Goal: Book appointment/travel/reservation

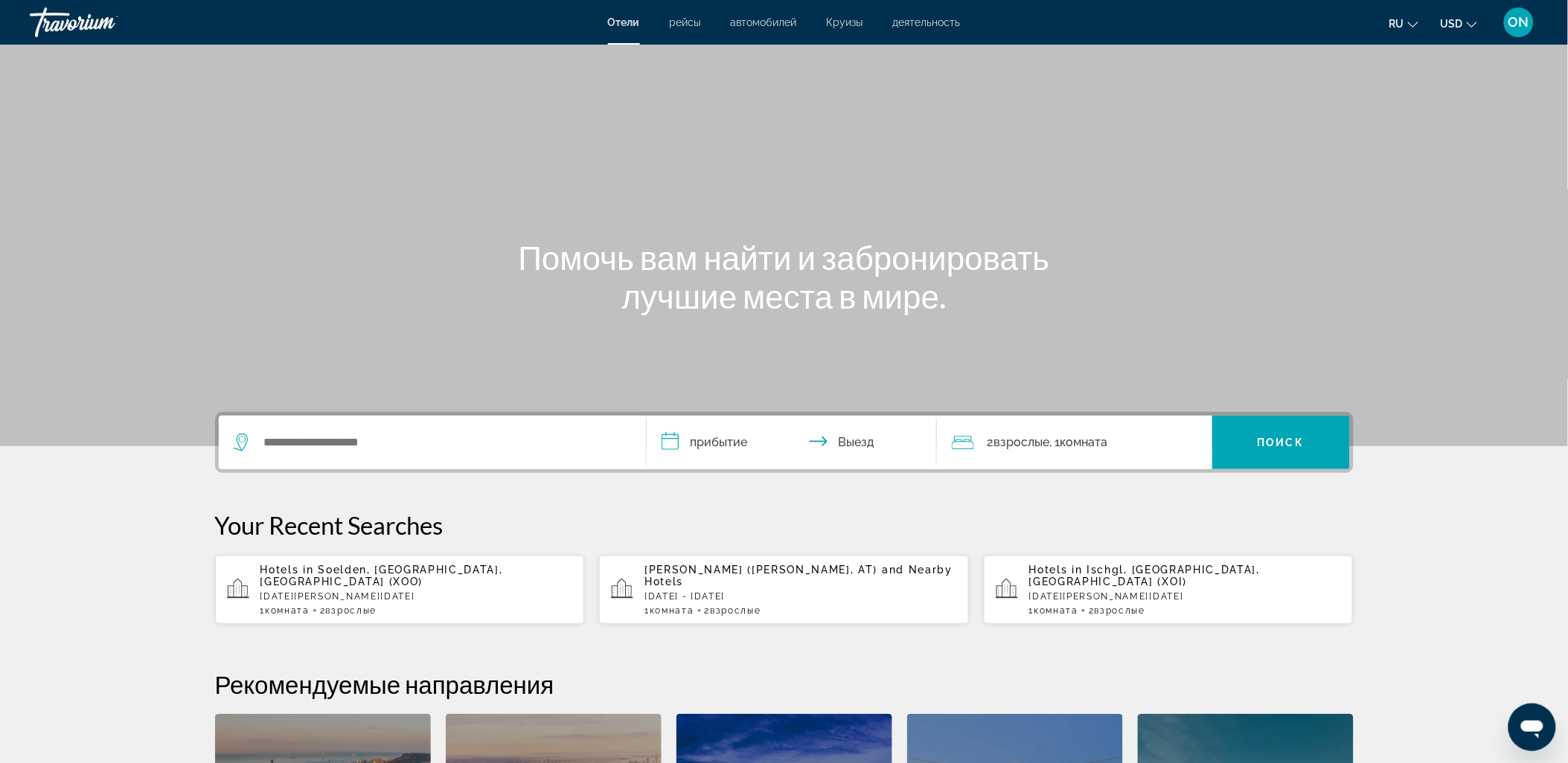
click at [368, 592] on p "[DATE][PERSON_NAME][DATE]" at bounding box center [417, 597] width 313 height 11
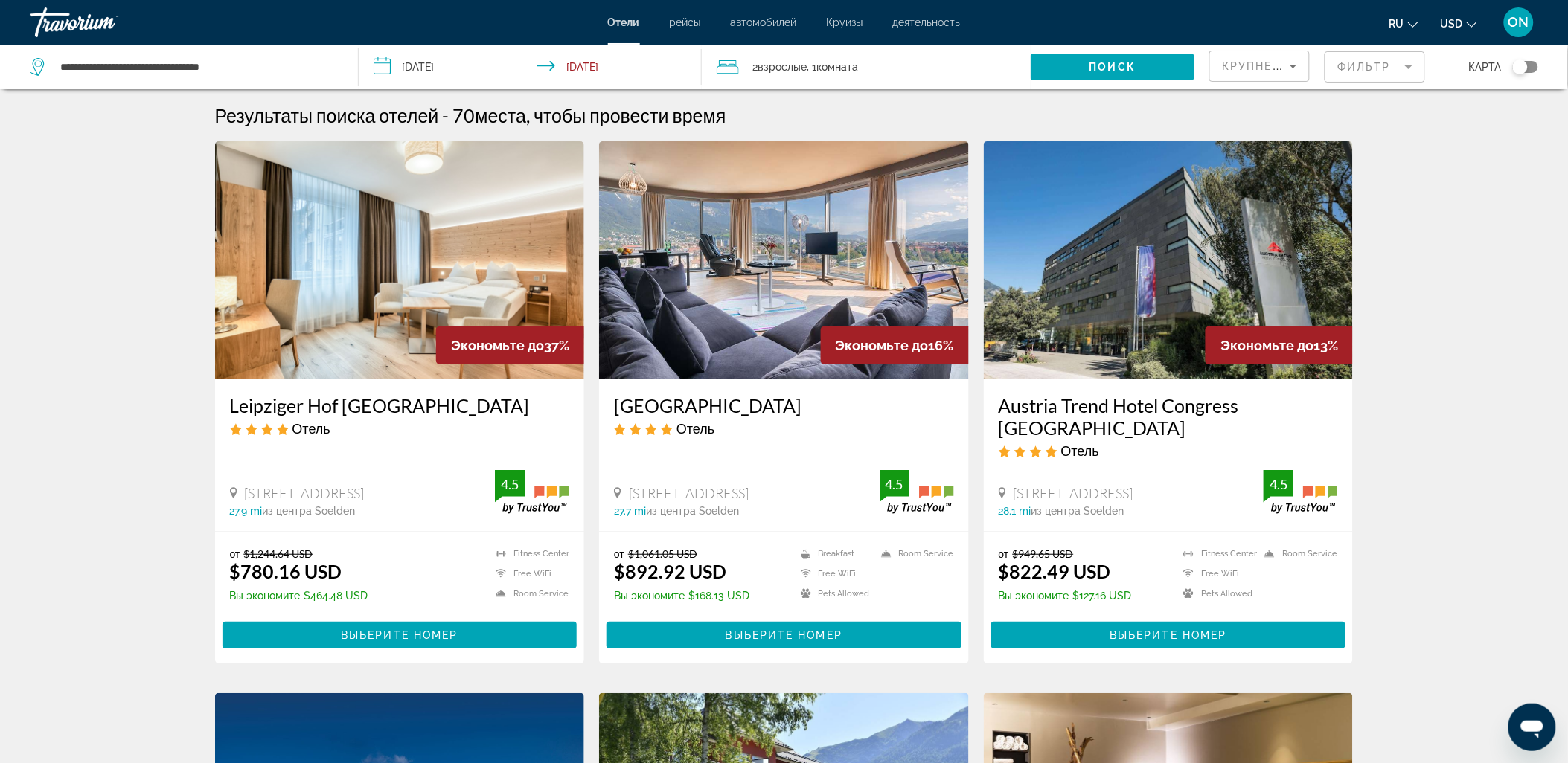
click at [405, 316] on img "Main content" at bounding box center [400, 260] width 370 height 238
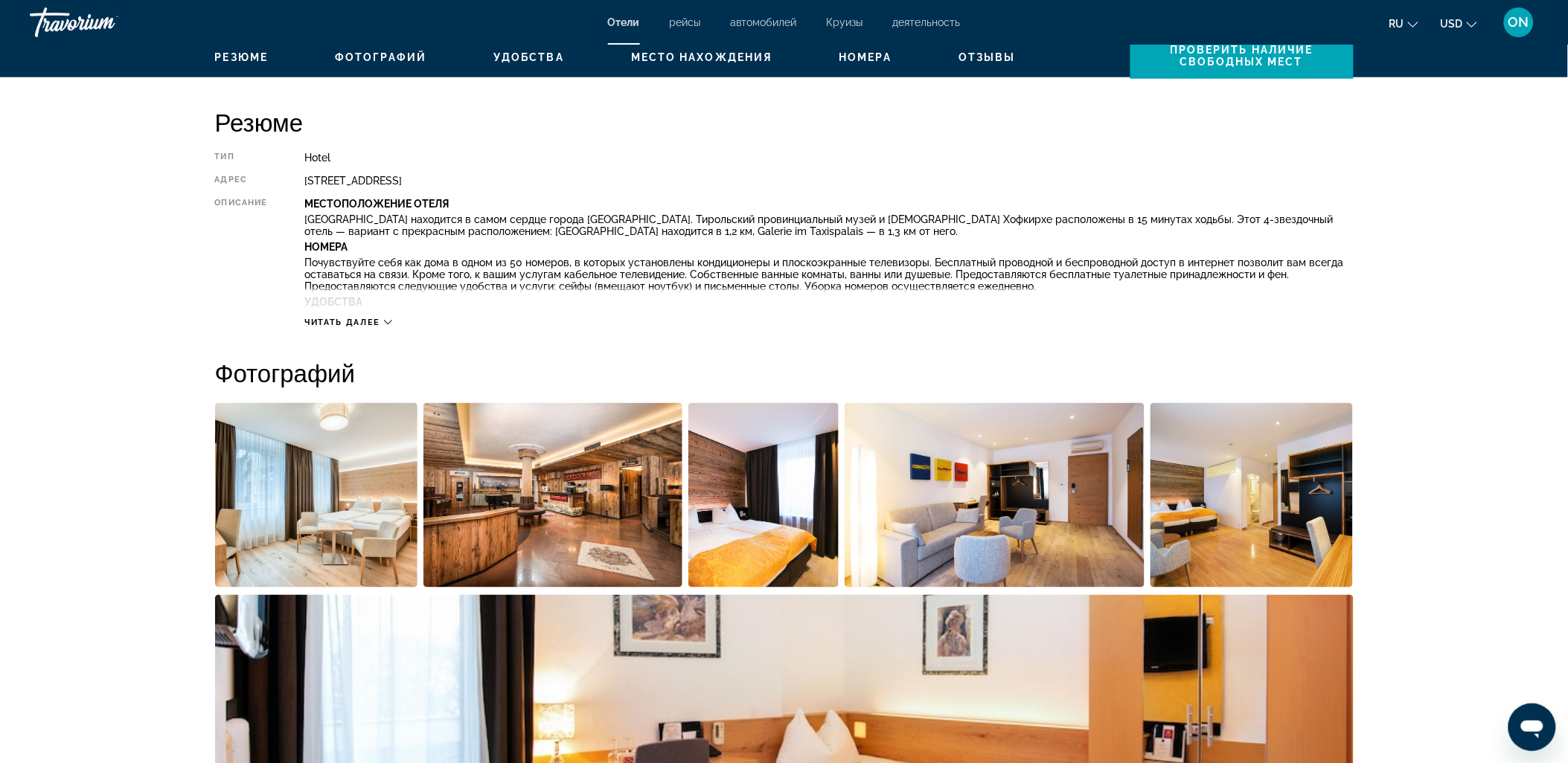
scroll to position [578, 0]
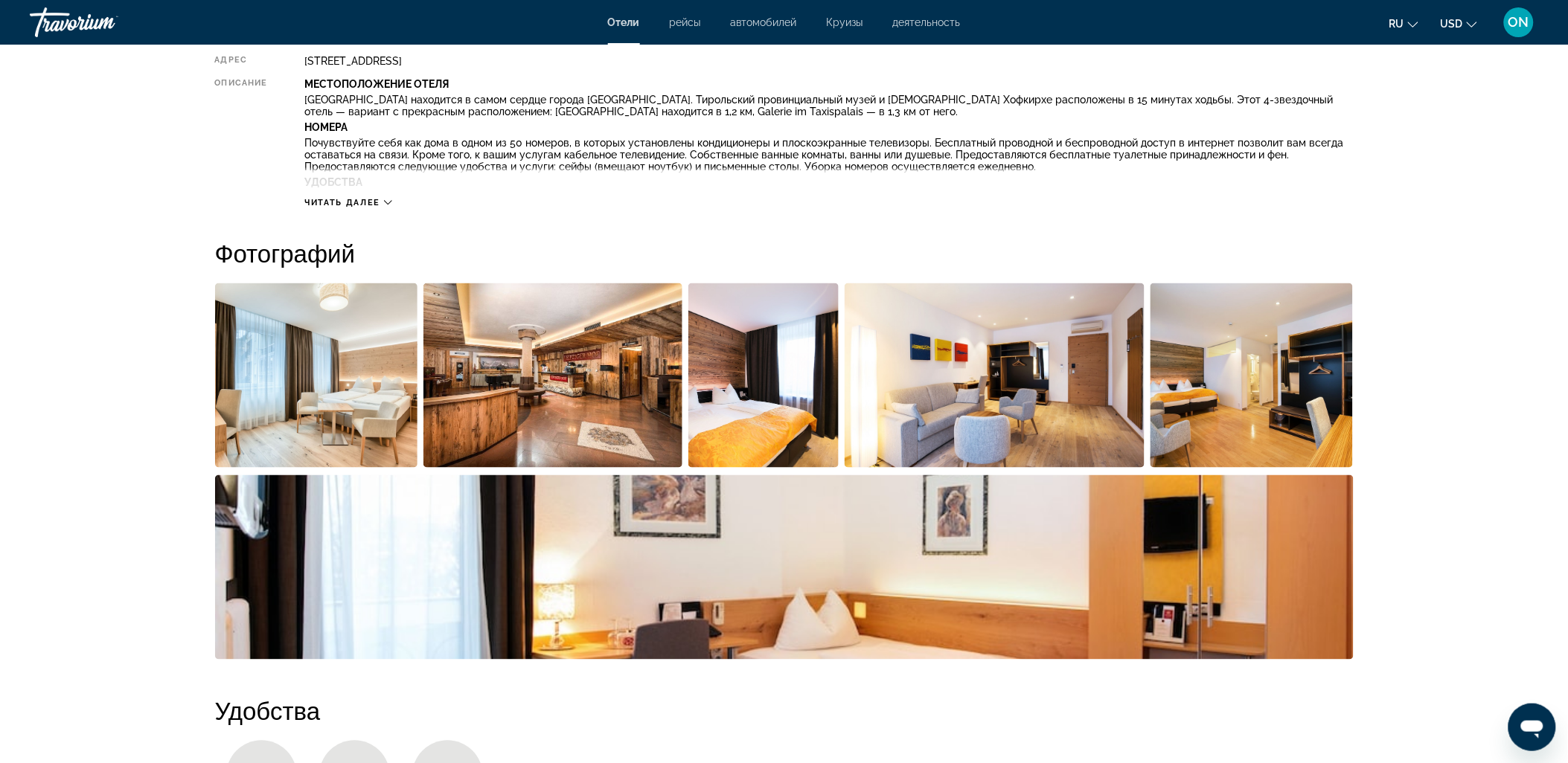
click at [579, 357] on img "Open full-screen image slider" at bounding box center [553, 376] width 259 height 185
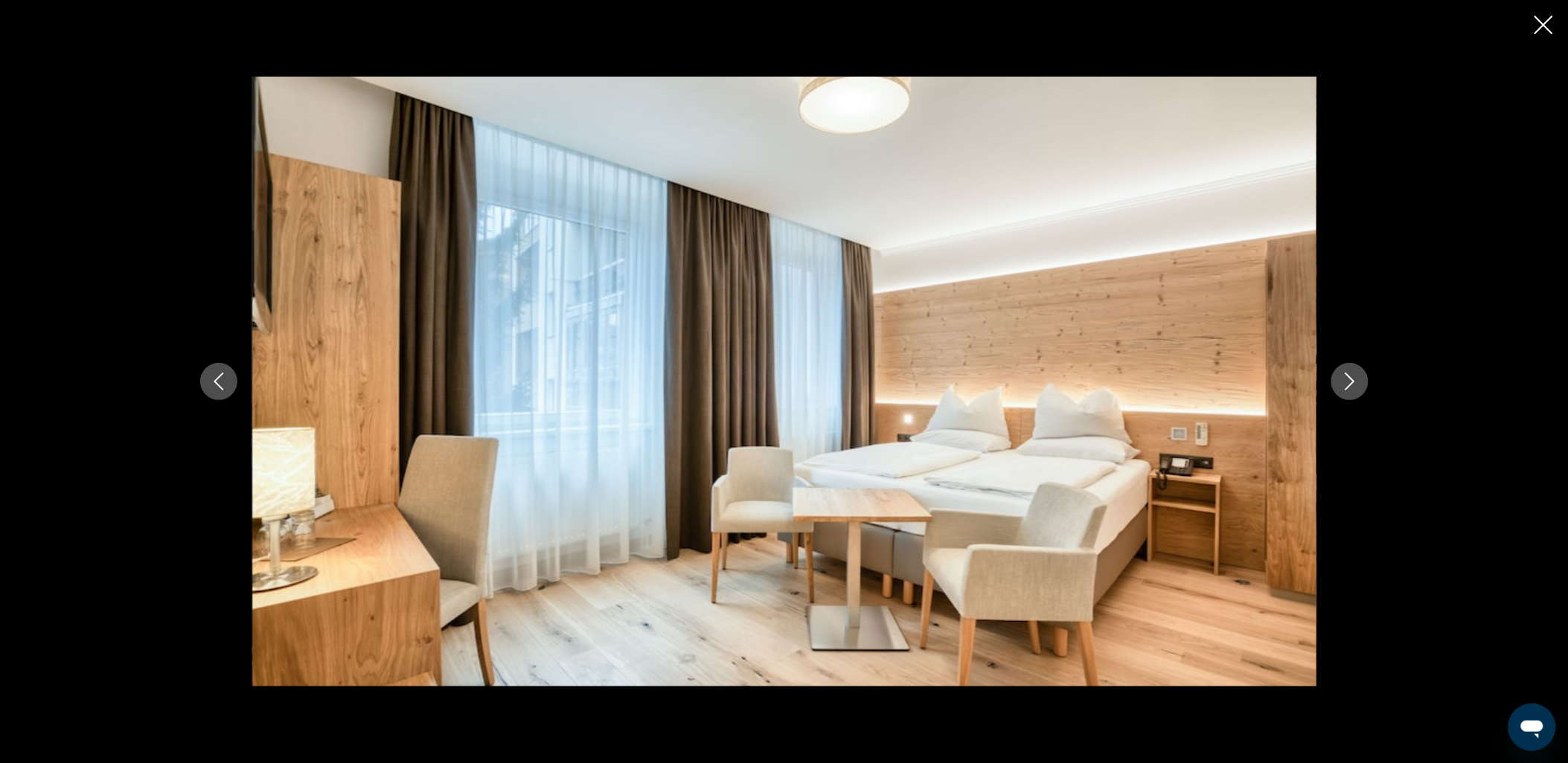
click at [1347, 383] on icon "Next image" at bounding box center [1350, 382] width 18 height 18
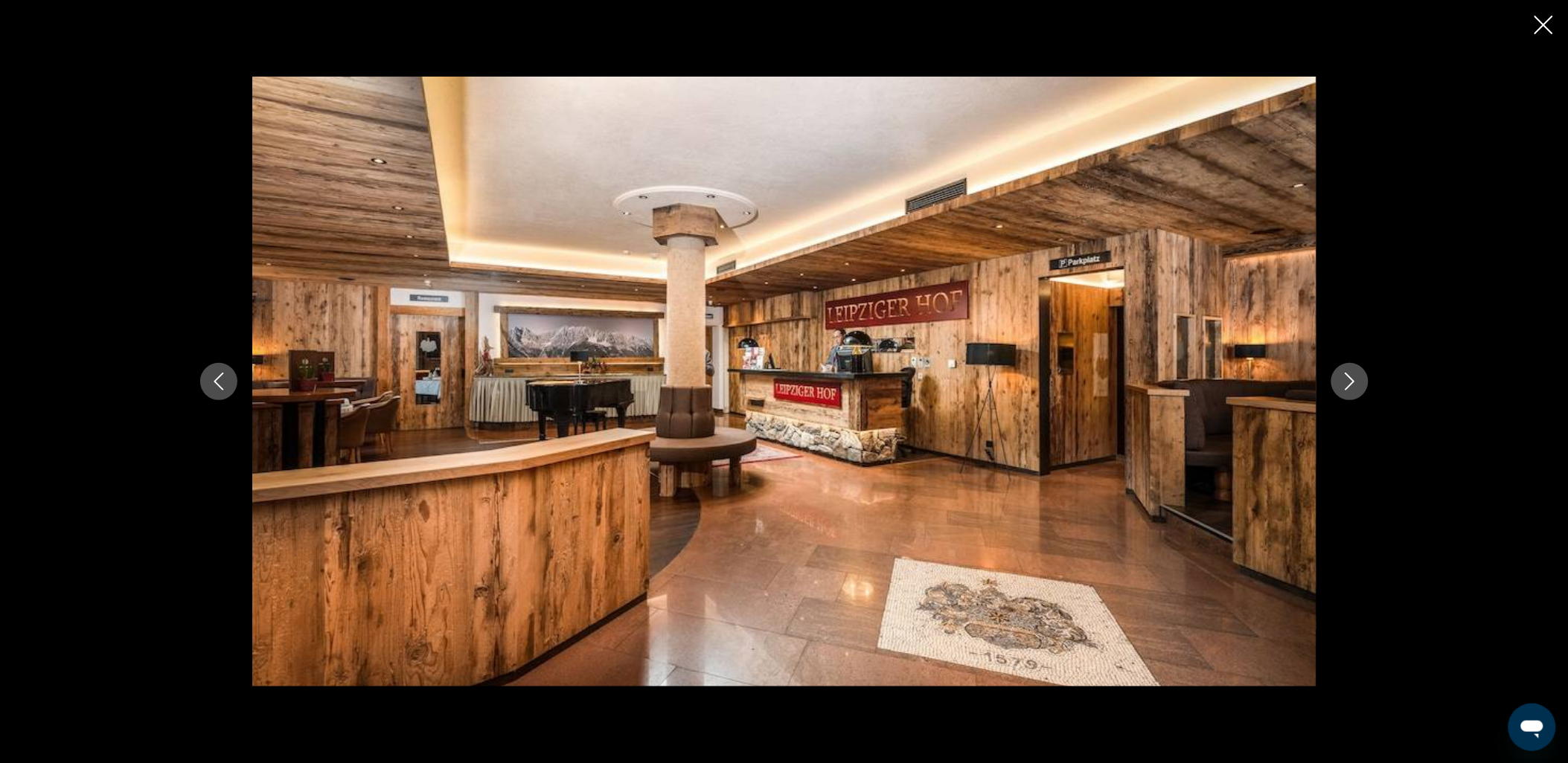
click at [1347, 383] on icon "Next image" at bounding box center [1350, 382] width 18 height 18
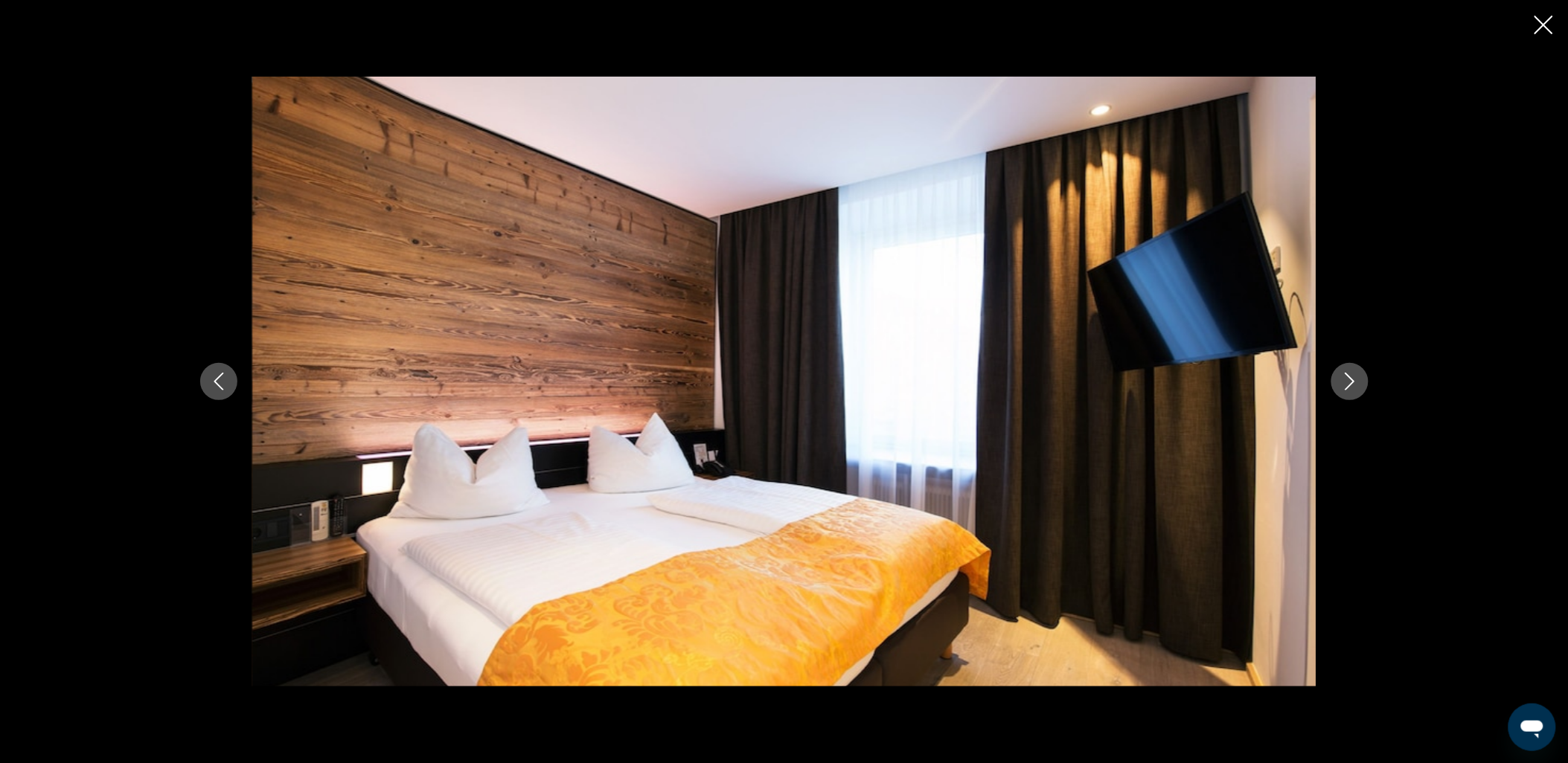
click at [1347, 383] on icon "Next image" at bounding box center [1350, 382] width 18 height 18
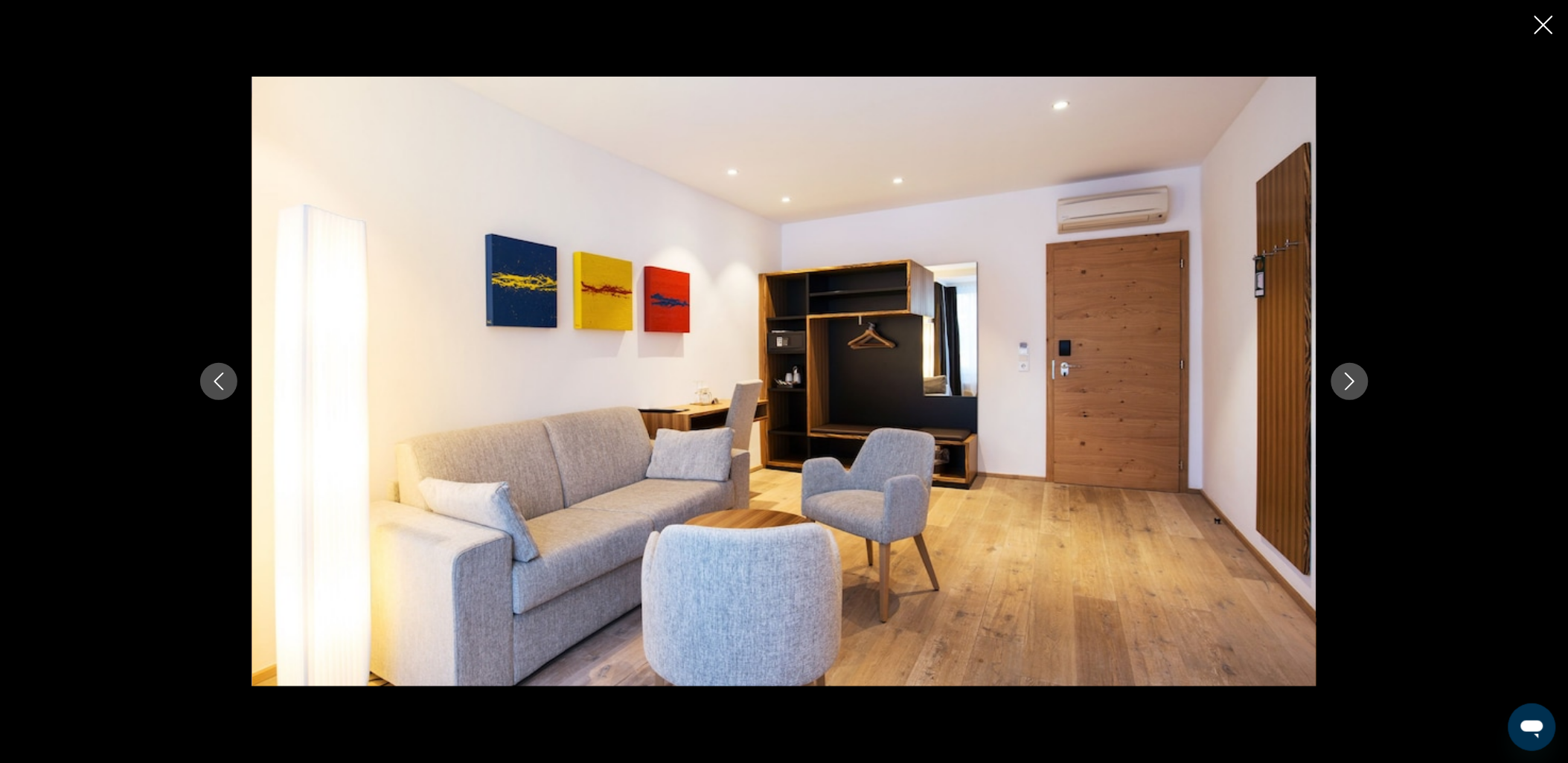
click at [1347, 383] on icon "Next image" at bounding box center [1350, 382] width 18 height 18
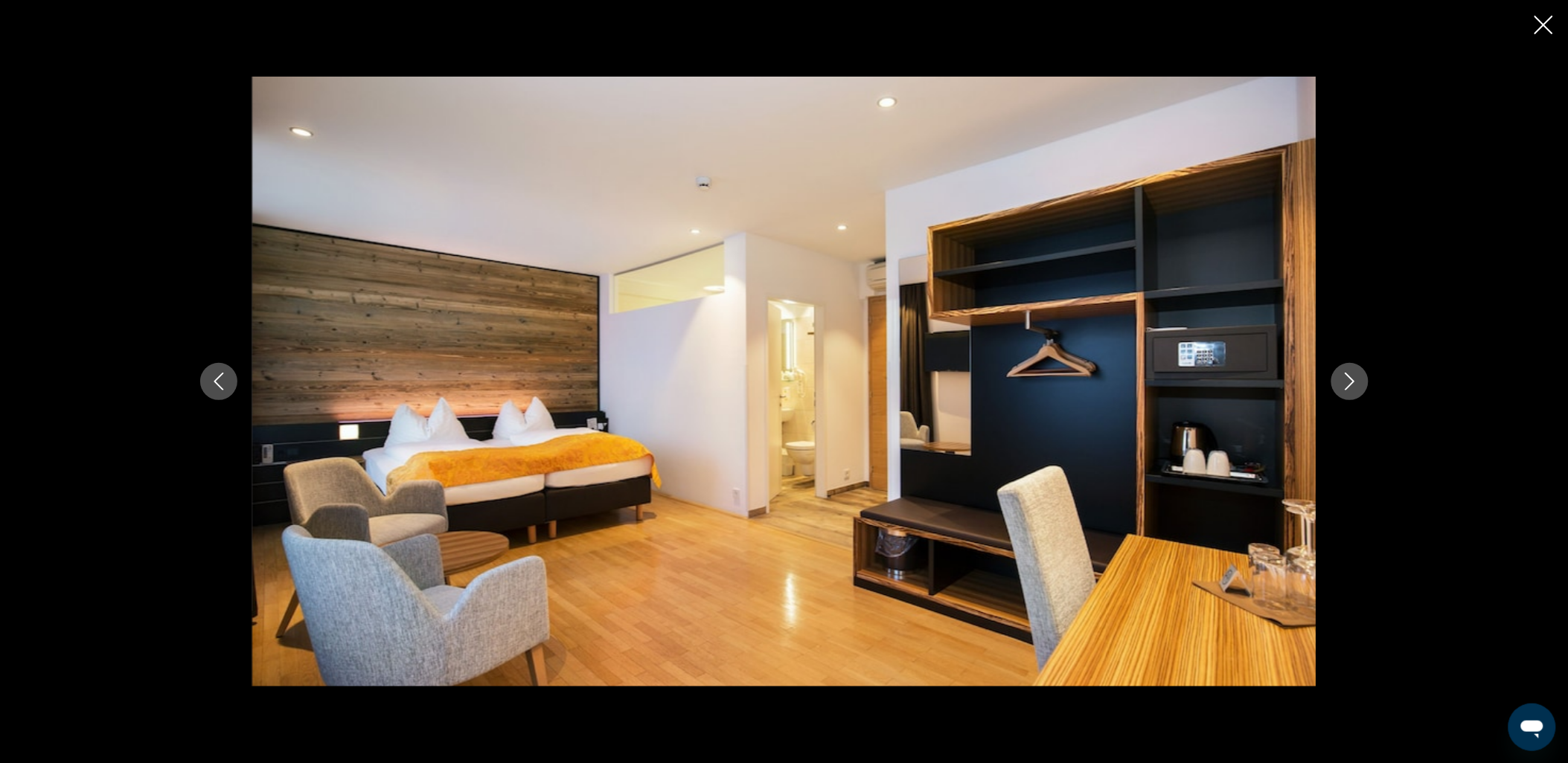
click at [1347, 383] on icon "Next image" at bounding box center [1350, 382] width 18 height 18
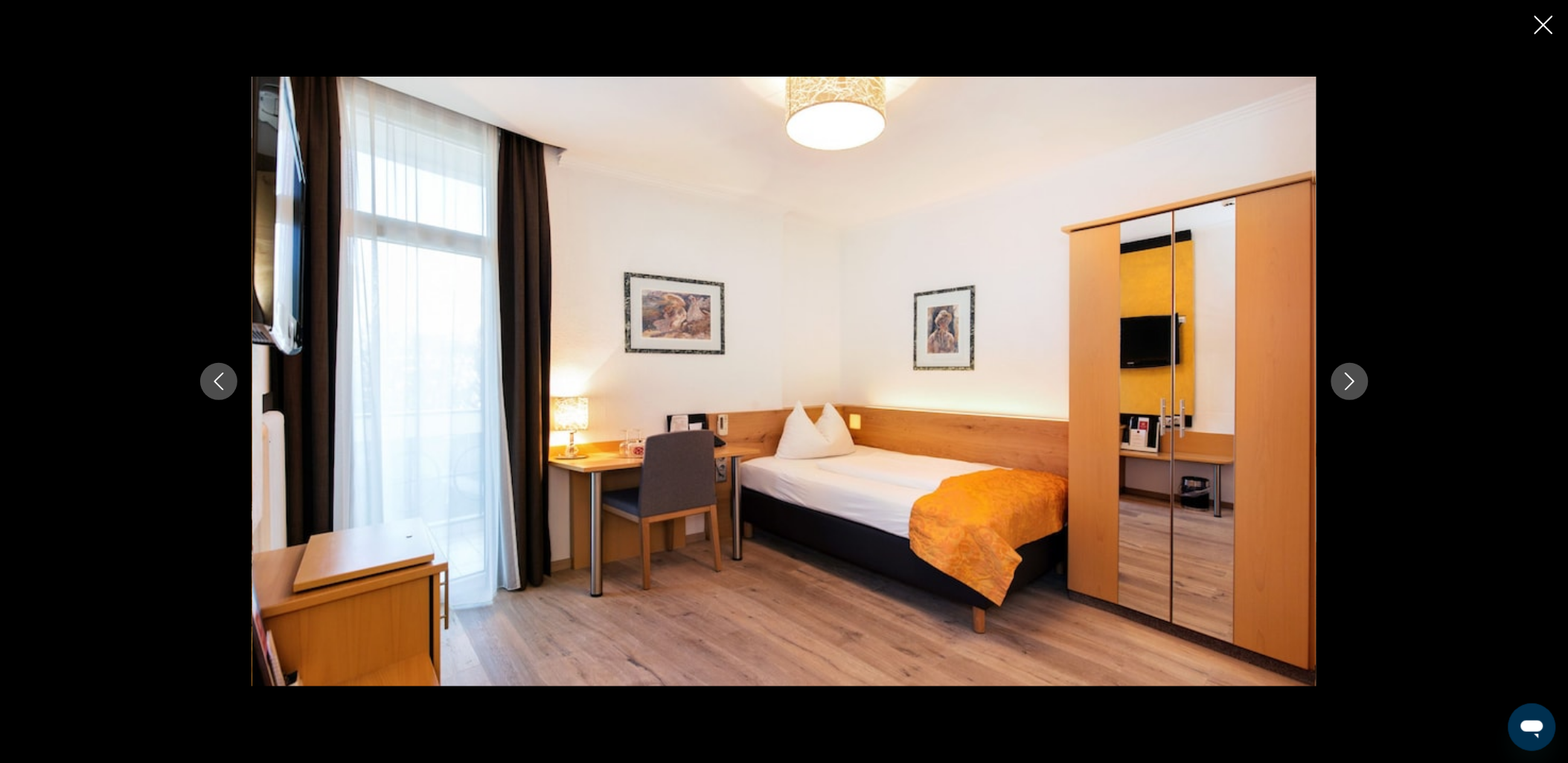
click at [1347, 383] on icon "Next image" at bounding box center [1350, 382] width 18 height 18
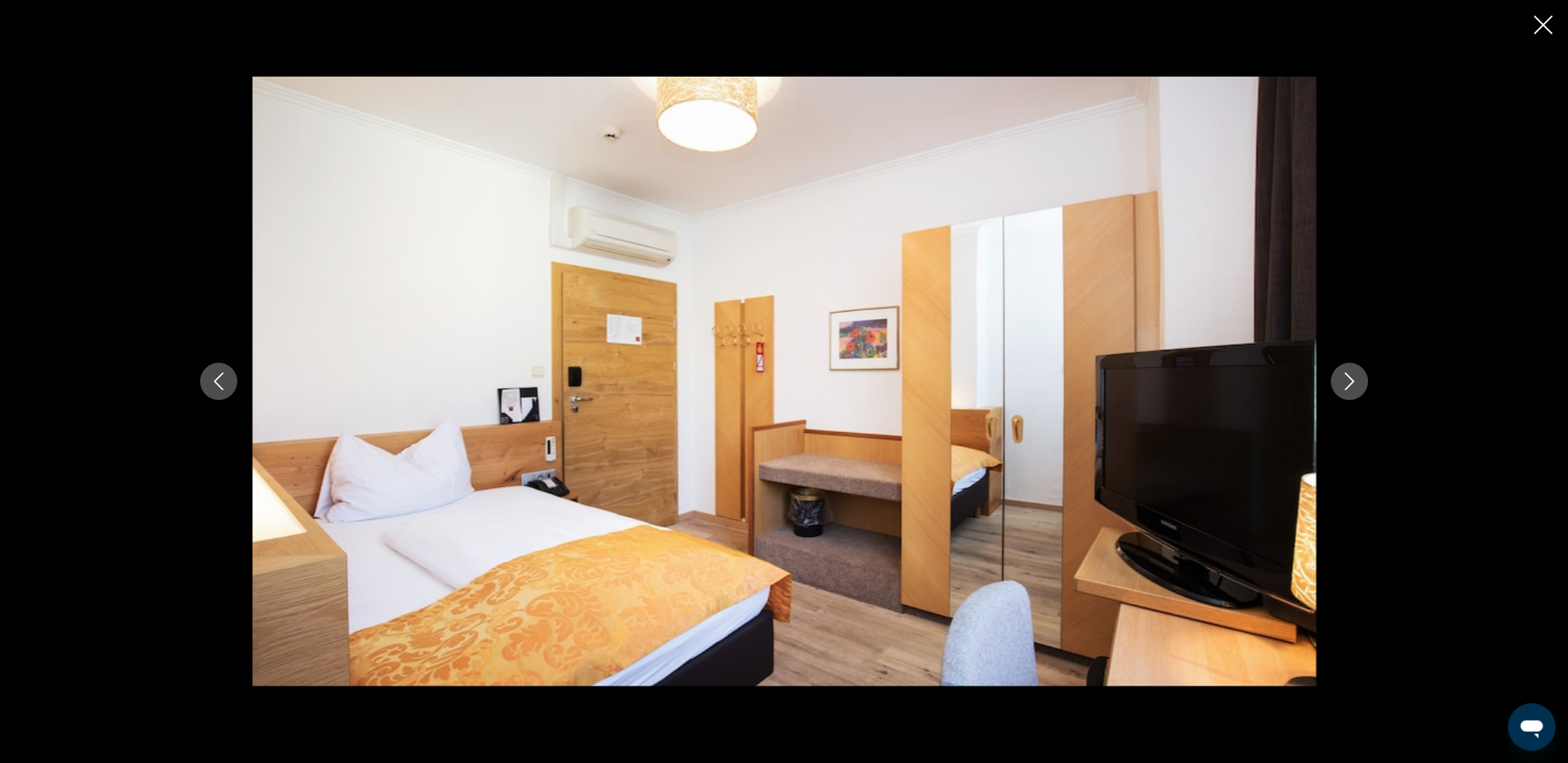
click at [1347, 383] on icon "Next image" at bounding box center [1350, 382] width 18 height 18
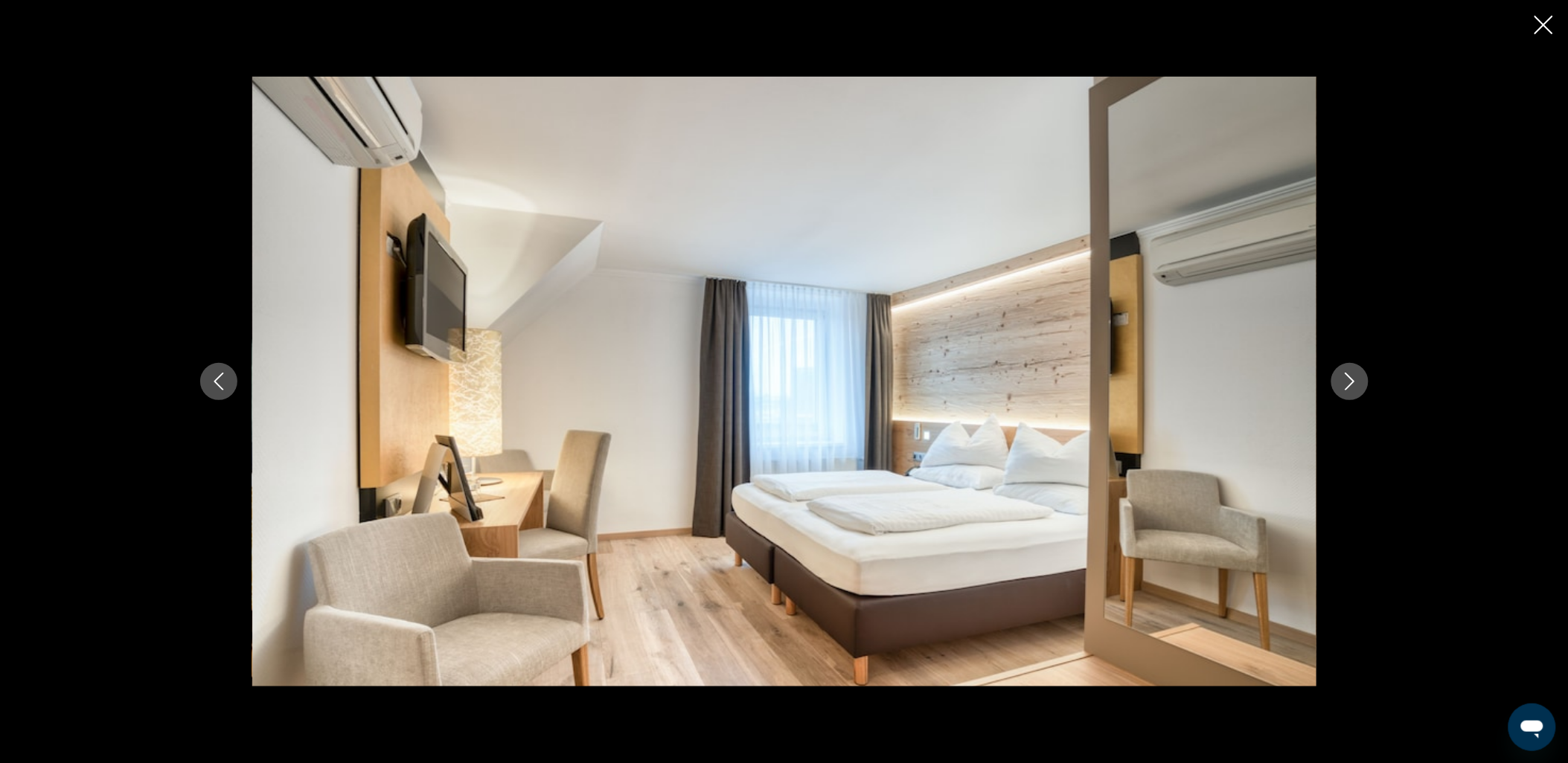
click at [1351, 382] on icon "Next image" at bounding box center [1350, 382] width 18 height 18
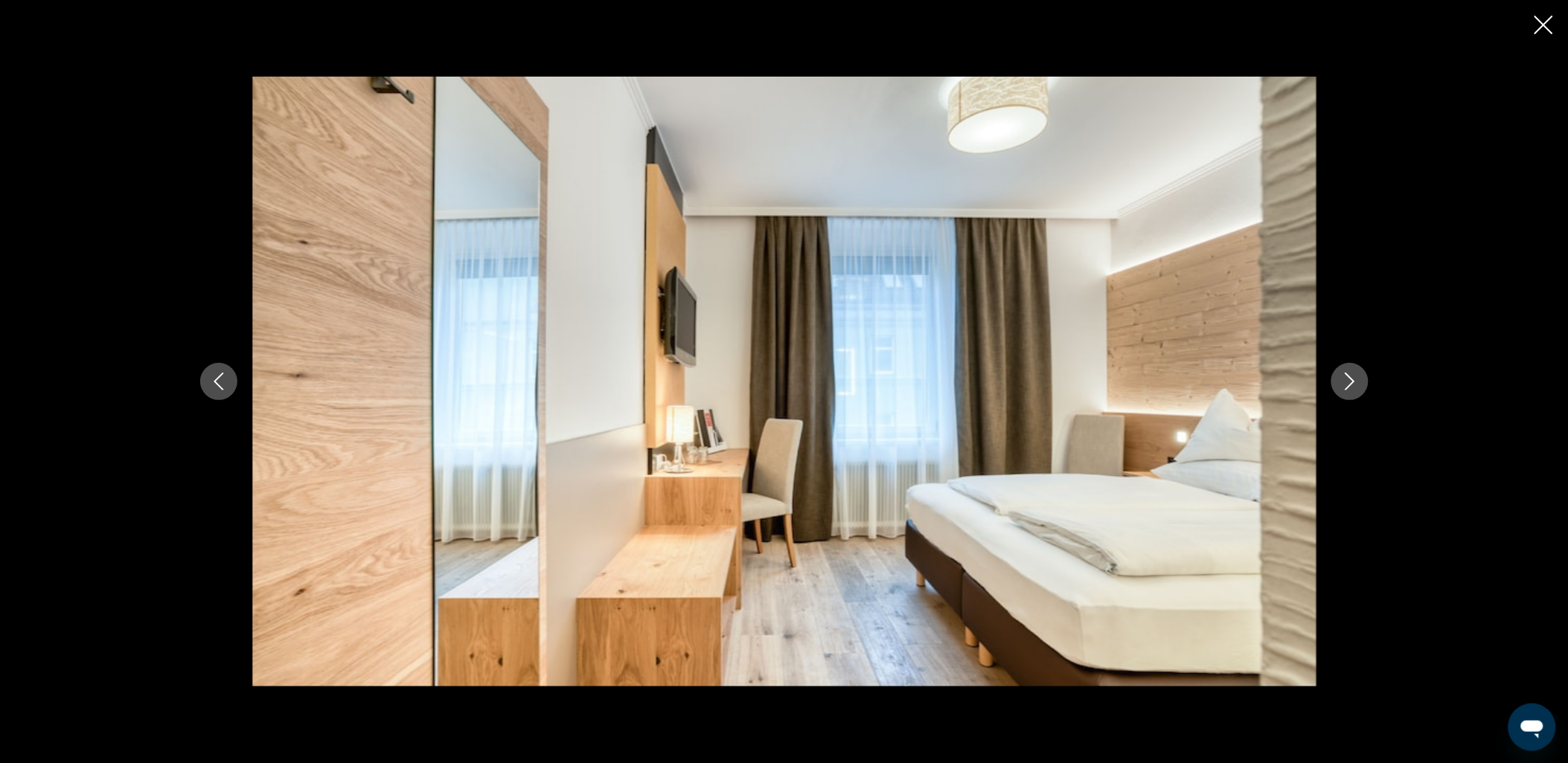
click at [1343, 382] on icon "Next image" at bounding box center [1350, 382] width 18 height 18
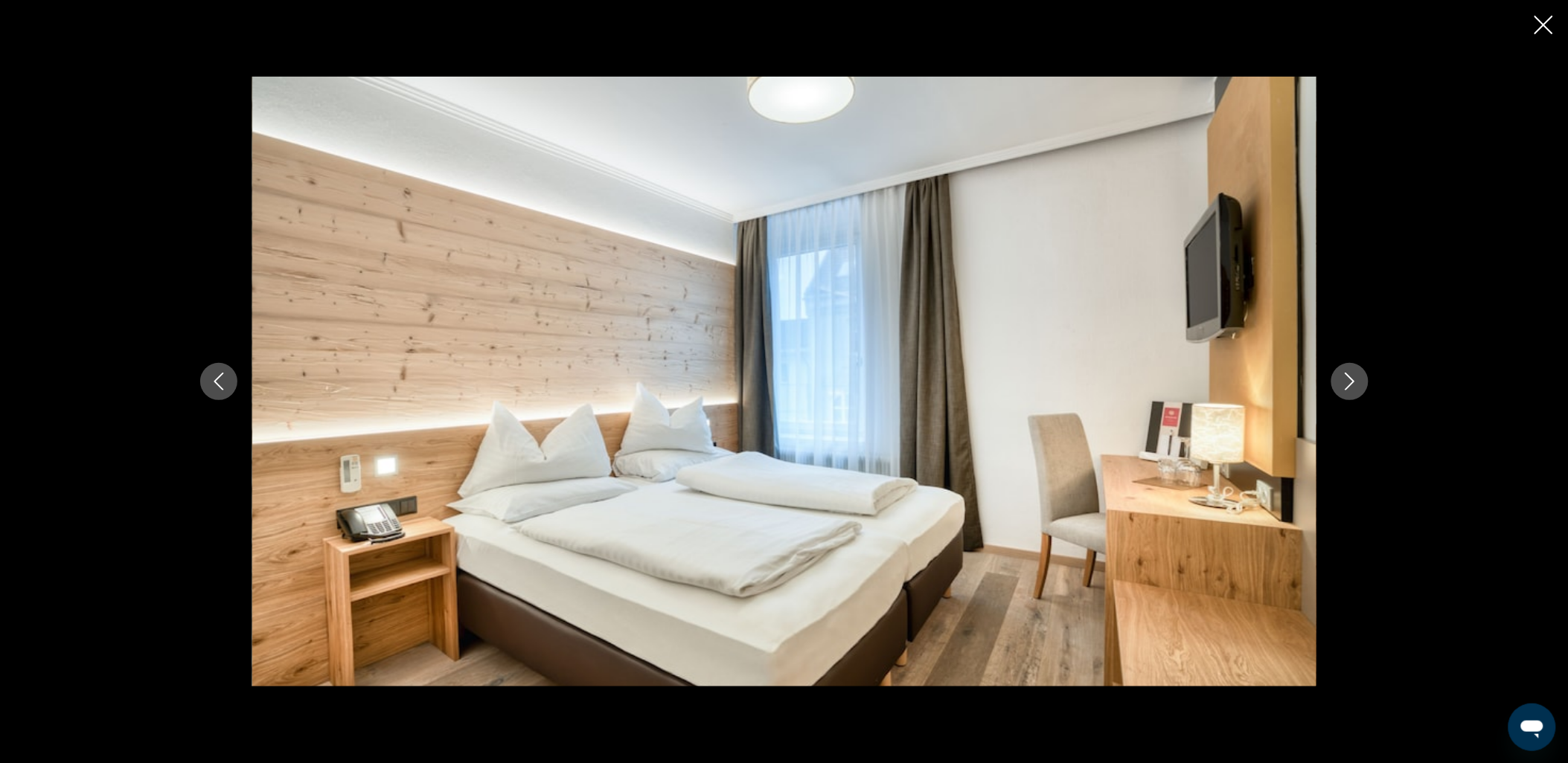
click at [1543, 16] on icon "Close slideshow" at bounding box center [1543, 25] width 19 height 19
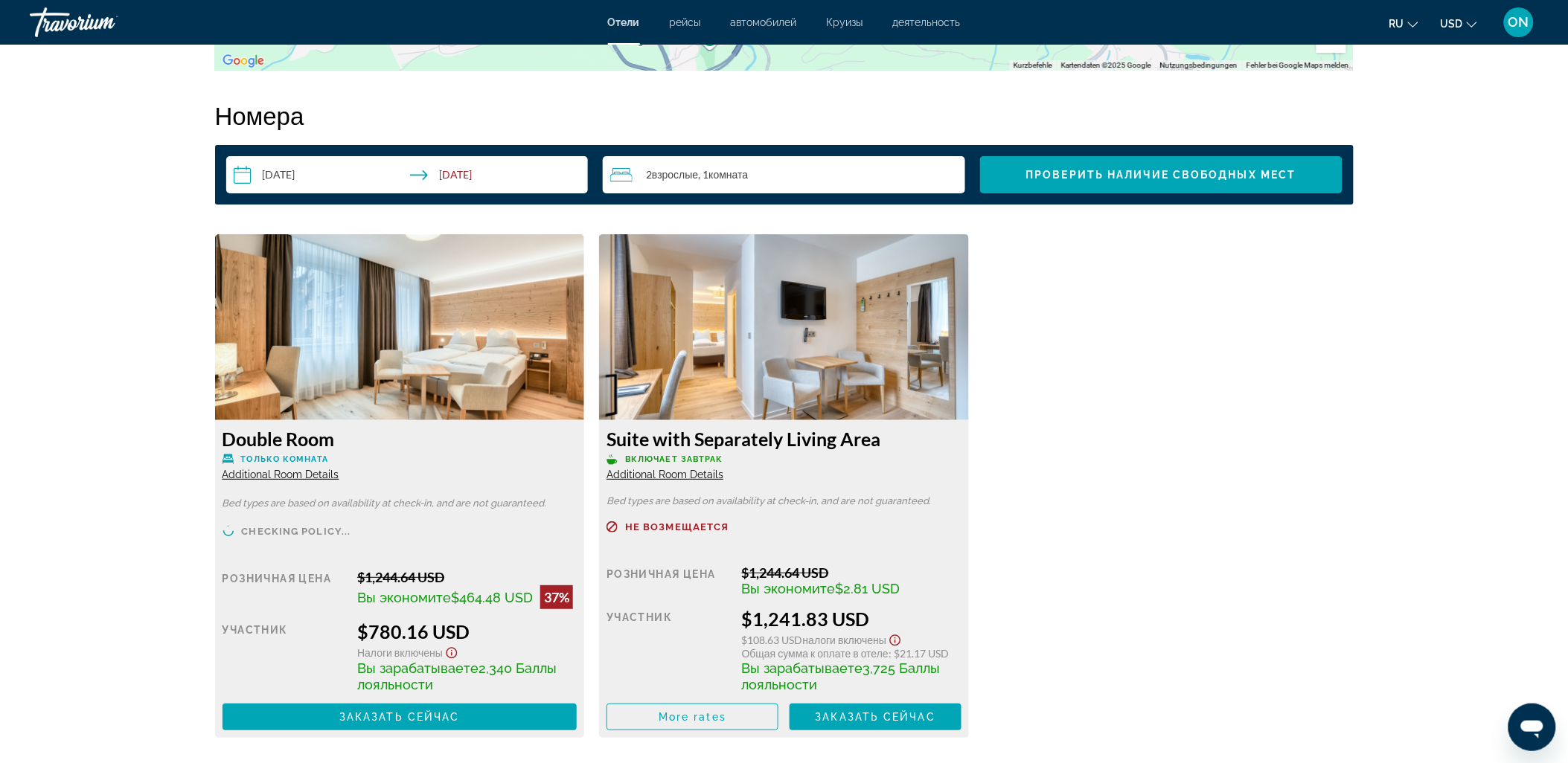
scroll to position [1900, 0]
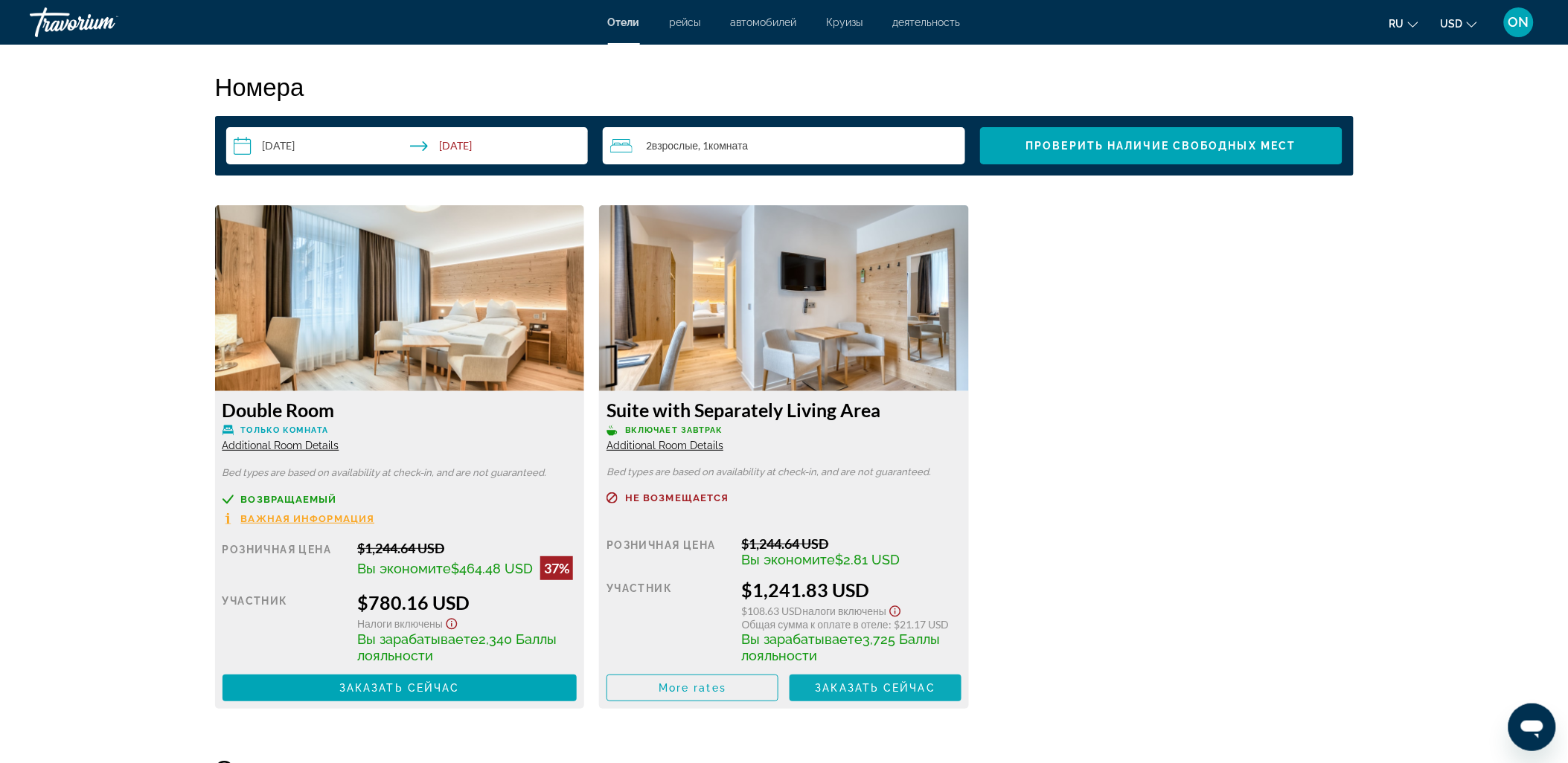
click at [869, 687] on span "Заказать сейчас" at bounding box center [875, 687] width 121 height 12
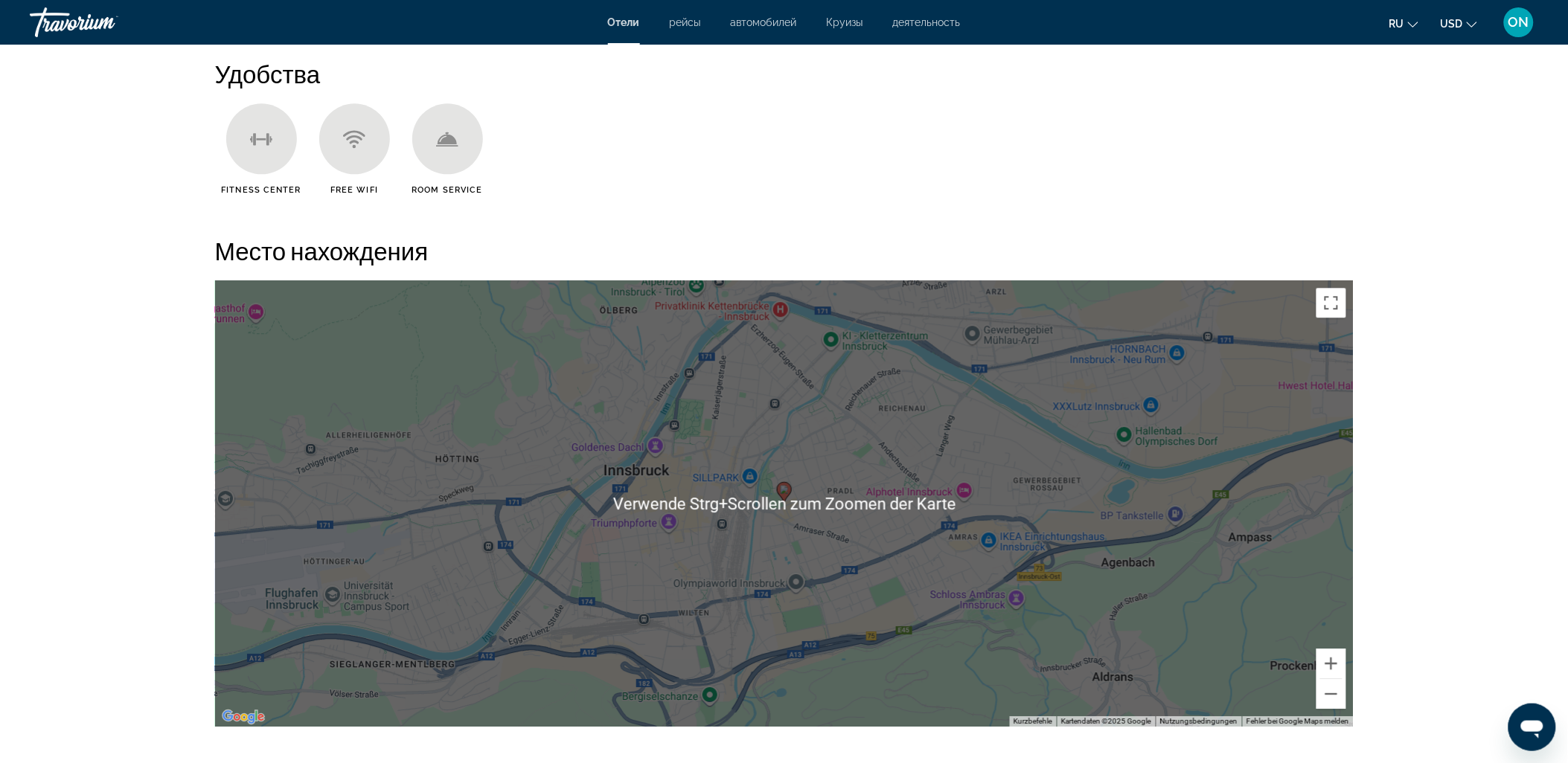
scroll to position [1239, 0]
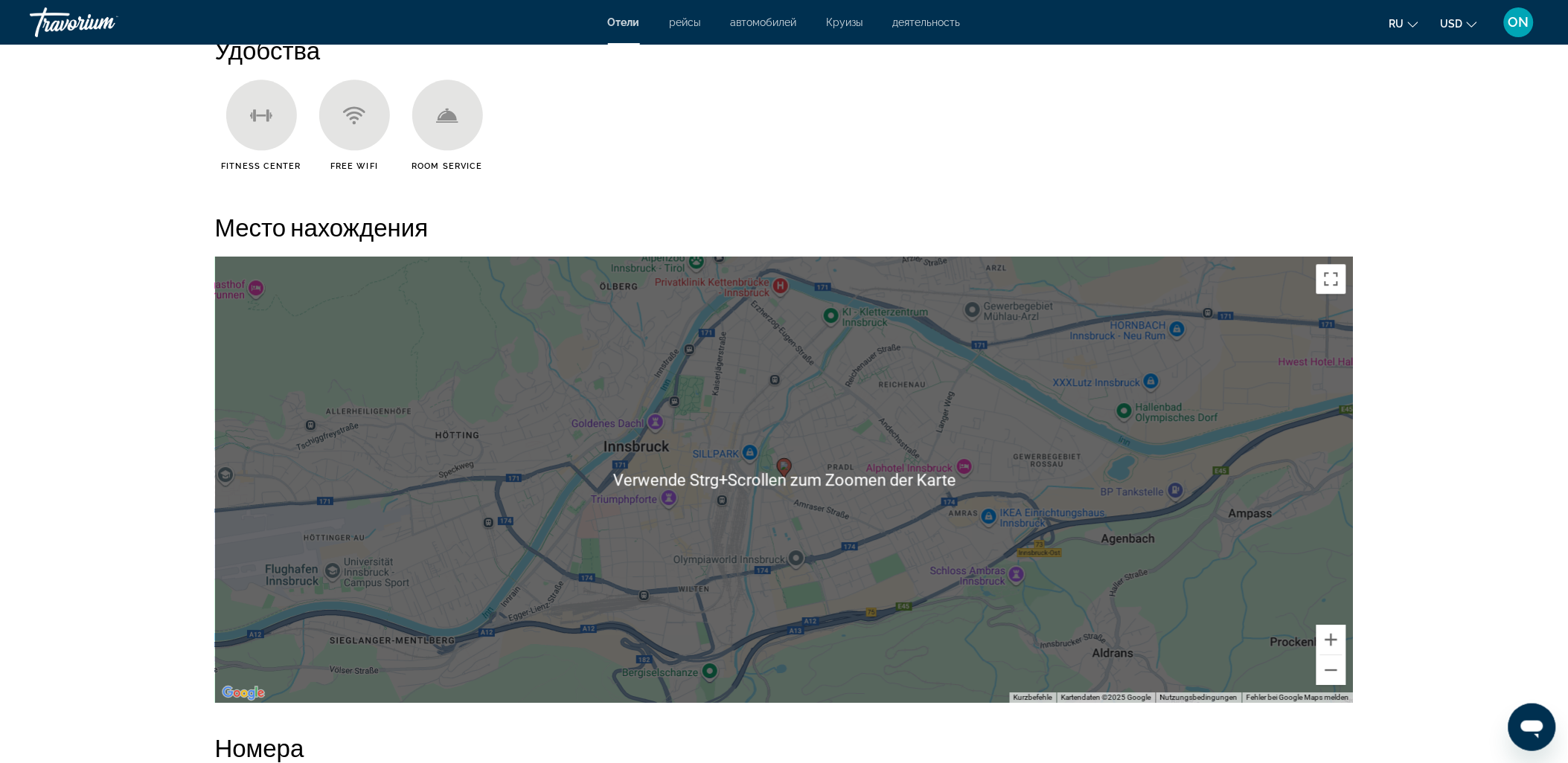
click at [1404, 261] on div "prev next Innsbruck, , Austria Leipziger Hof Innsbruck 4.5 адрес Defreggerstraß…" at bounding box center [784, 506] width 1568 height 3400
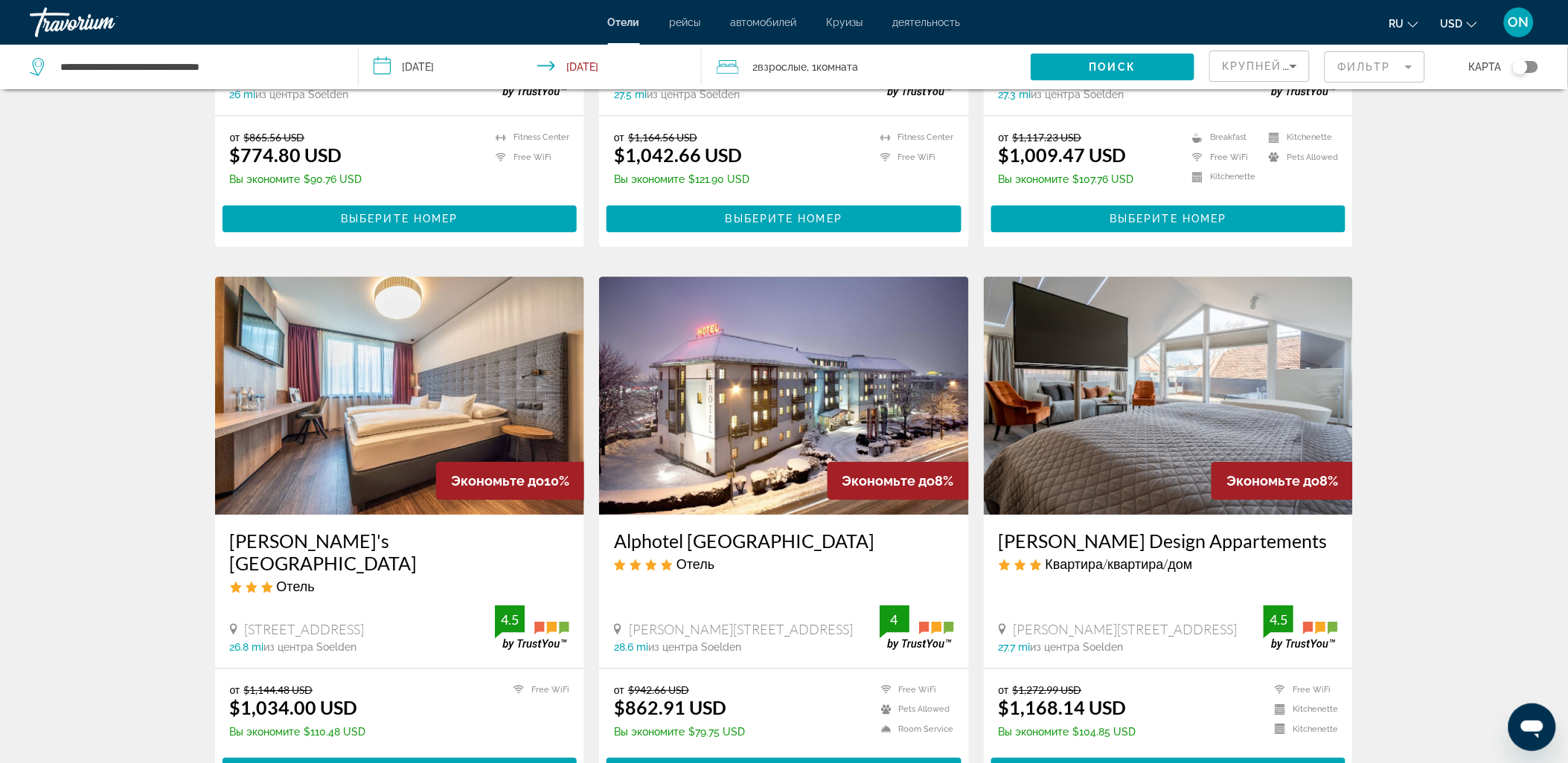
scroll to position [1570, 0]
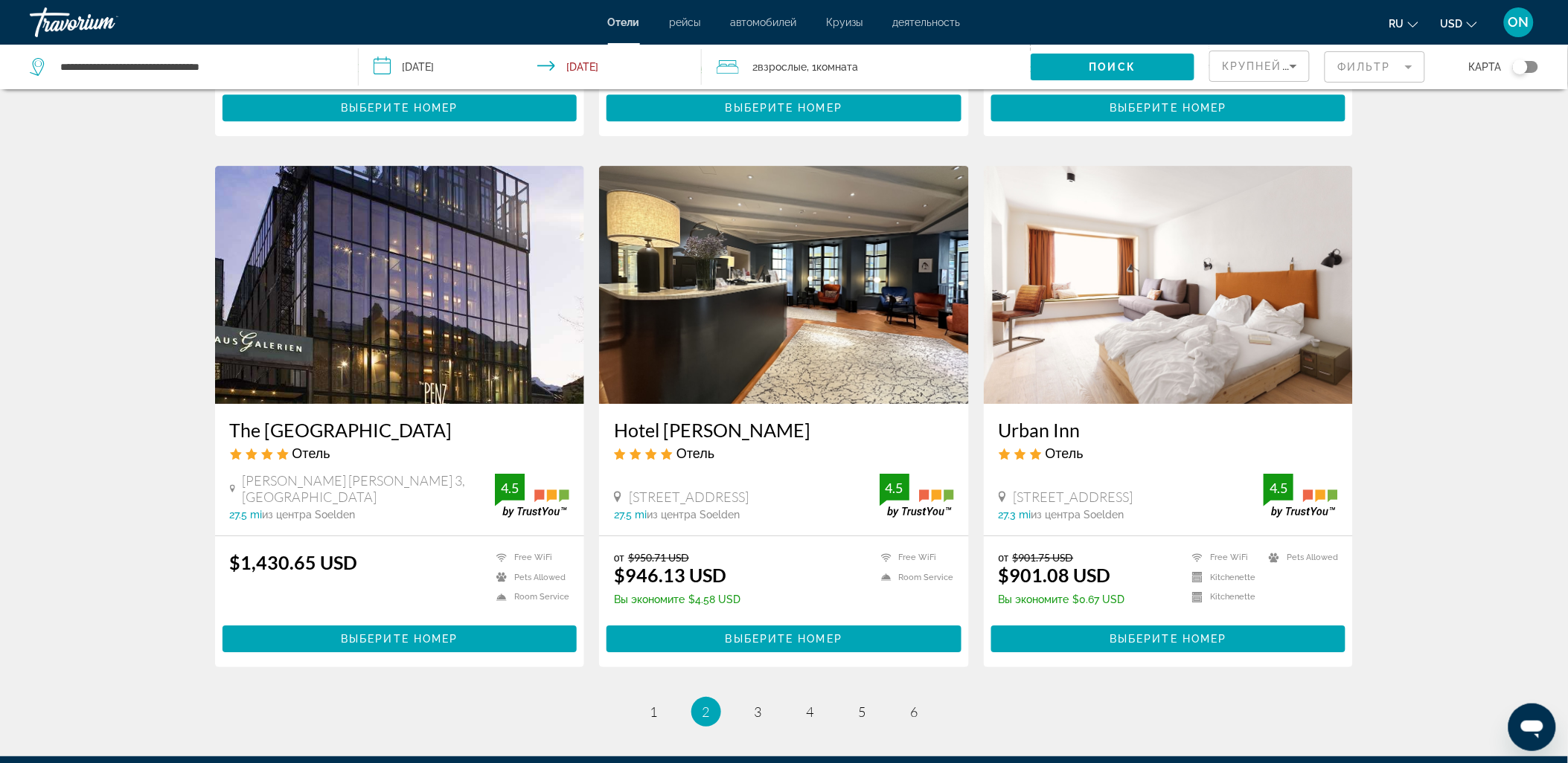
scroll to position [1761, 0]
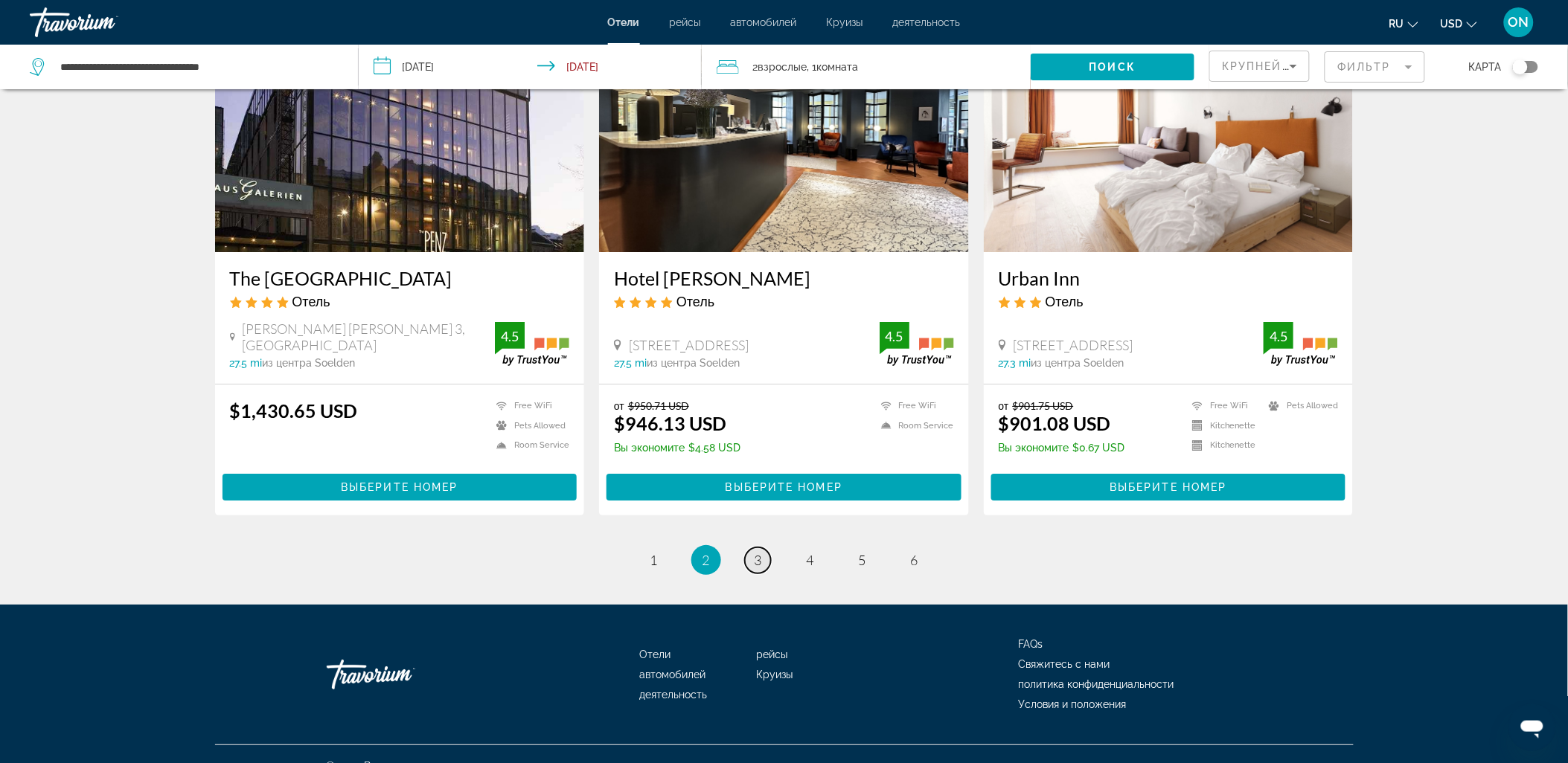
click at [755, 552] on span "3" at bounding box center [758, 560] width 7 height 16
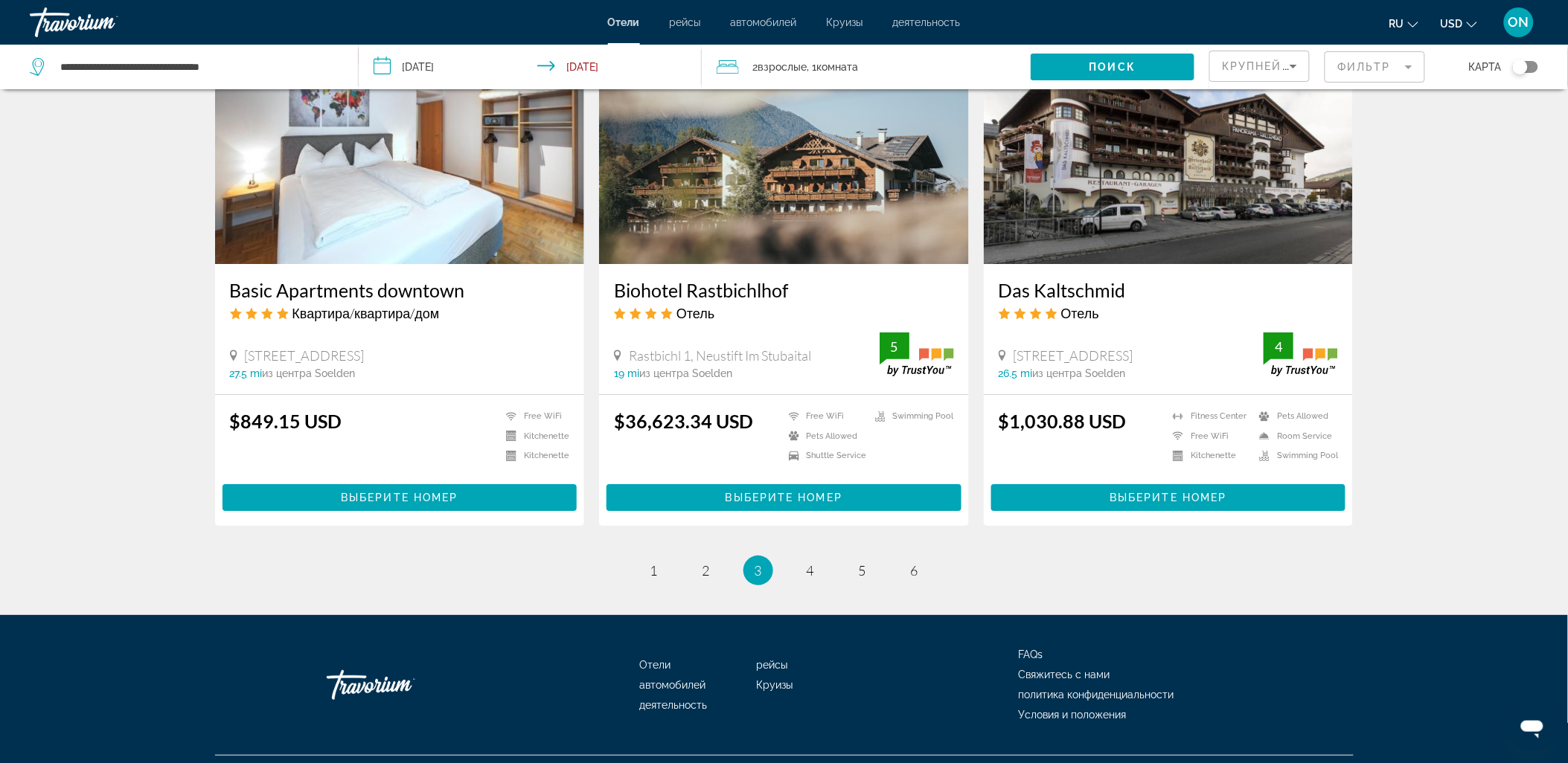
scroll to position [1738, 0]
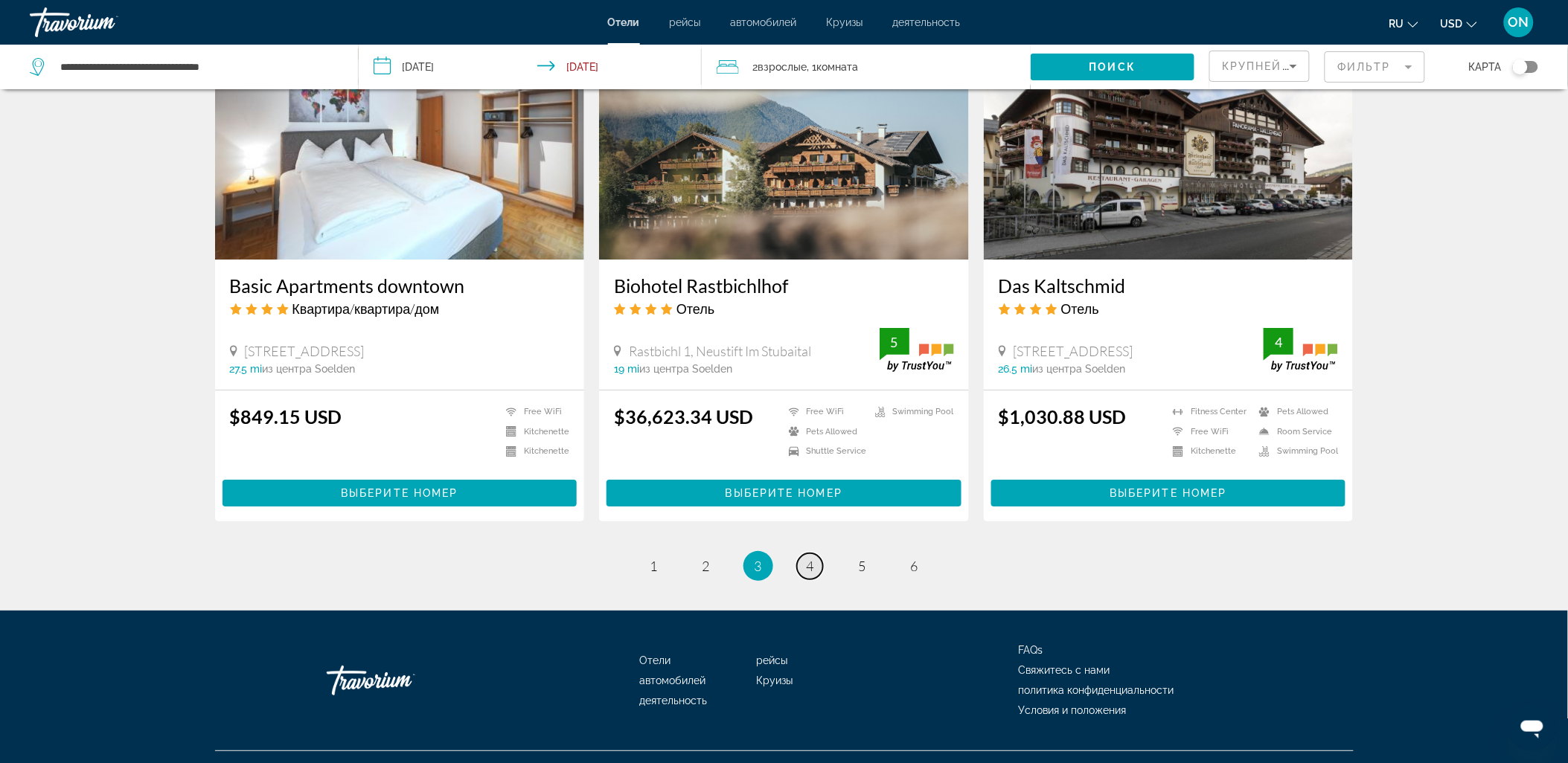
click at [817, 553] on link "page 4" at bounding box center [810, 566] width 26 height 26
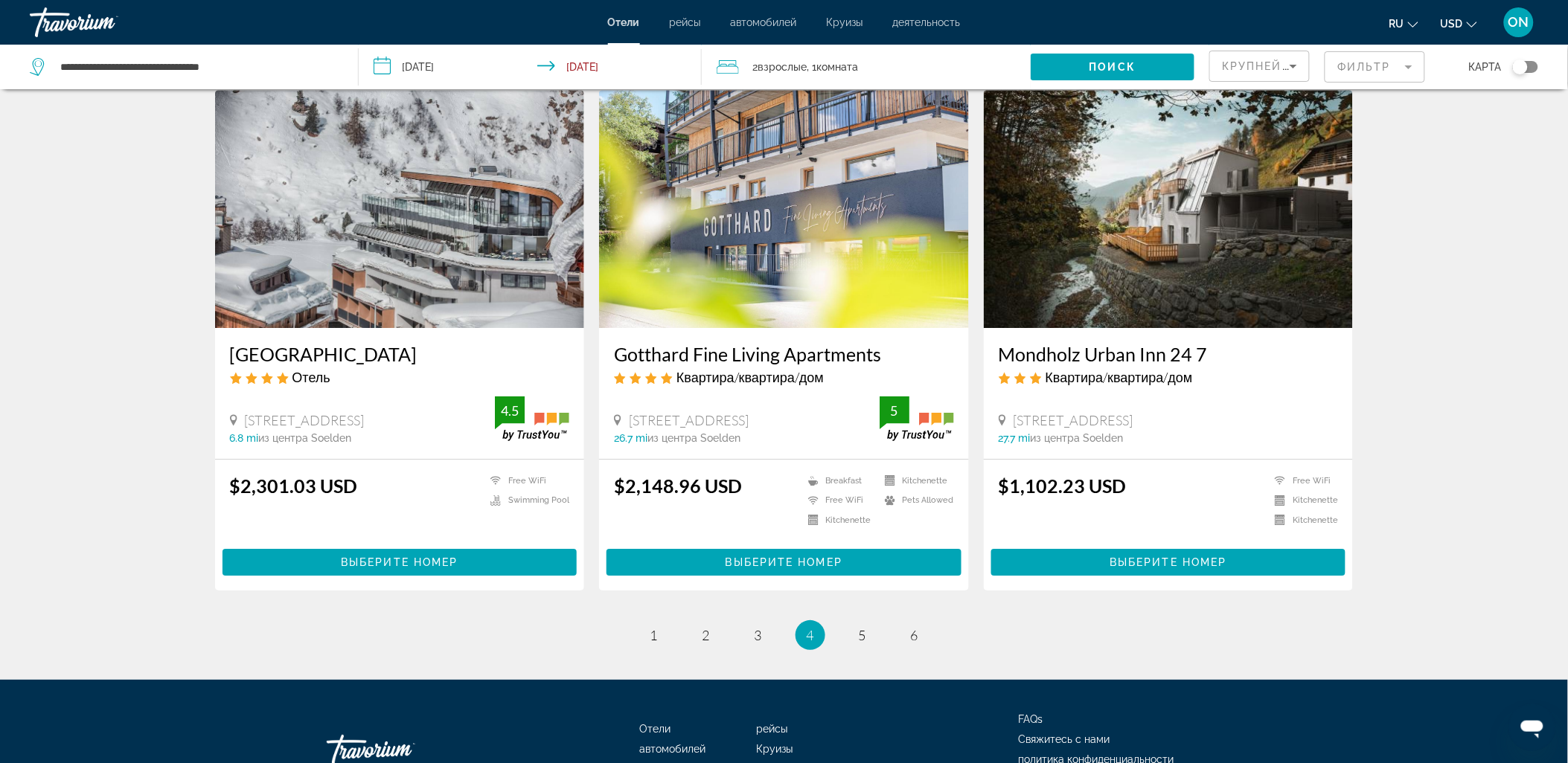
scroll to position [1741, 0]
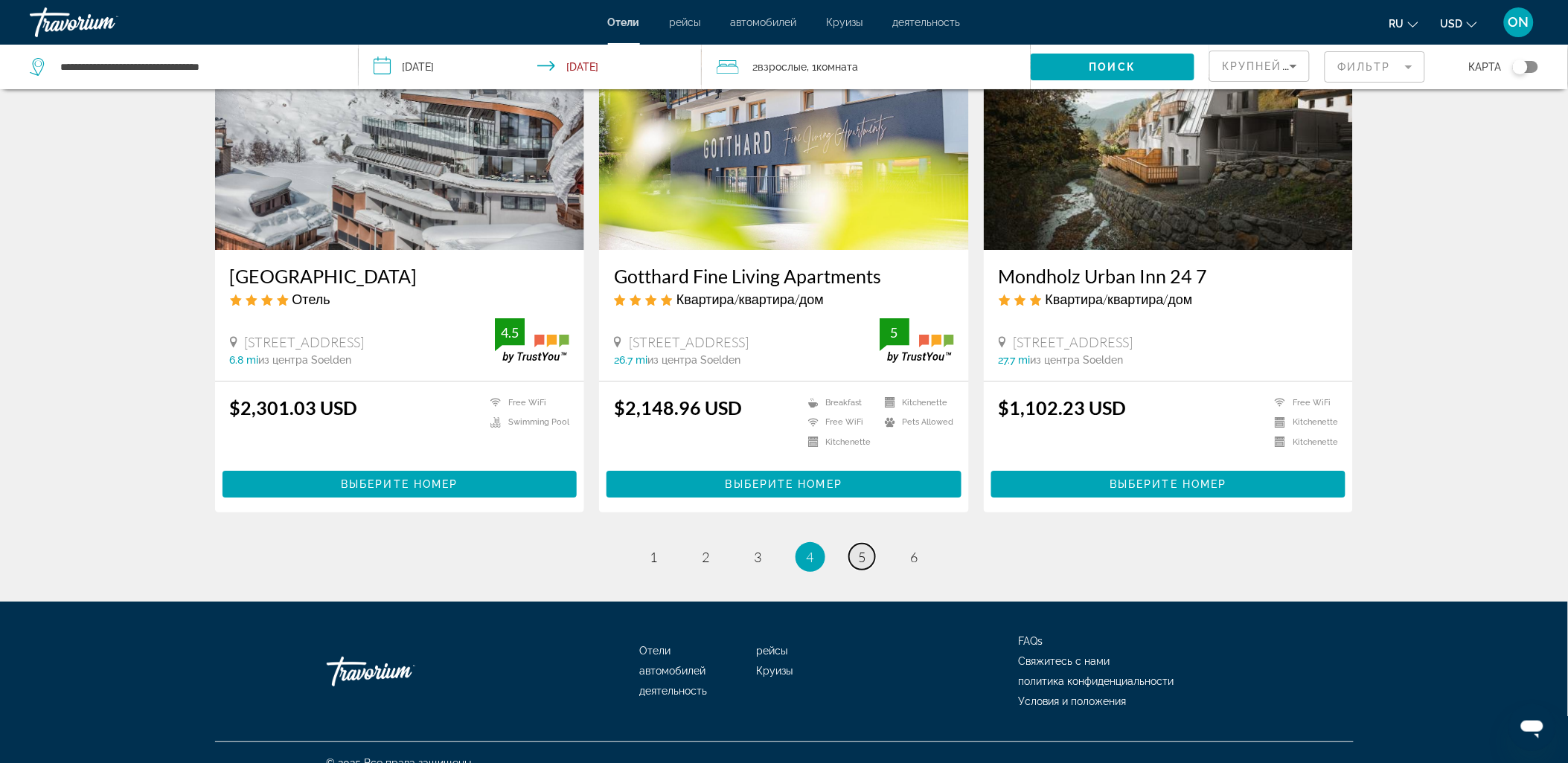
click at [859, 549] on span "5" at bounding box center [863, 557] width 7 height 16
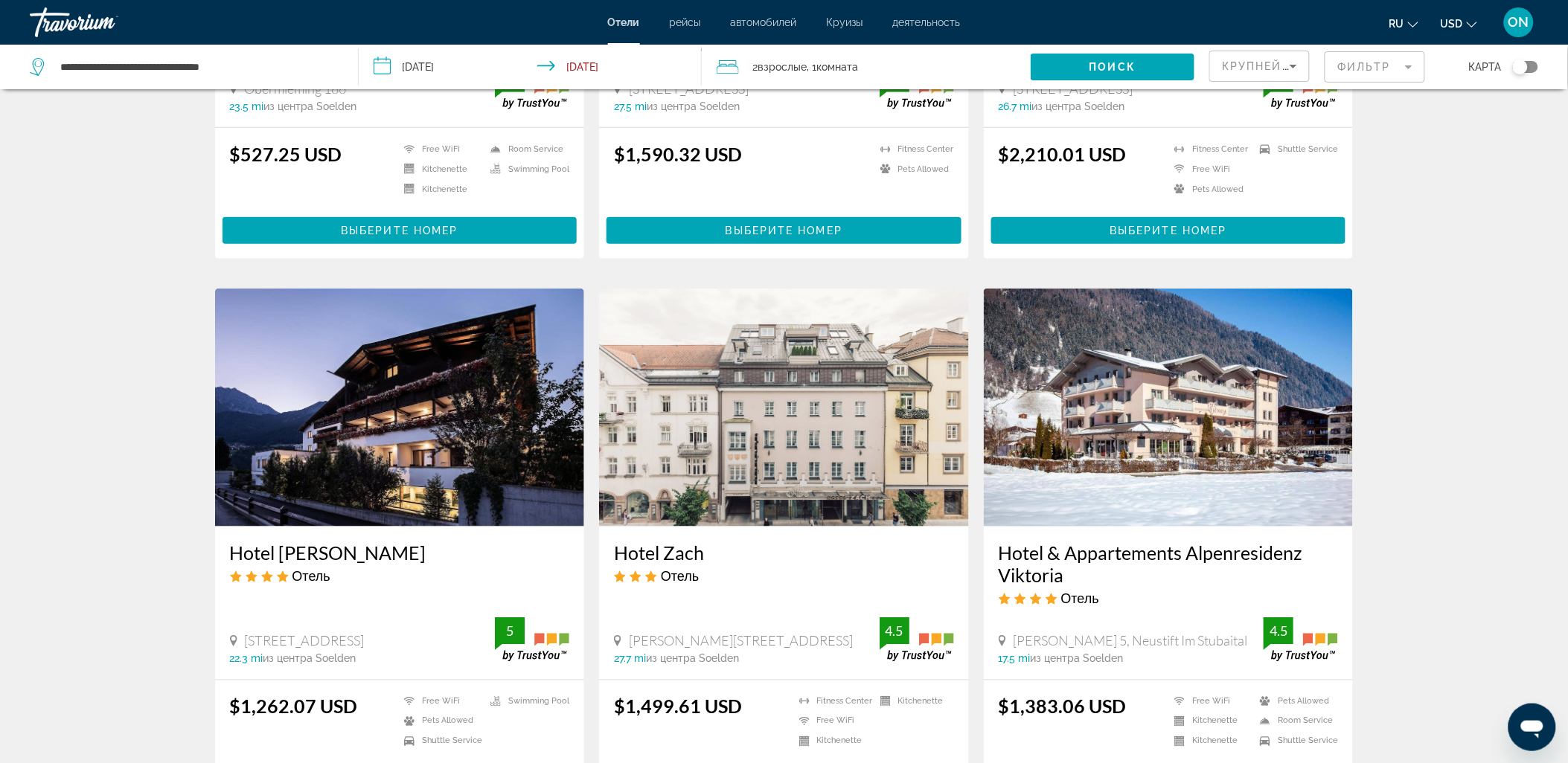
scroll to position [413, 0]
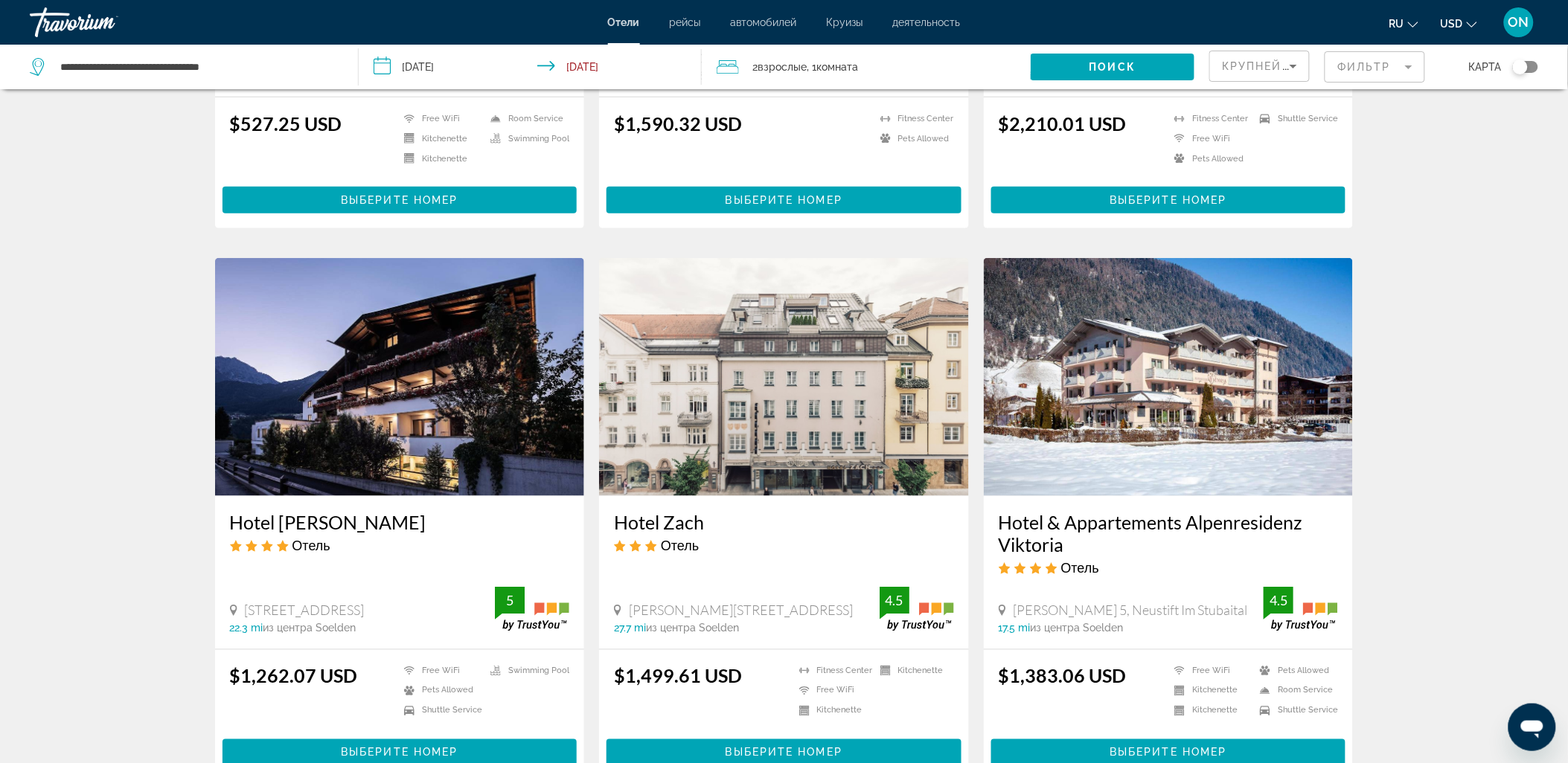
click at [1193, 404] on img "Main content" at bounding box center [1169, 377] width 370 height 238
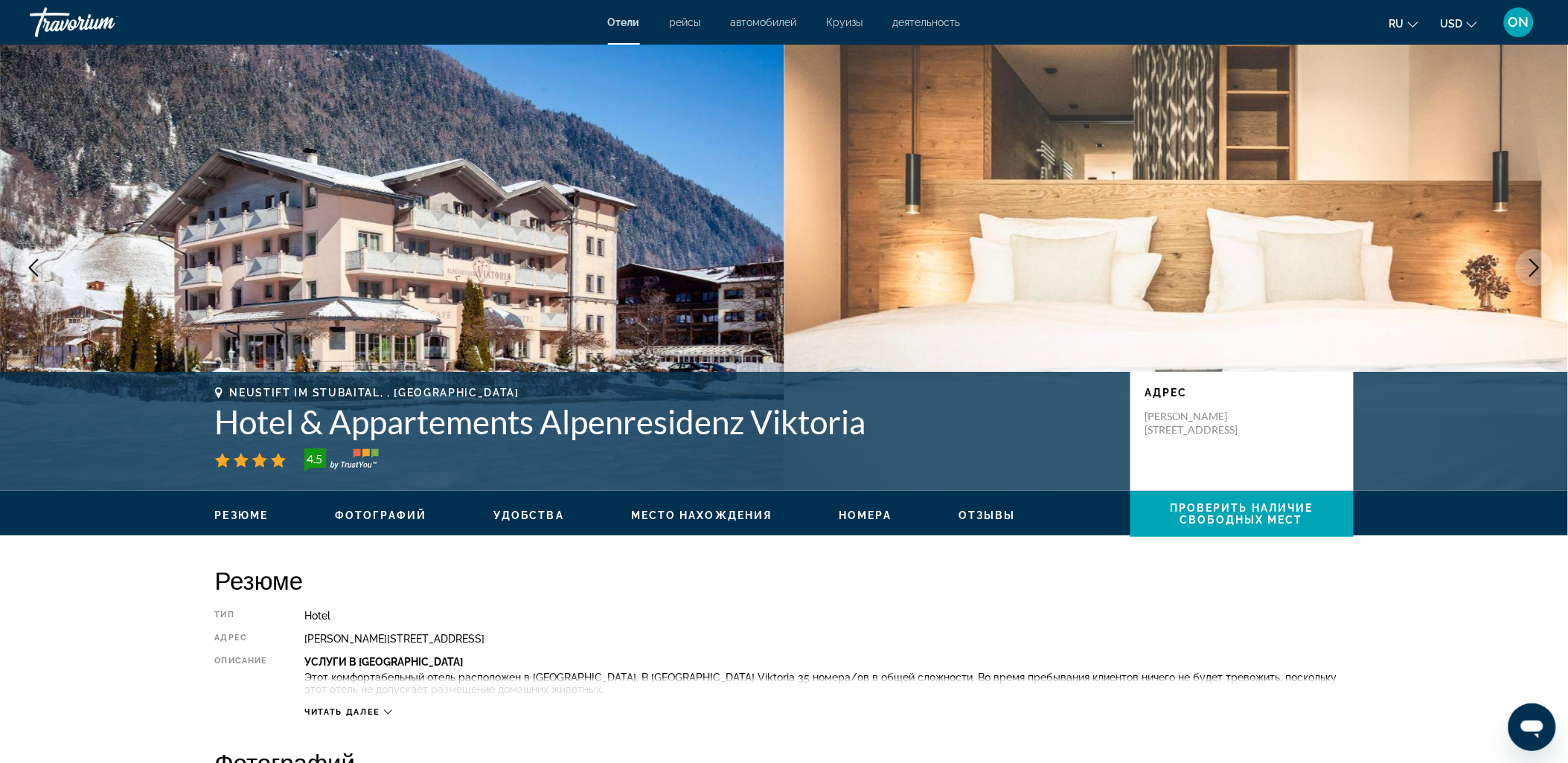
click at [1533, 261] on icon "Next image" at bounding box center [1534, 268] width 18 height 18
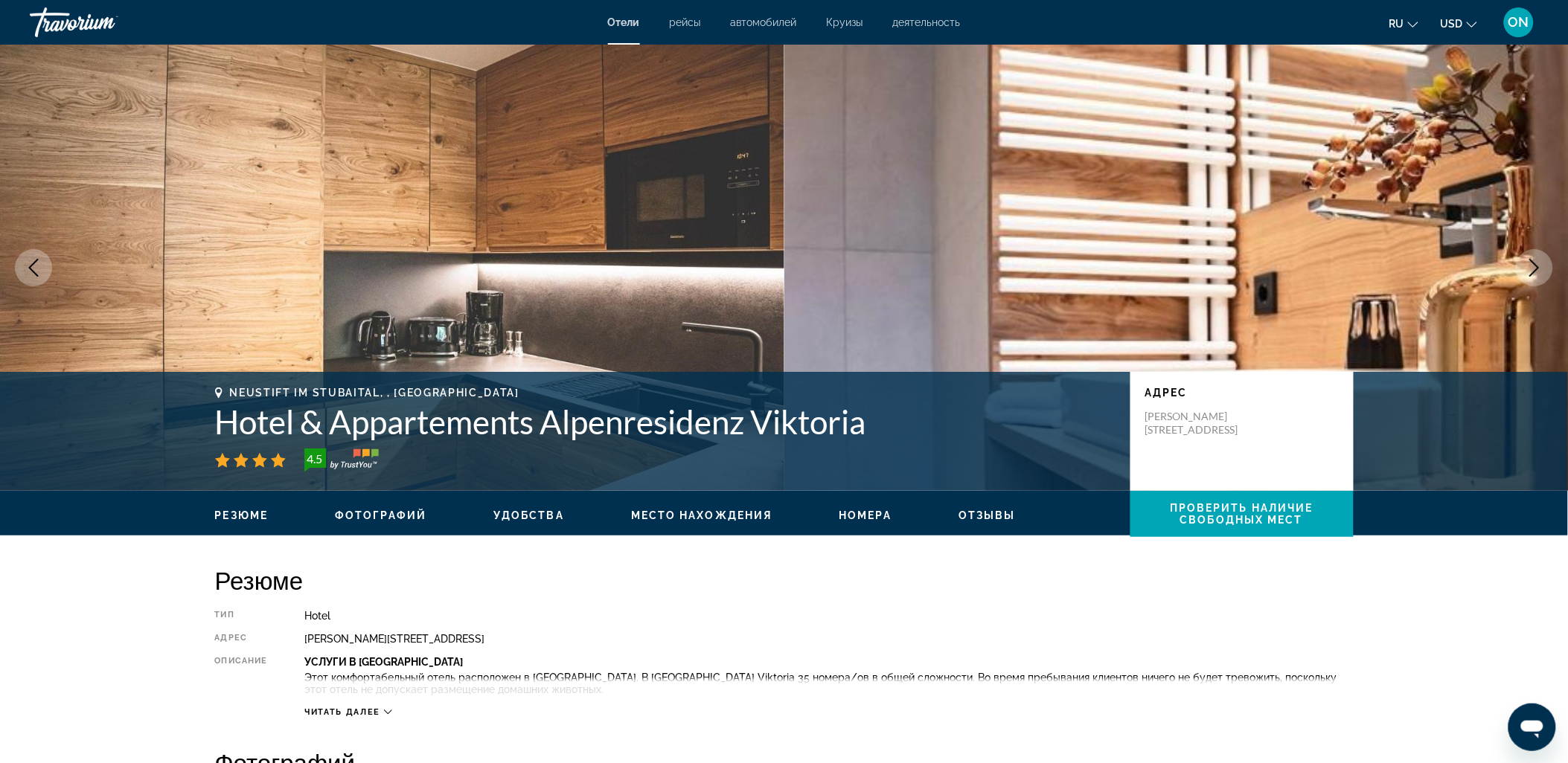
click at [1533, 261] on icon "Next image" at bounding box center [1534, 268] width 10 height 18
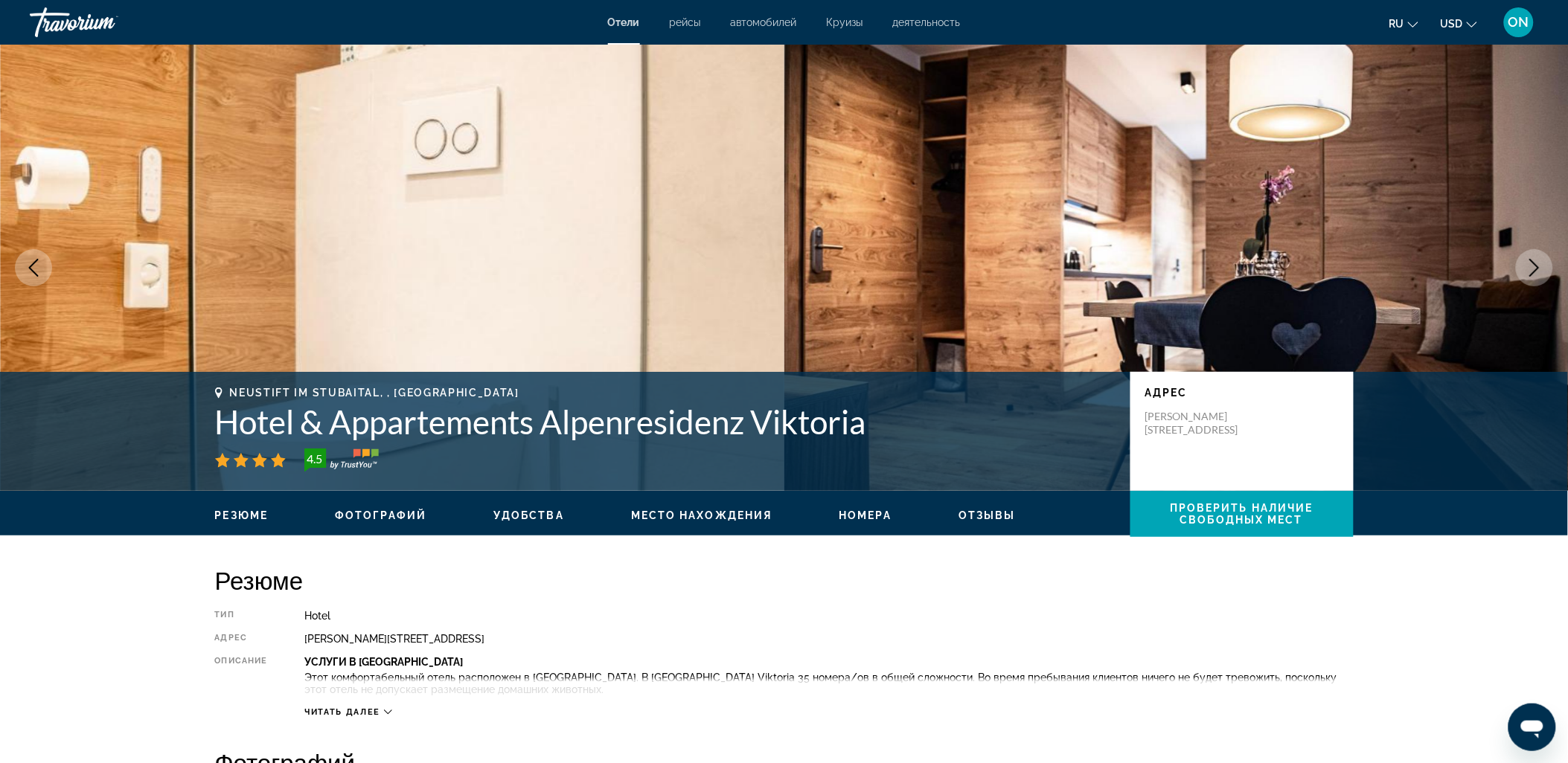
click at [1533, 261] on icon "Next image" at bounding box center [1534, 268] width 10 height 18
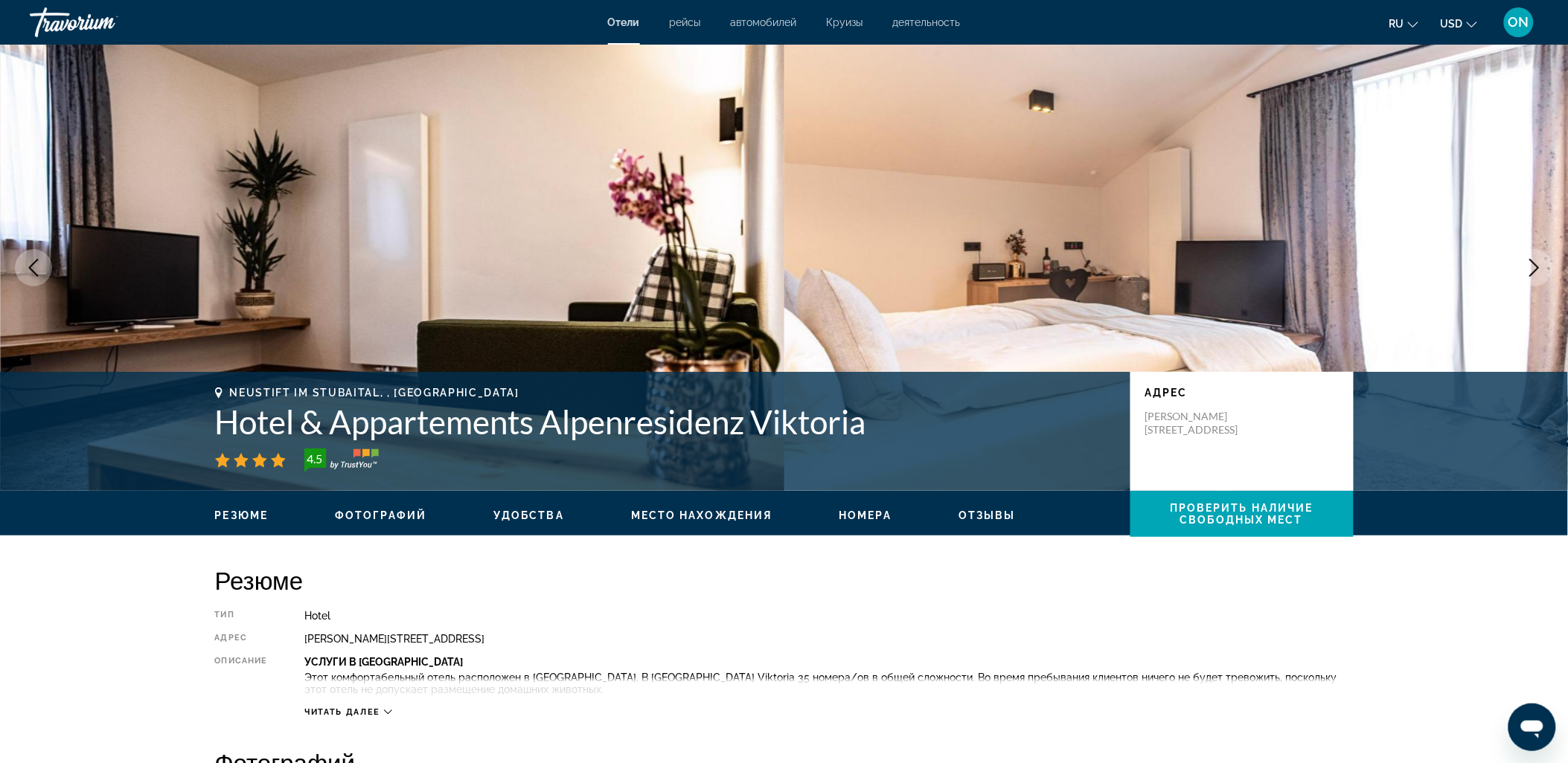
click at [1533, 261] on icon "Next image" at bounding box center [1534, 268] width 10 height 18
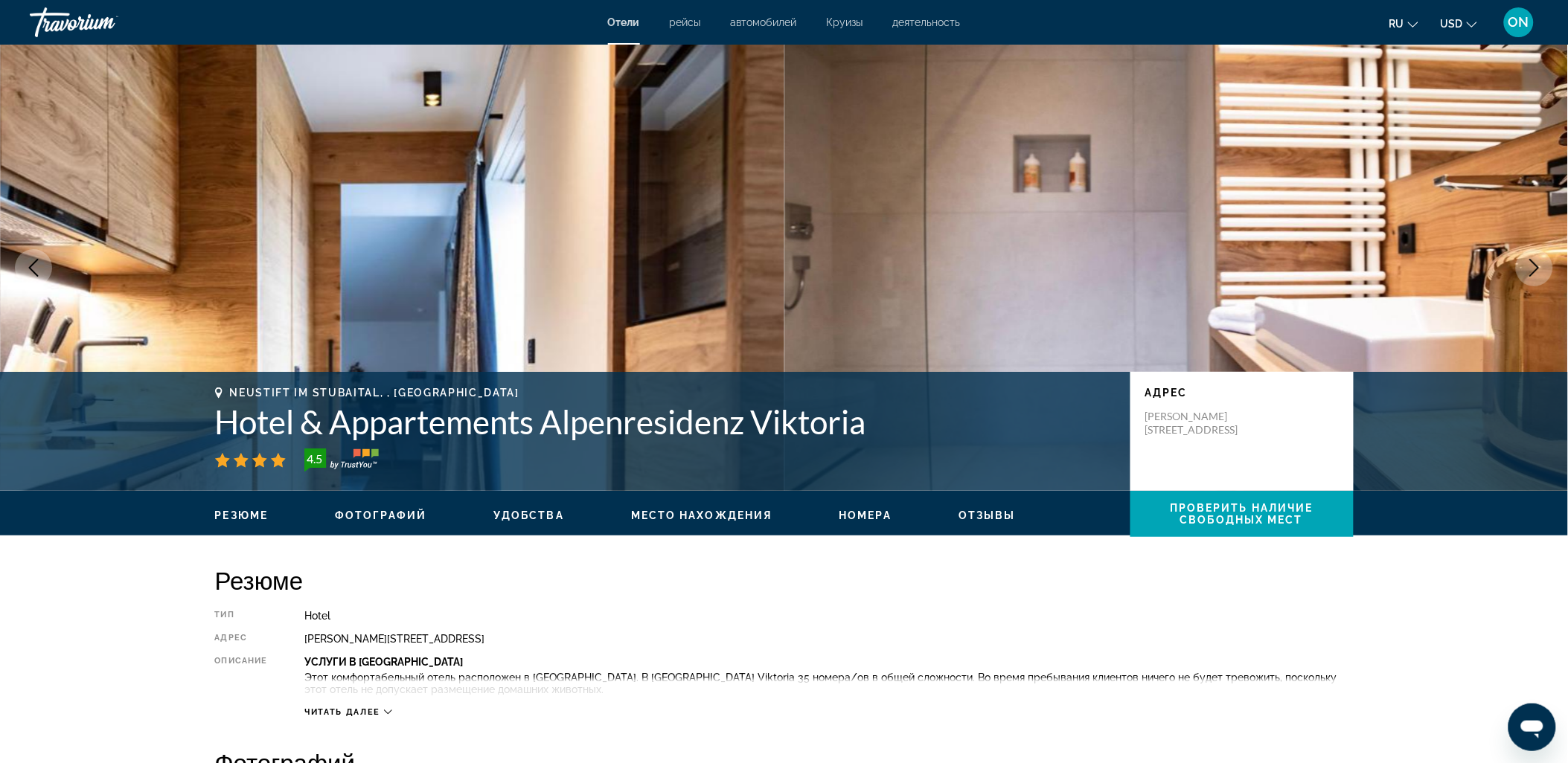
click at [1533, 261] on icon "Next image" at bounding box center [1534, 268] width 10 height 18
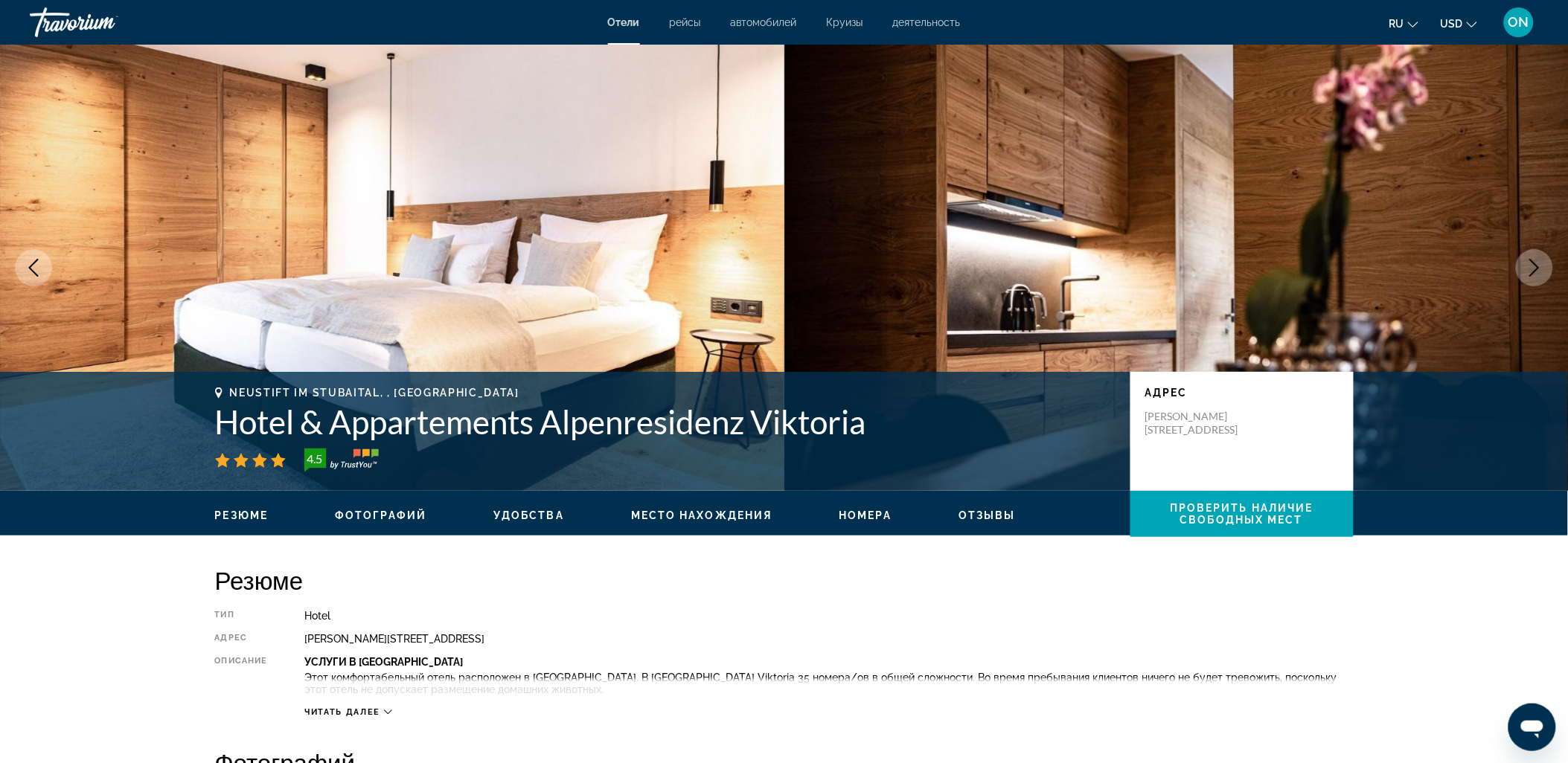
click at [1533, 261] on icon "Next image" at bounding box center [1534, 268] width 10 height 18
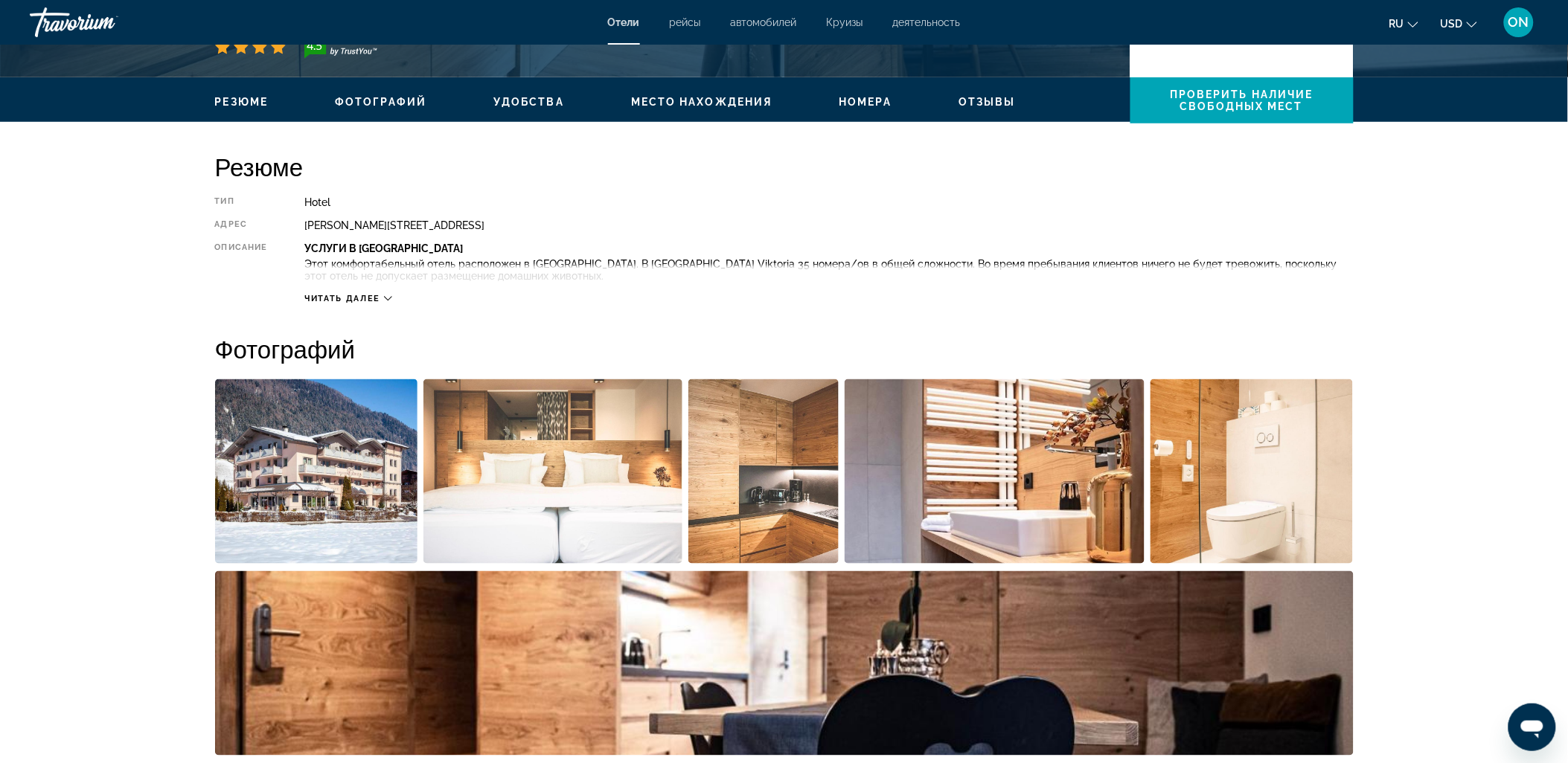
scroll to position [165, 0]
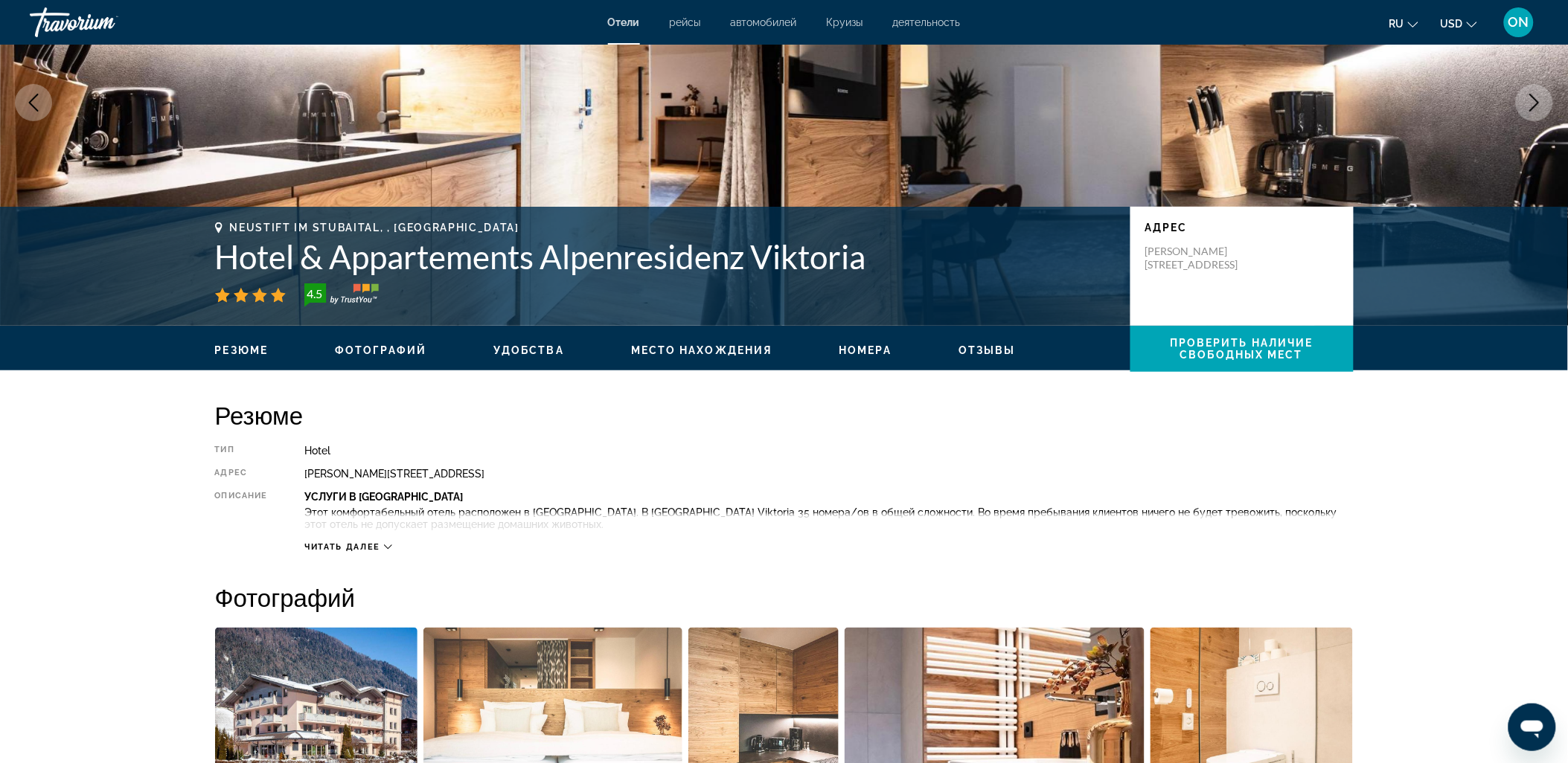
click at [388, 543] on div "Читать далее" at bounding box center [348, 547] width 88 height 10
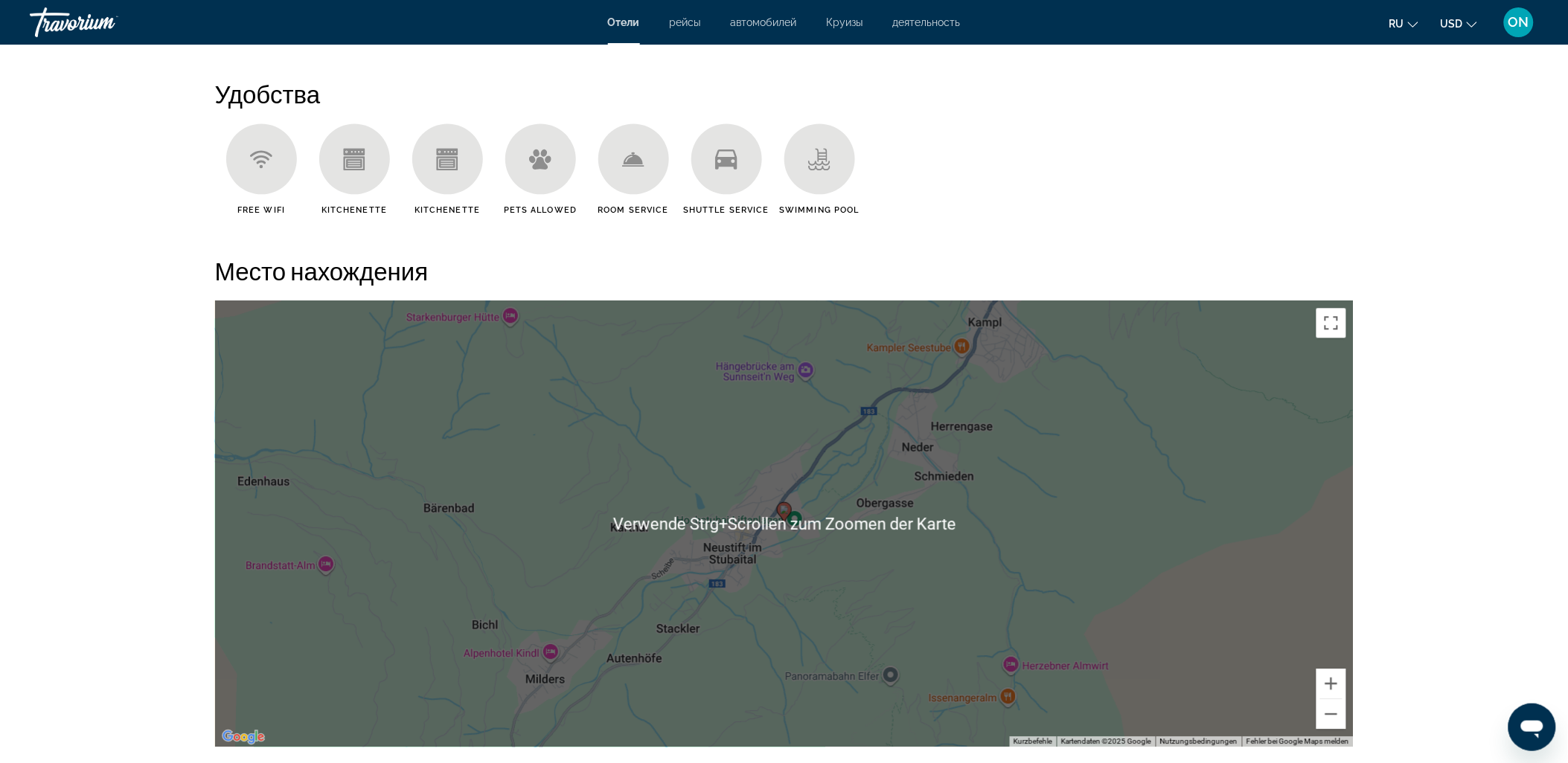
scroll to position [1157, 0]
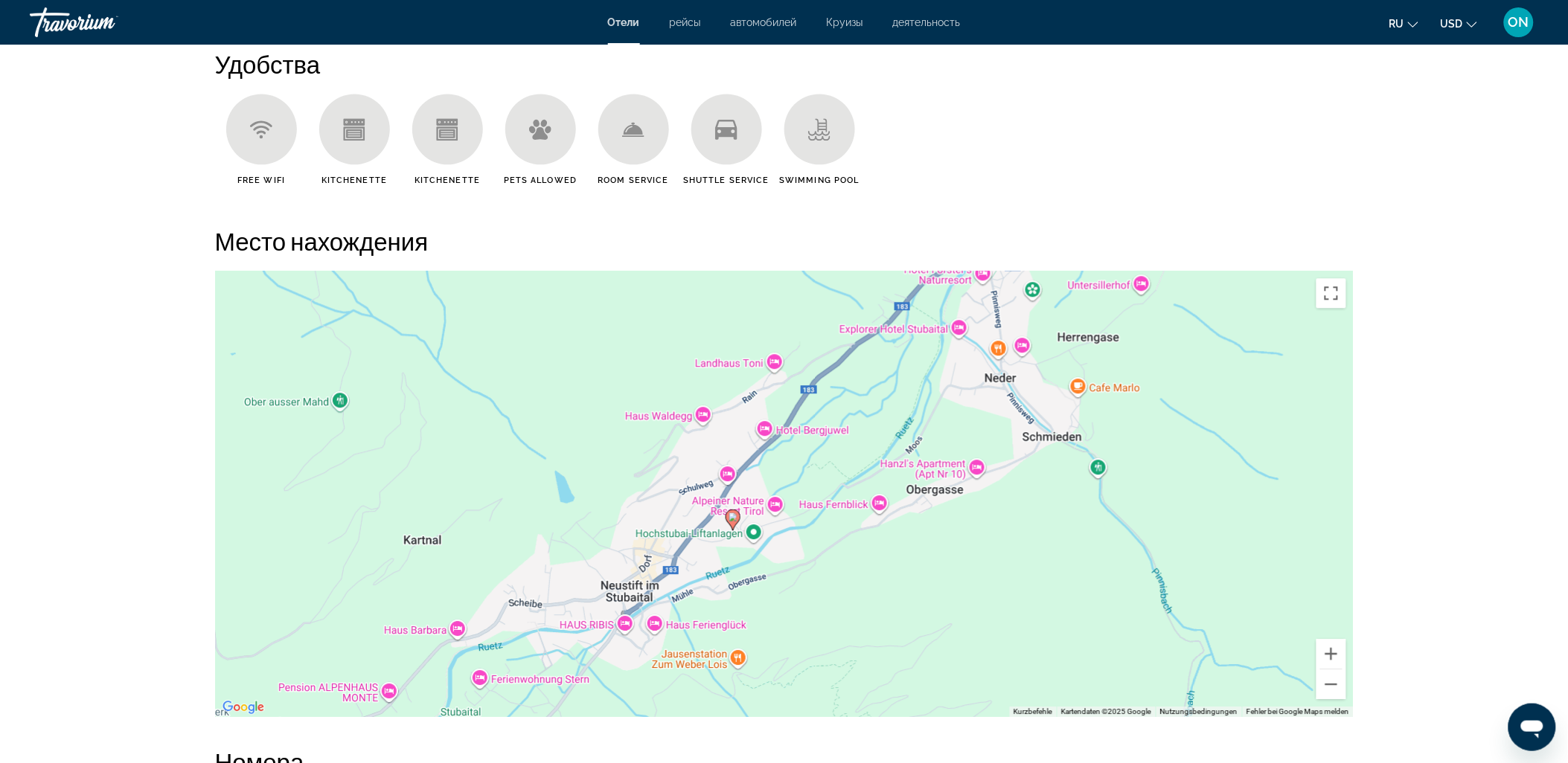
drag, startPoint x: 730, startPoint y: 562, endPoint x: 849, endPoint y: 597, distance: 124.0
click at [849, 597] on div "Um den Modus zum Ziehen mit der Tastatur zu aktivieren, drückst du Alt + Eingab…" at bounding box center [784, 493] width 1138 height 446
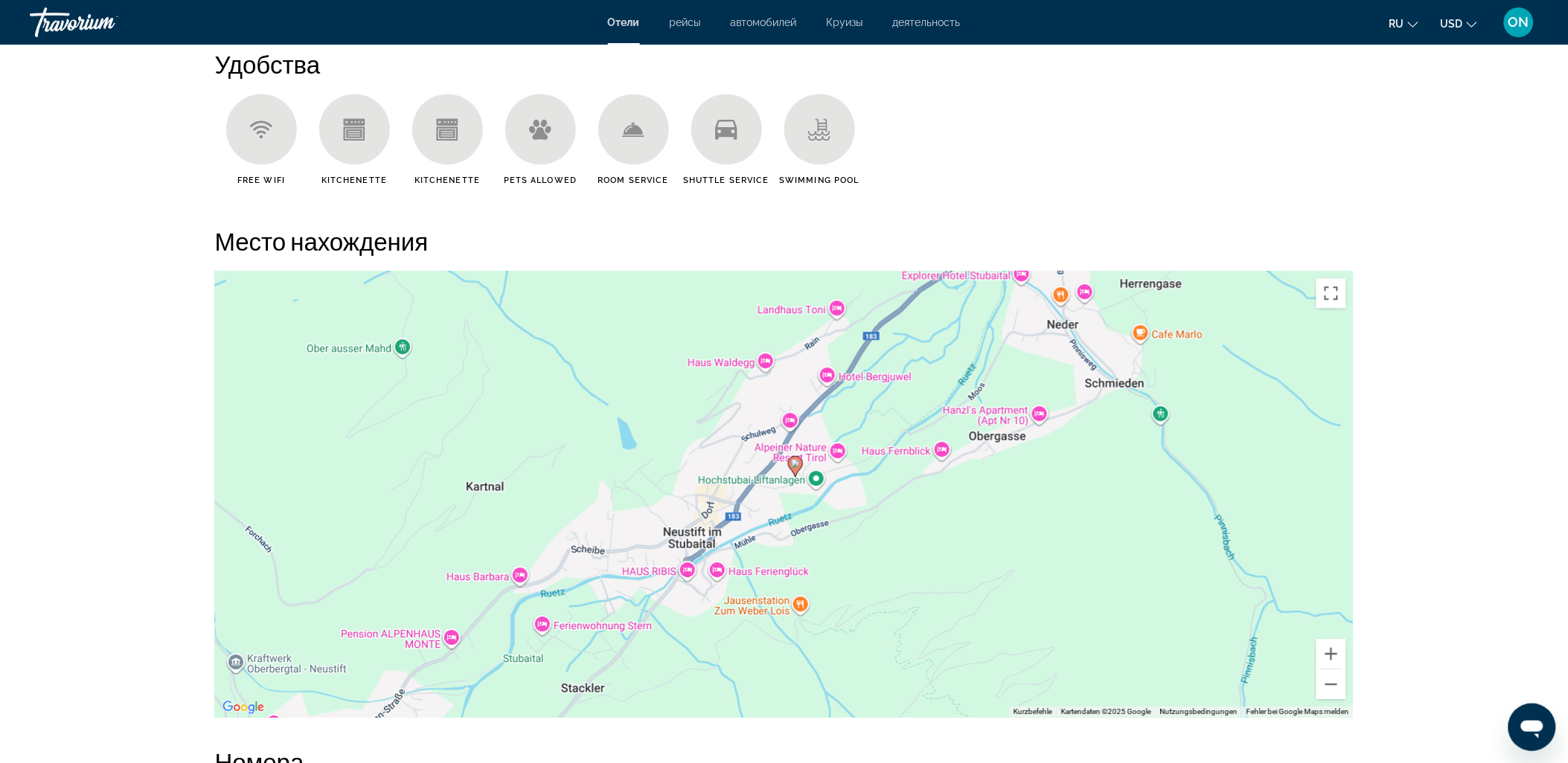
drag, startPoint x: 745, startPoint y: 609, endPoint x: 807, endPoint y: 552, distance: 84.2
click at [807, 552] on div "Um den Modus zum Ziehen mit der Tastatur zu aktivieren, drückst du Alt + Eingab…" at bounding box center [784, 493] width 1138 height 446
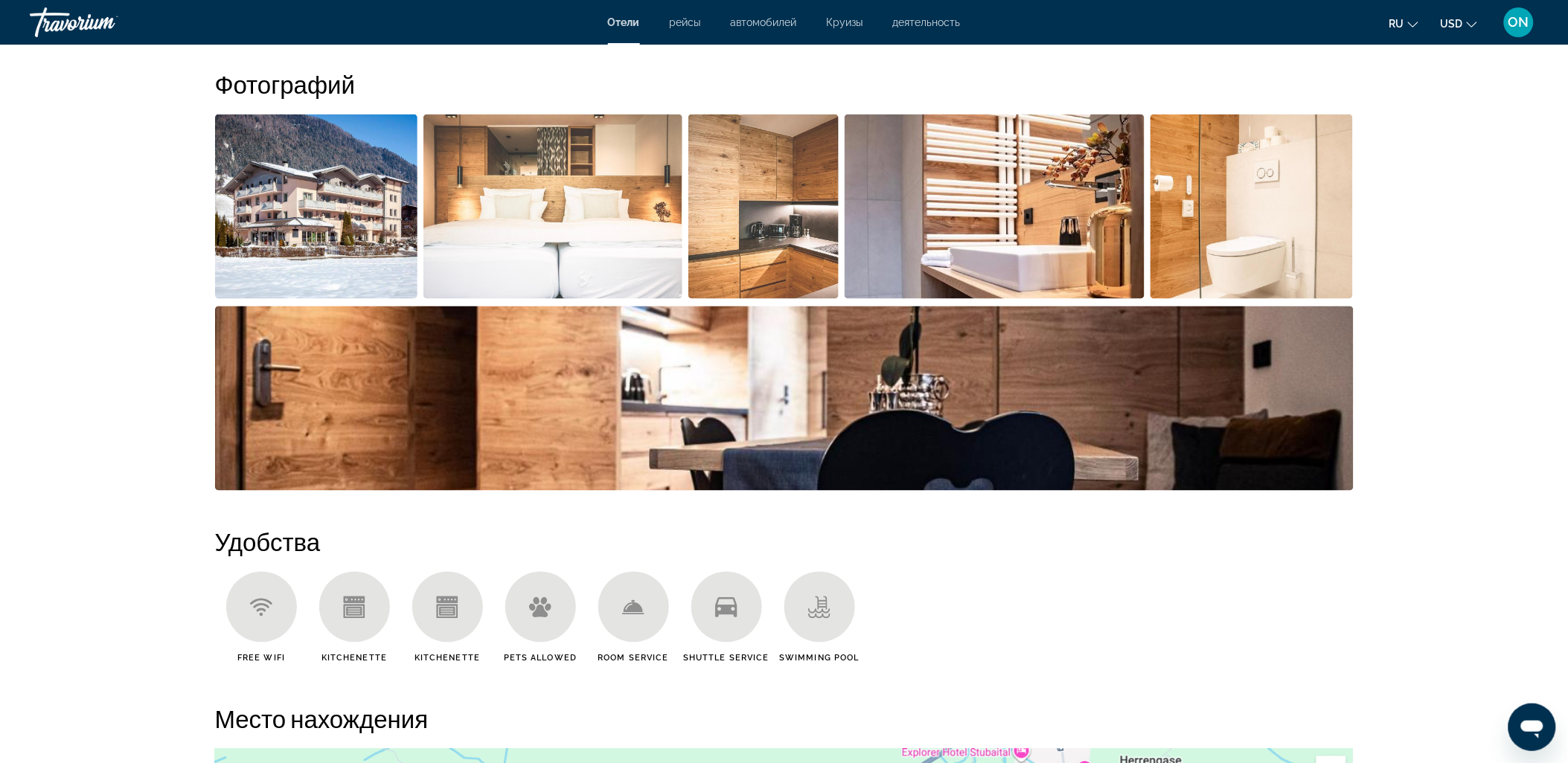
scroll to position [672, 0]
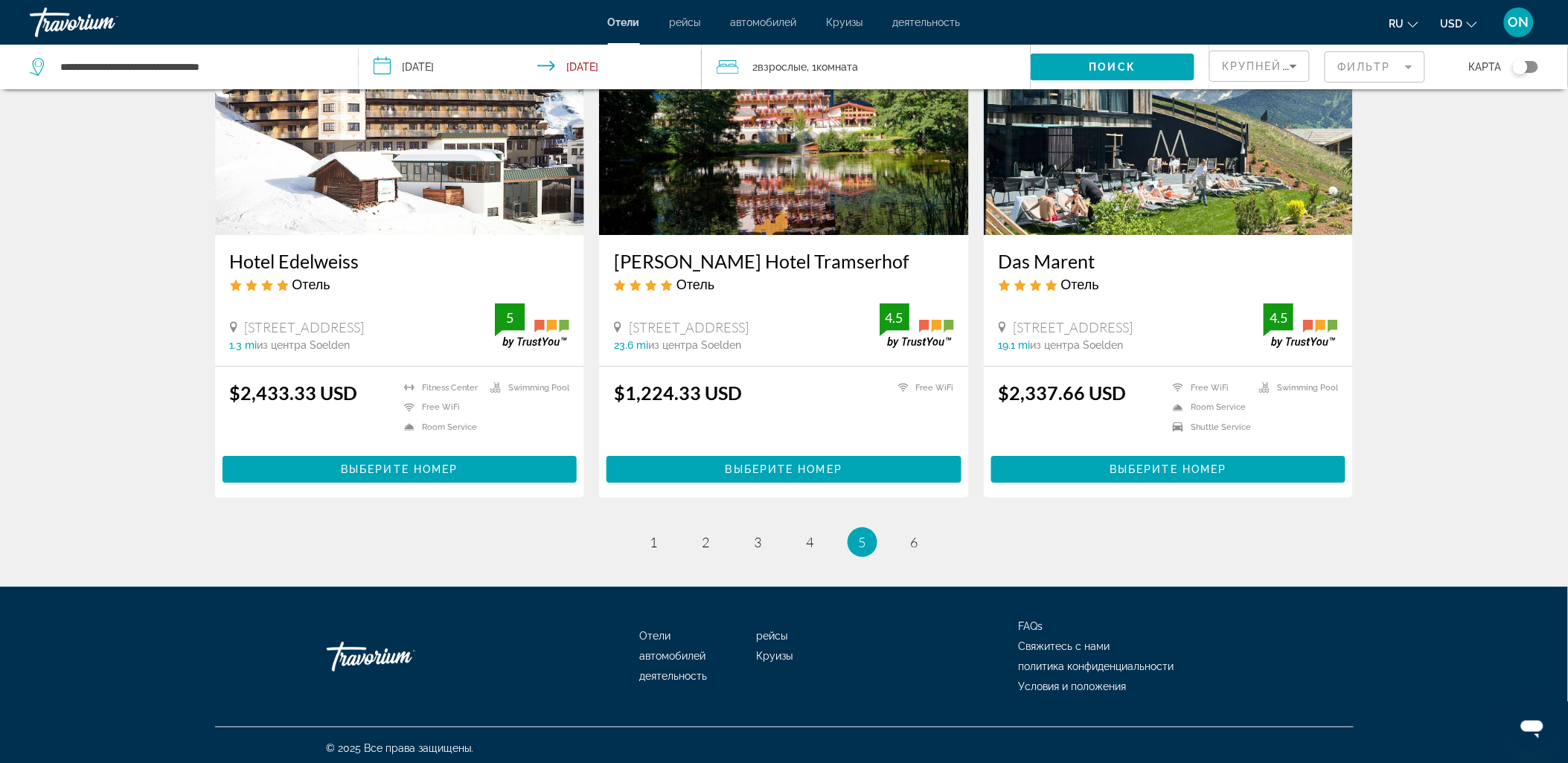
scroll to position [1761, 0]
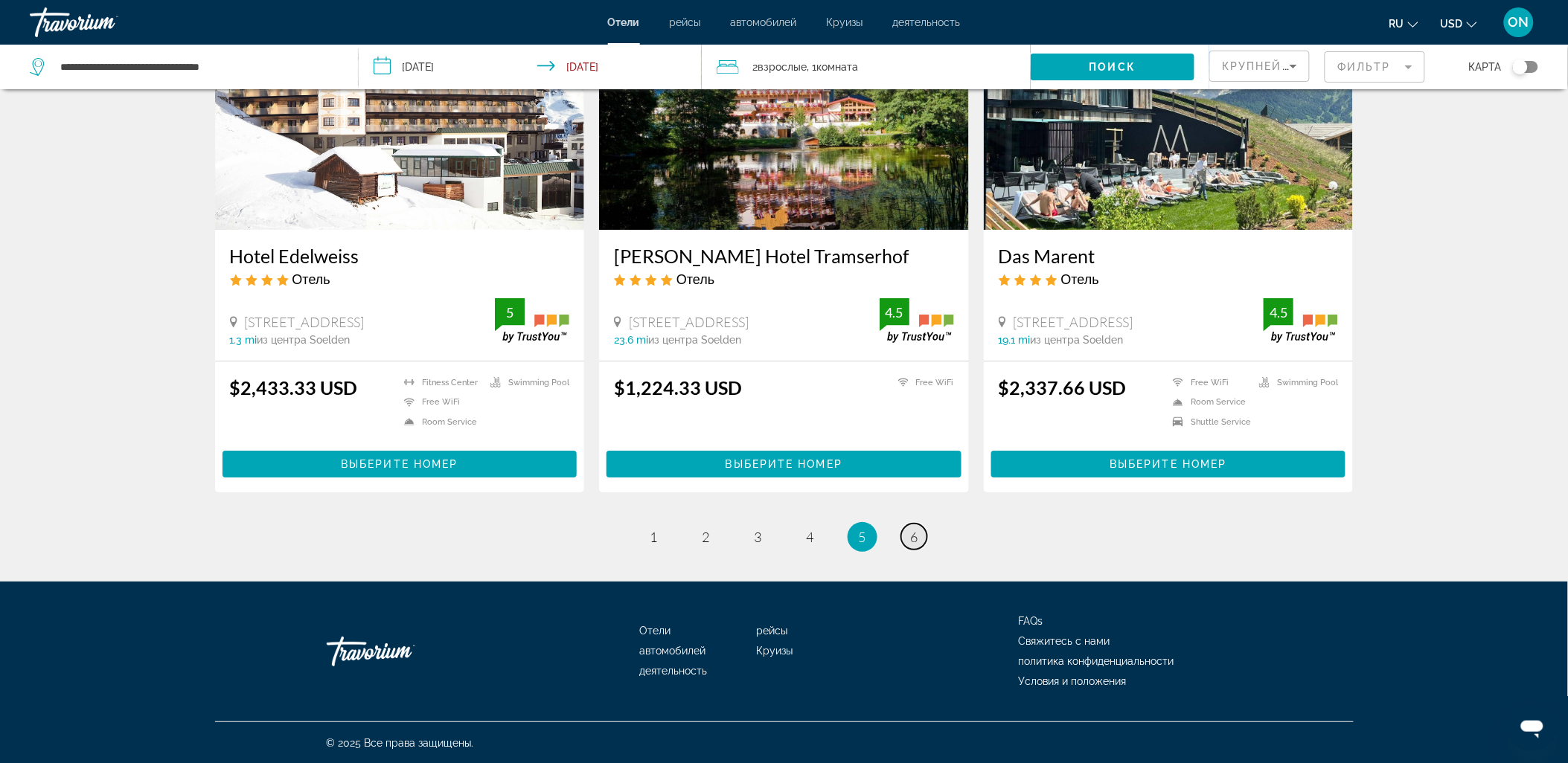
click at [906, 535] on link "page 6" at bounding box center [913, 536] width 26 height 26
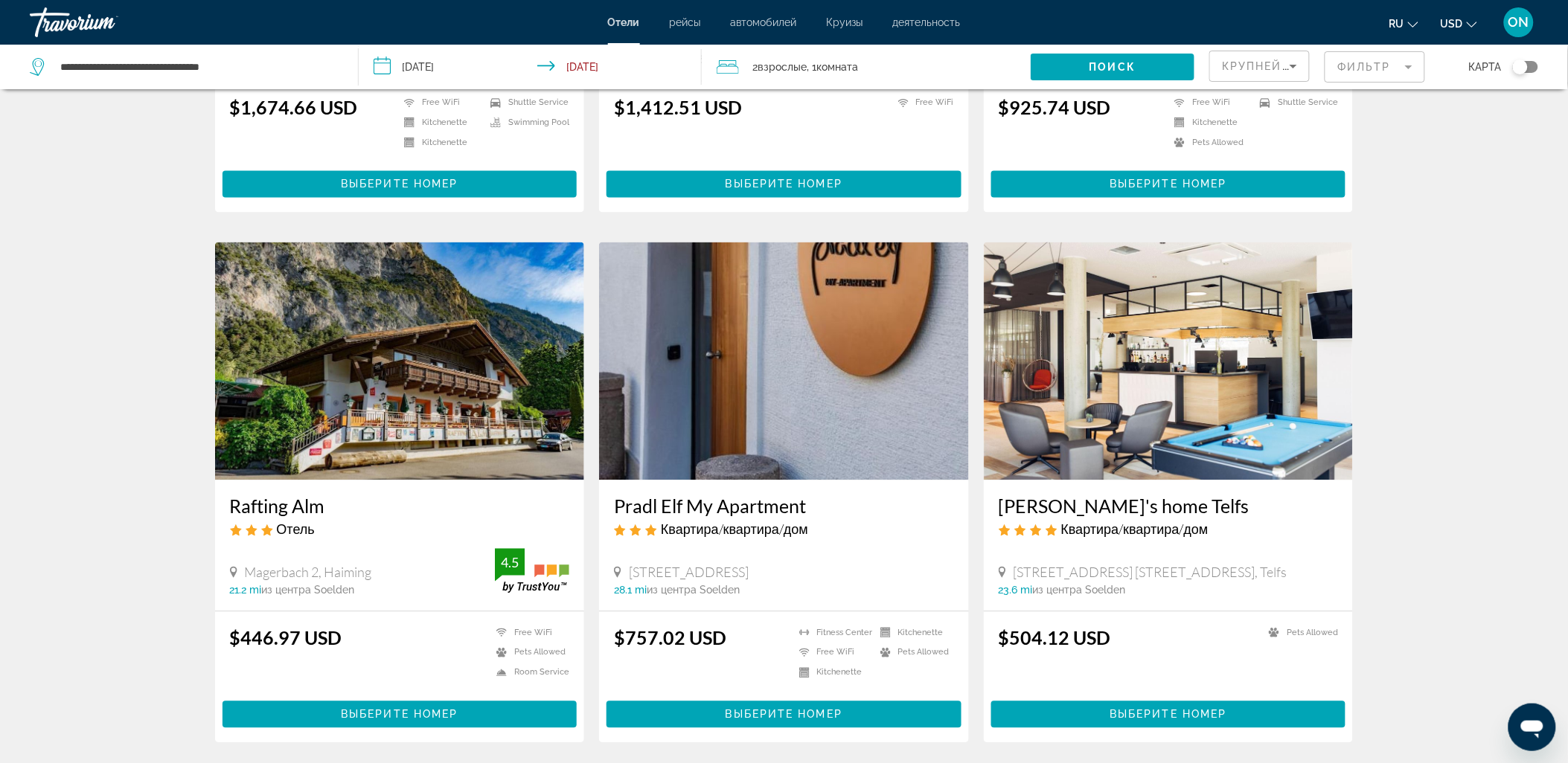
scroll to position [822, 0]
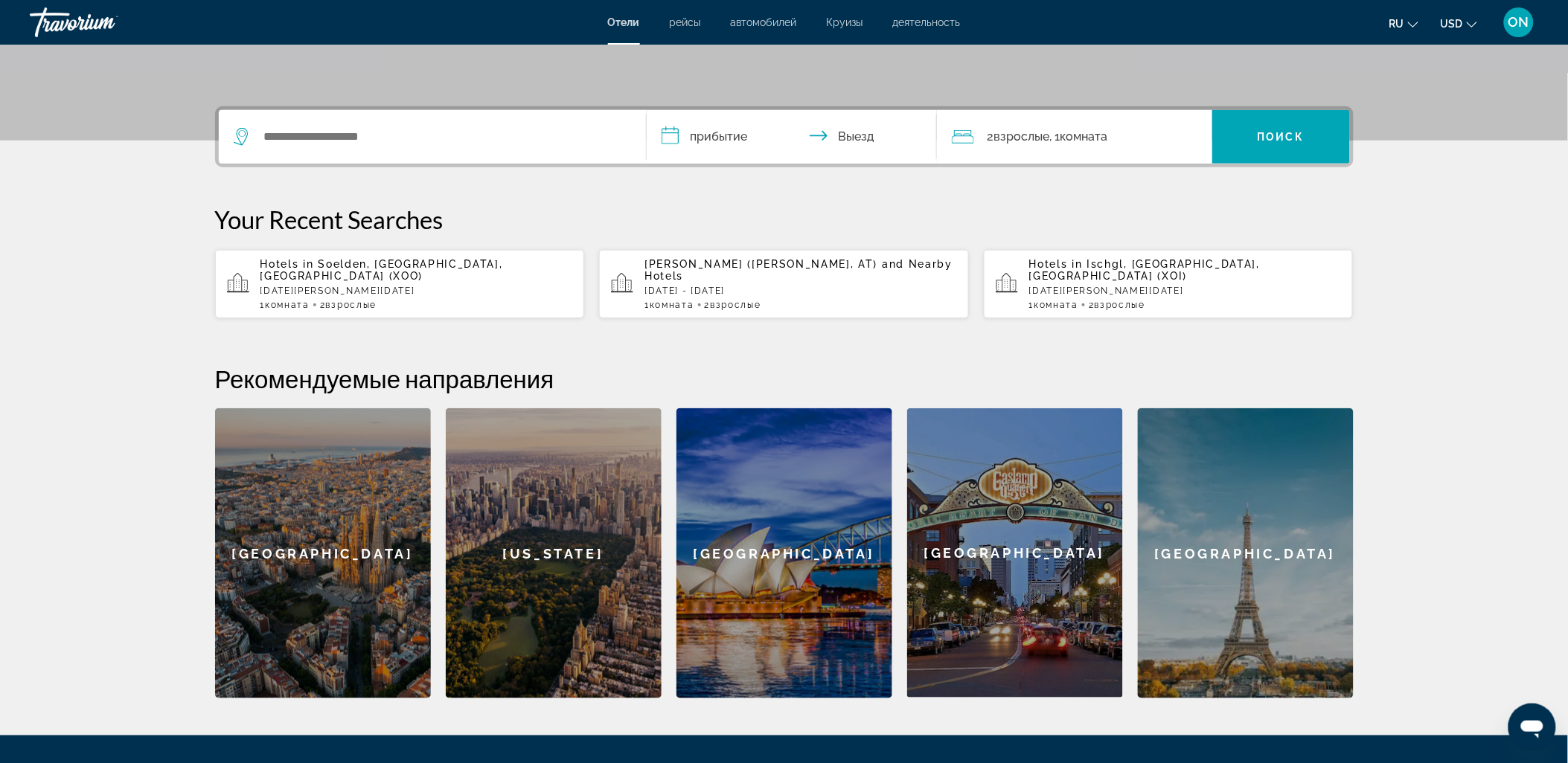
scroll to position [330, 0]
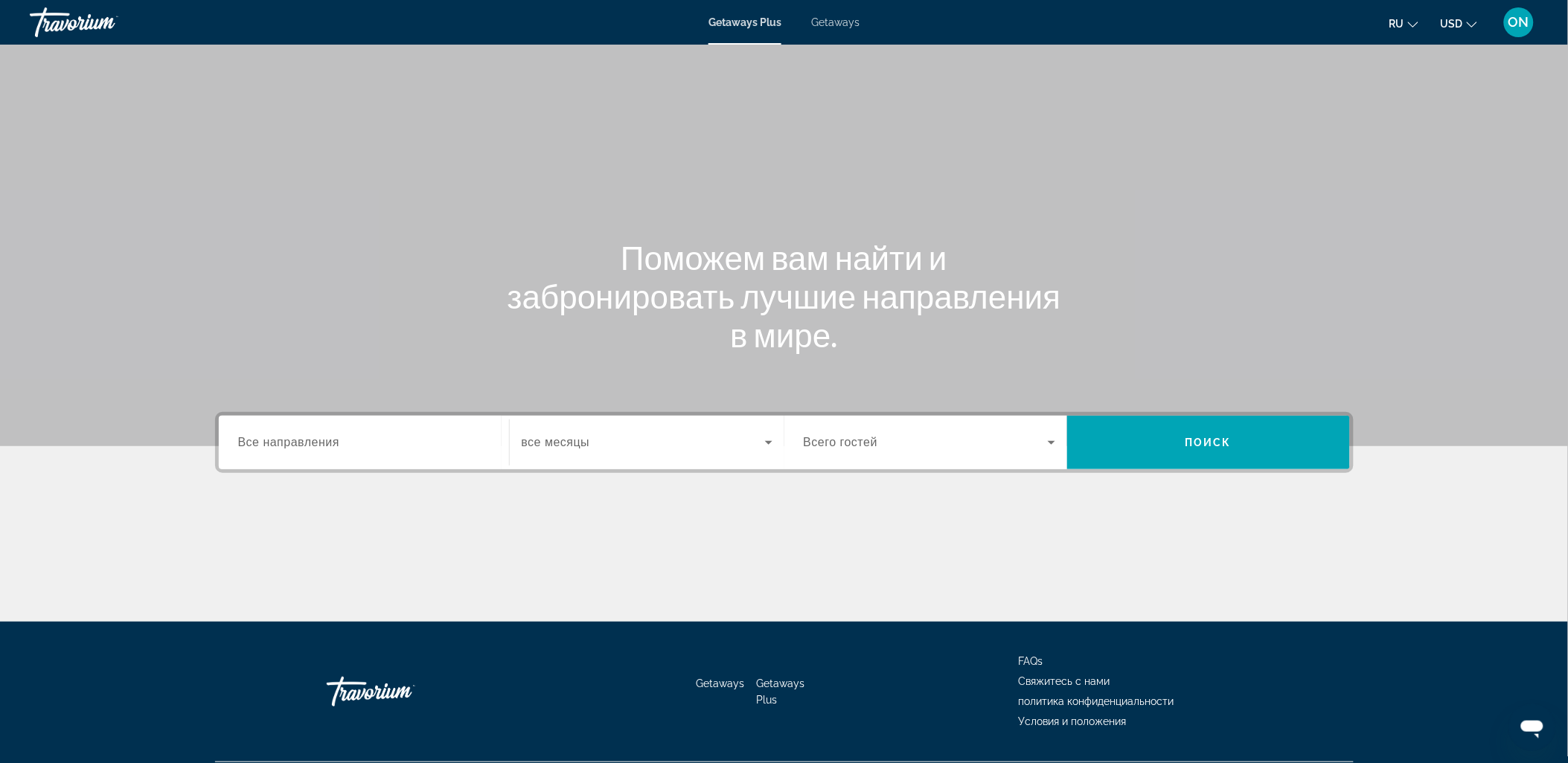
click at [361, 430] on div "Search widget" at bounding box center [364, 444] width 252 height 43
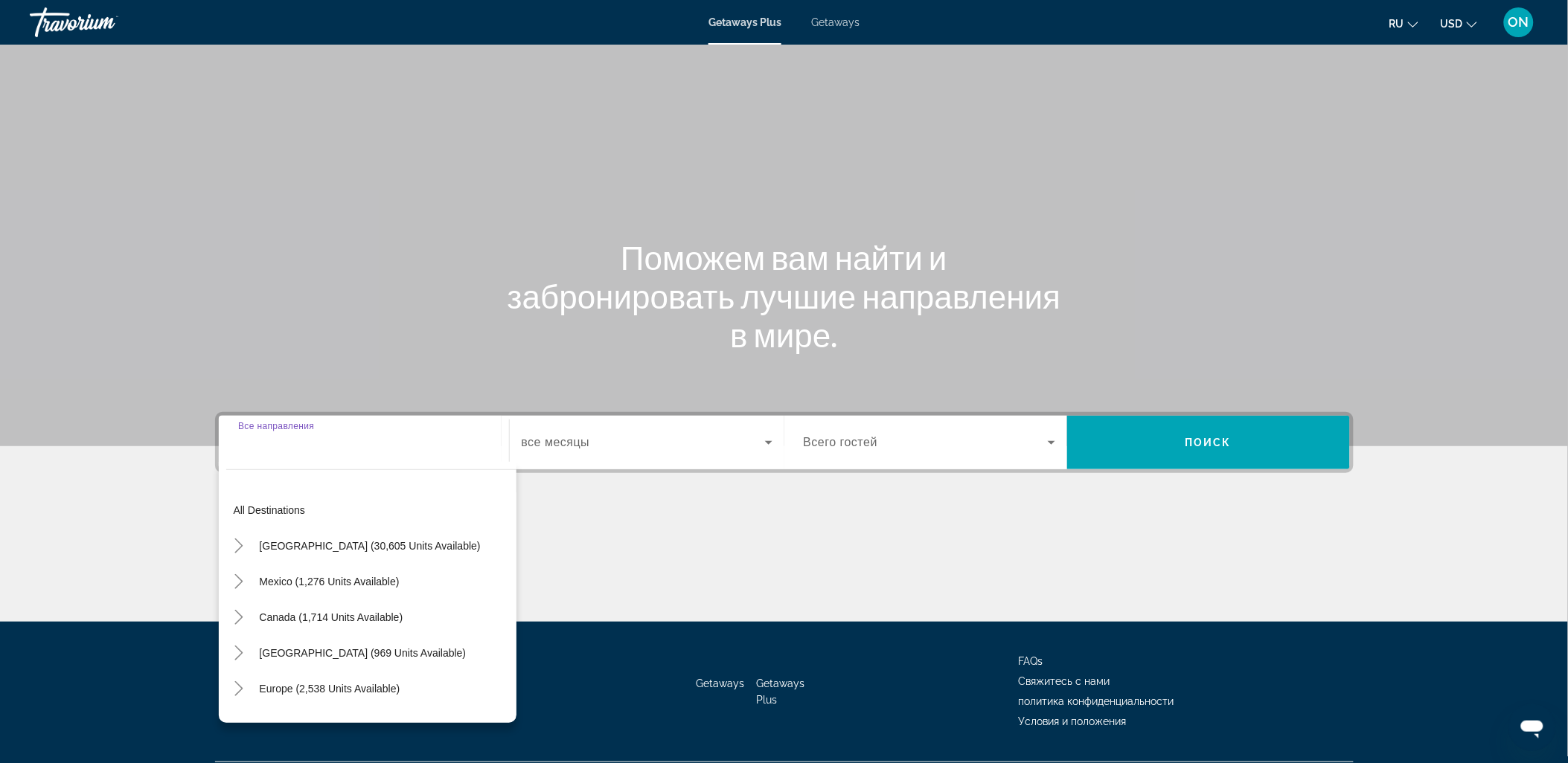
scroll to position [39, 0]
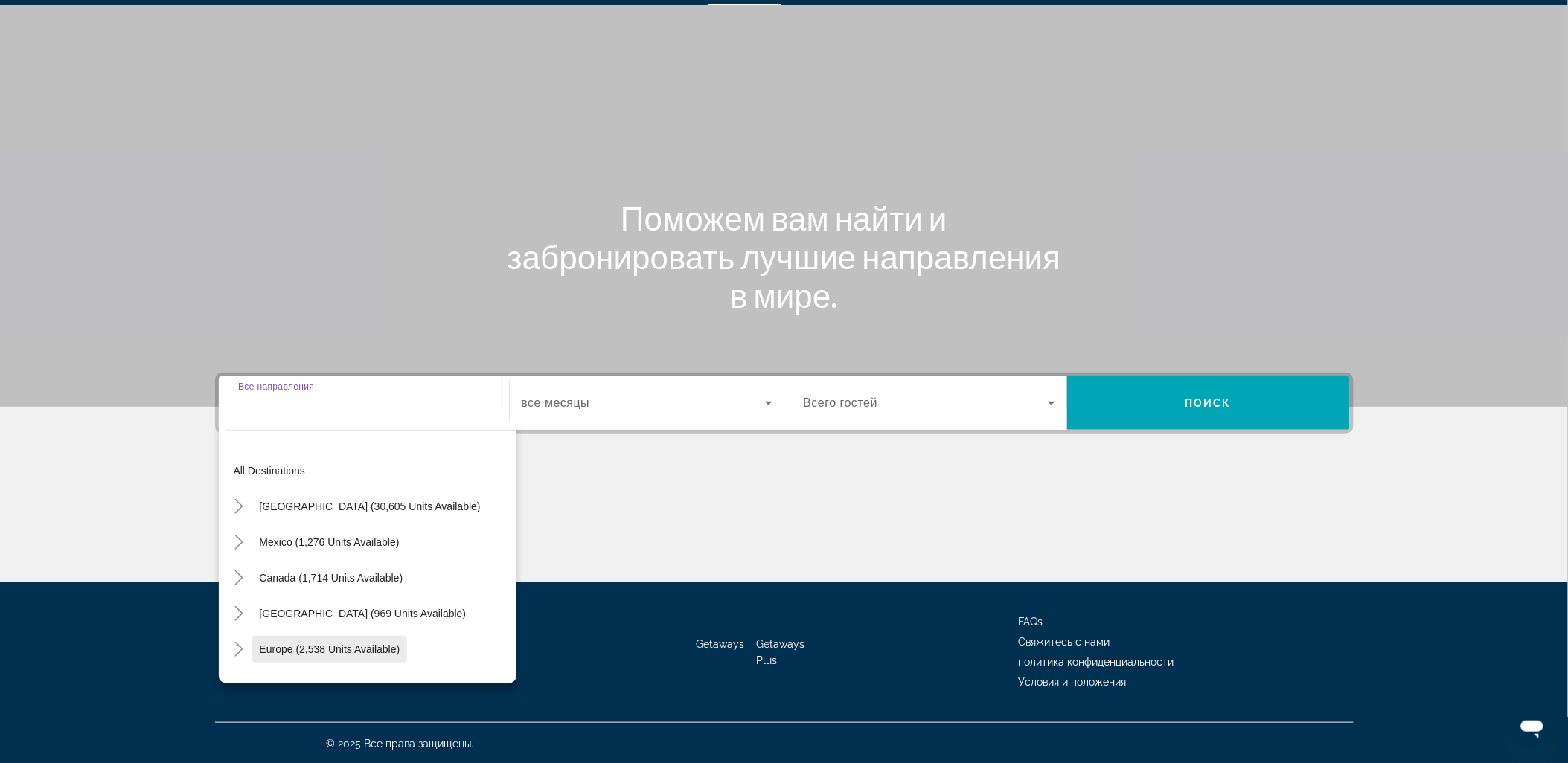
click at [303, 640] on span "Search widget" at bounding box center [330, 650] width 155 height 36
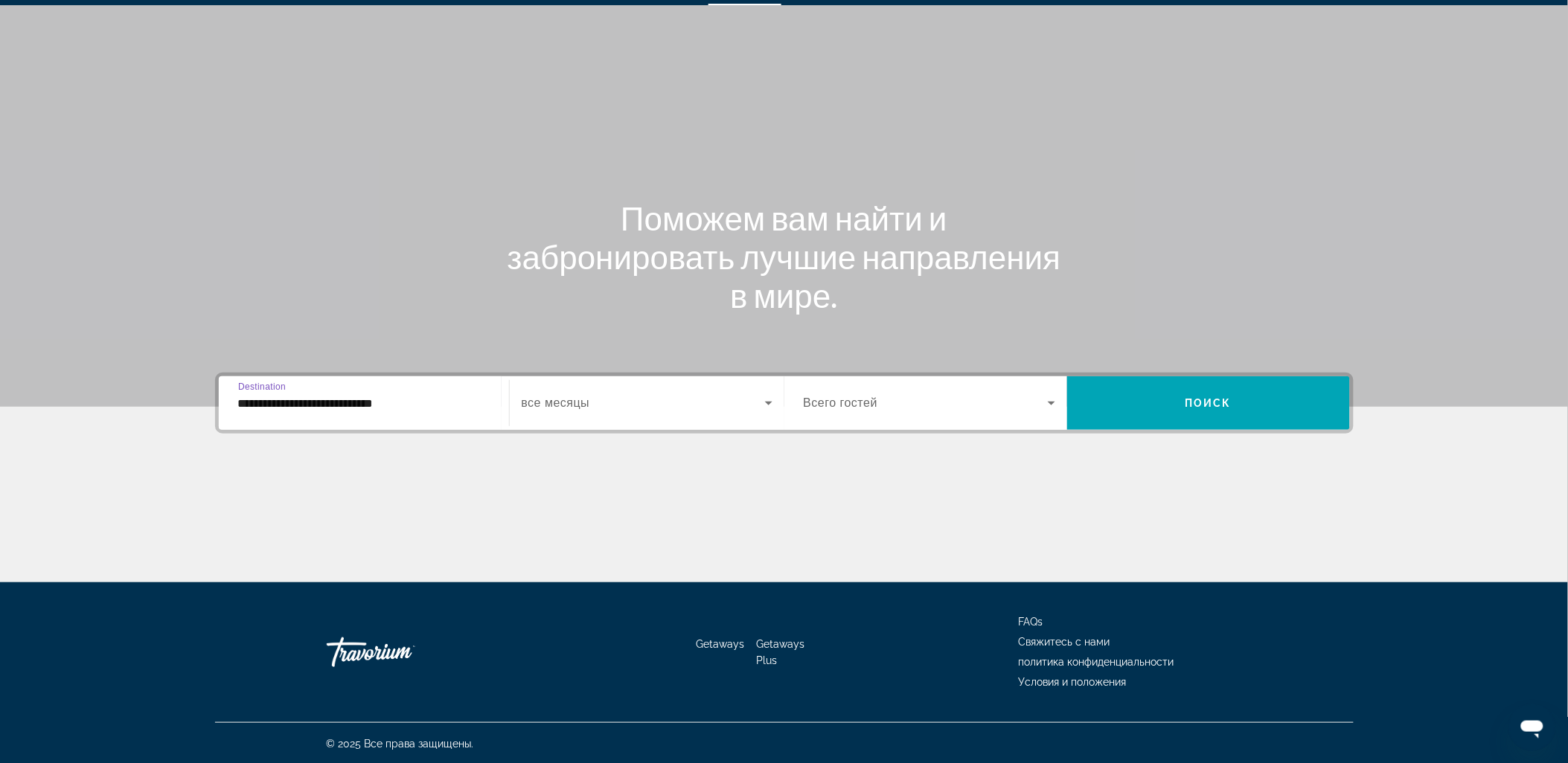
click at [348, 396] on input "**********" at bounding box center [364, 404] width 252 height 18
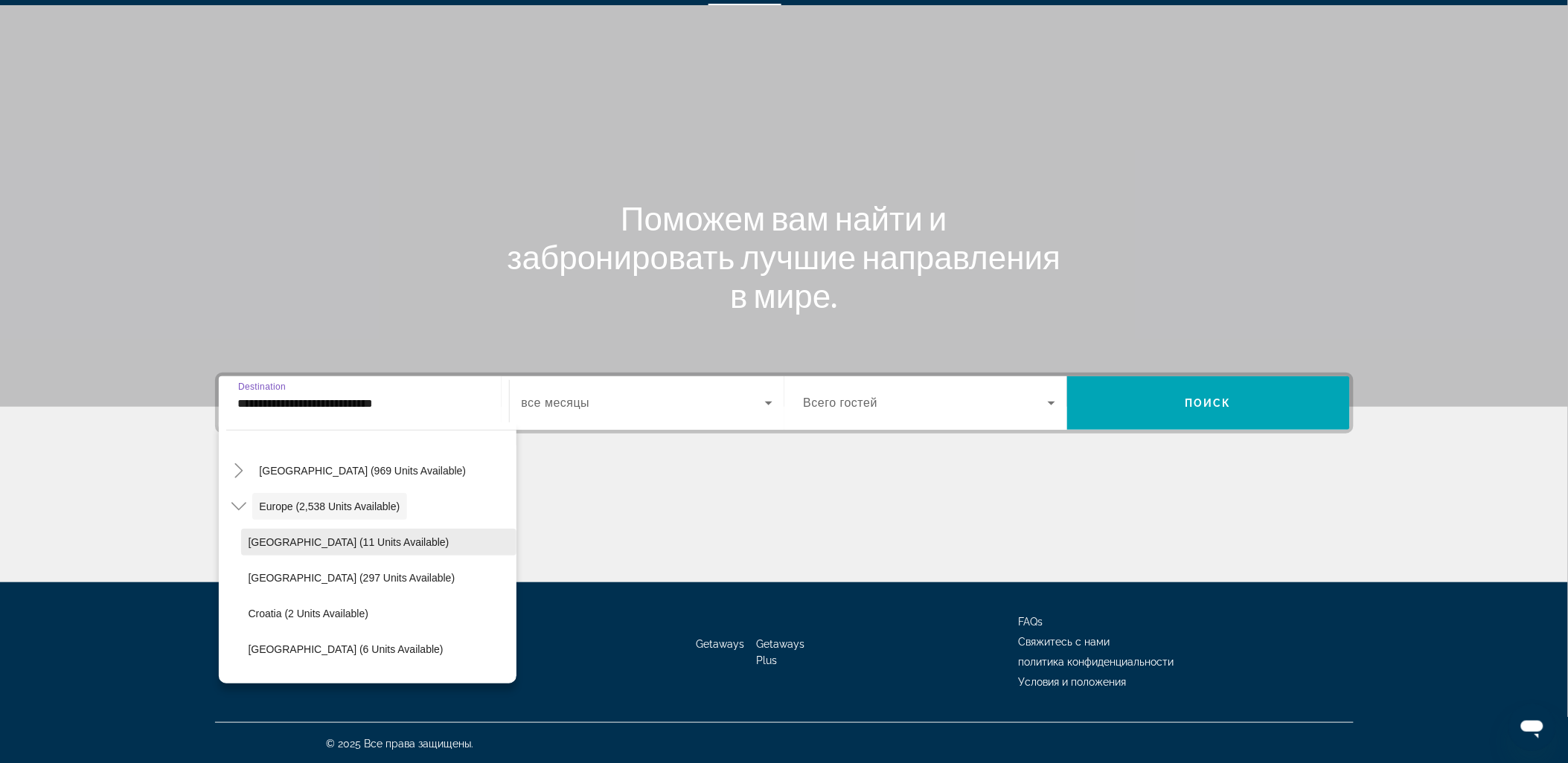
scroll to position [171, 0]
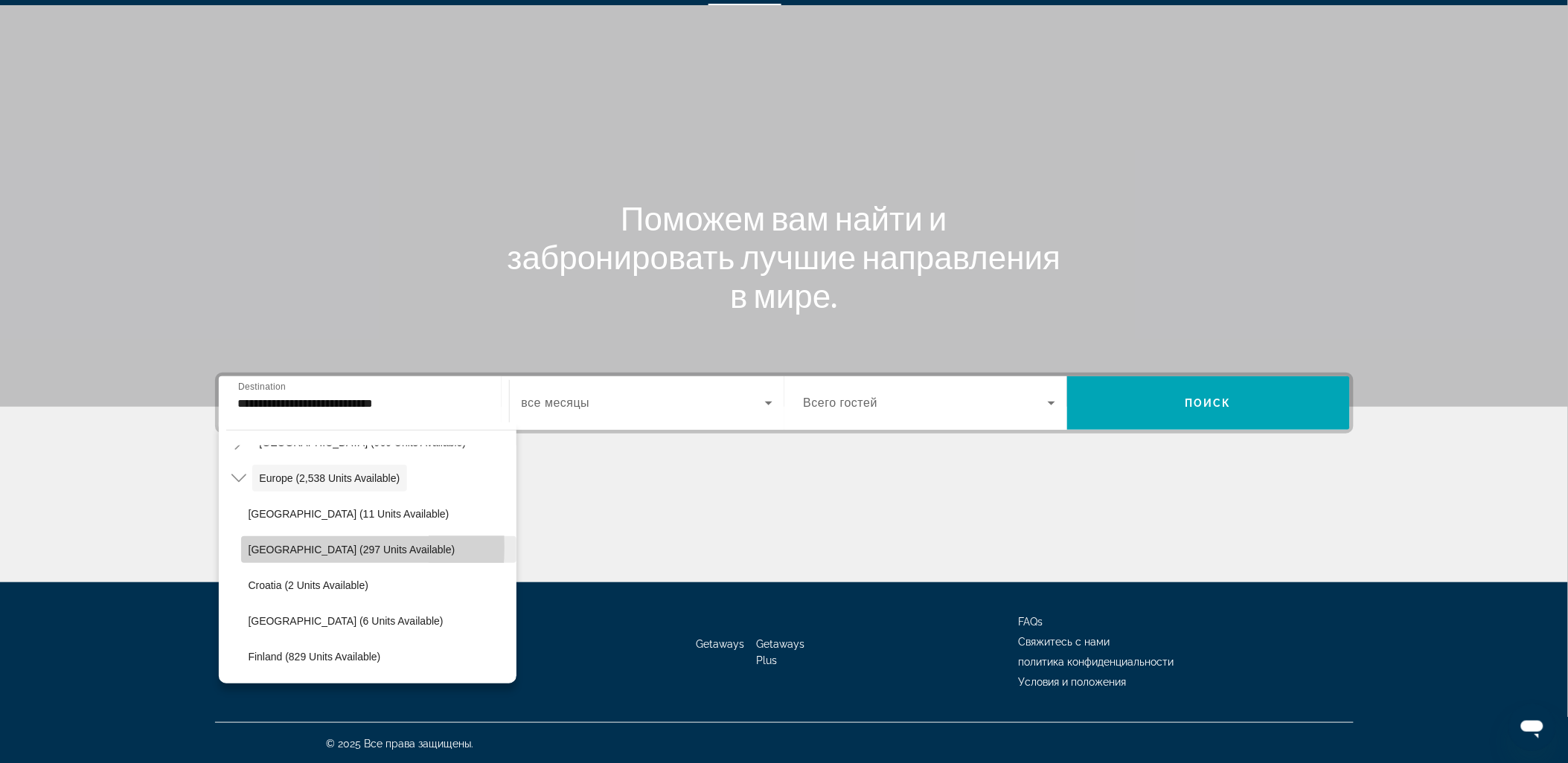
click at [277, 547] on span "Austria (297 units available)" at bounding box center [352, 549] width 207 height 12
type input "**********"
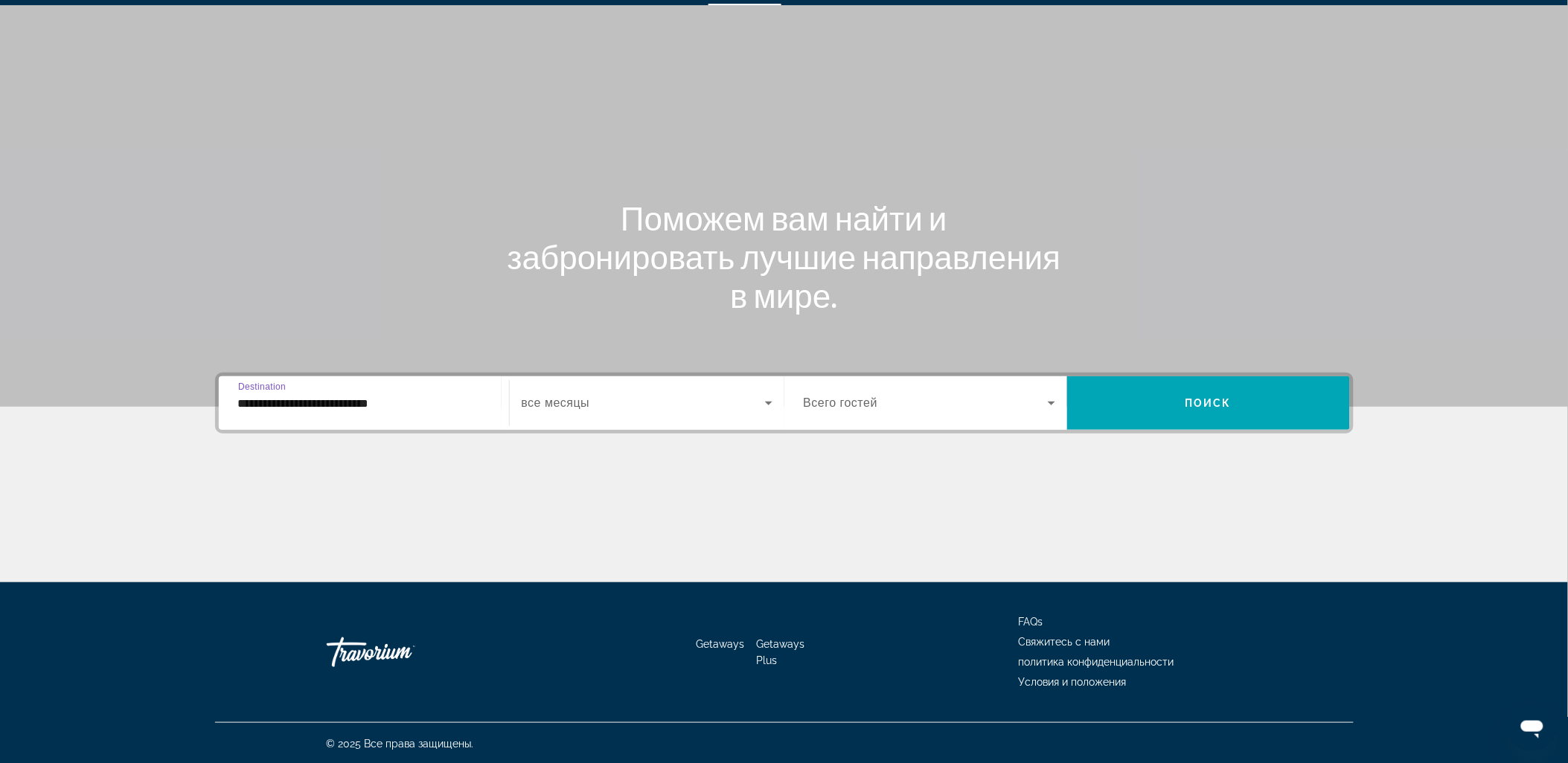
click at [623, 390] on div "Search widget" at bounding box center [646, 402] width 251 height 42
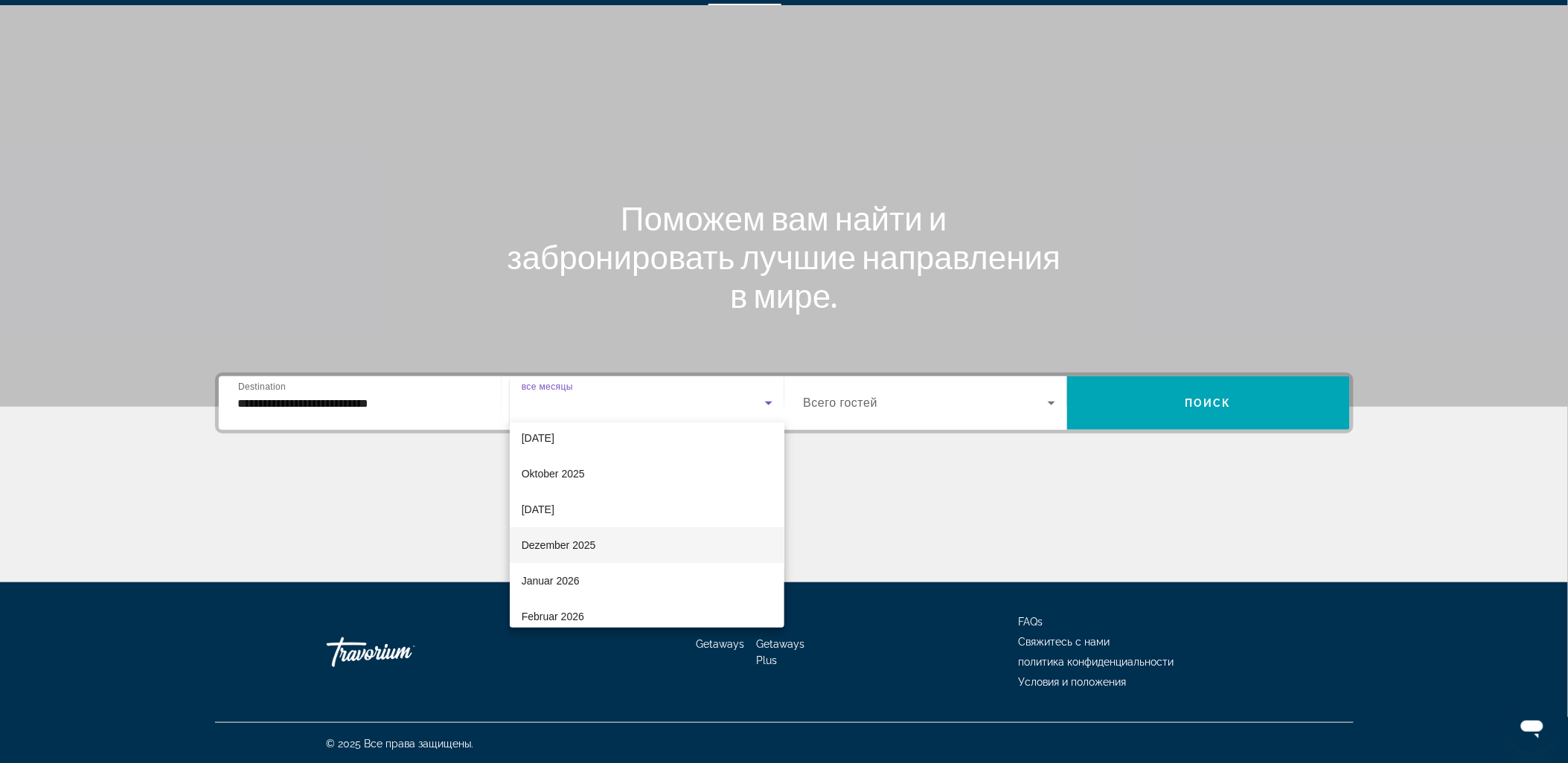
scroll to position [83, 0]
click at [566, 536] on span "Januar 2026" at bounding box center [550, 543] width 58 height 18
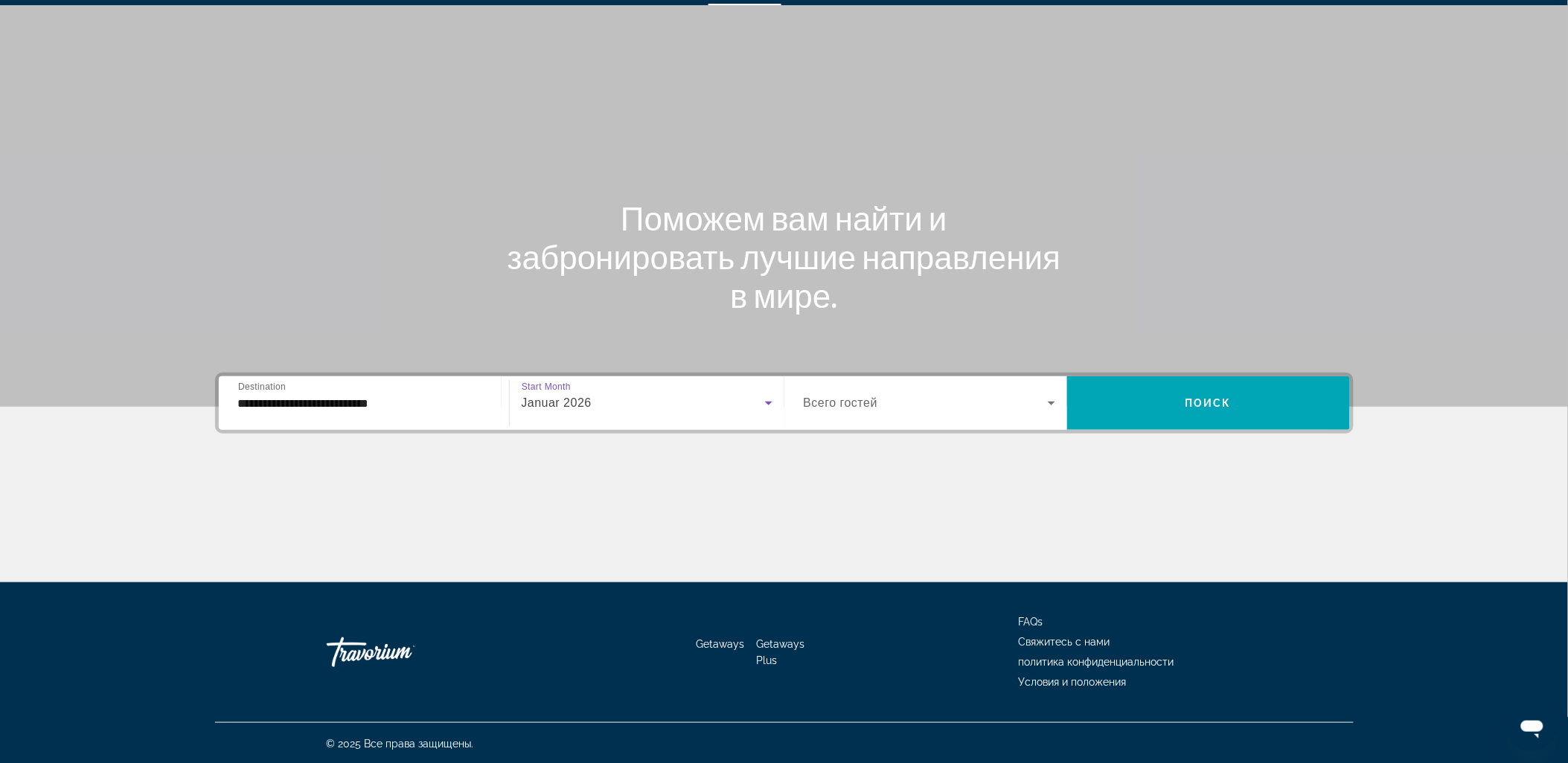
click at [905, 391] on div "Search widget" at bounding box center [930, 402] width 252 height 42
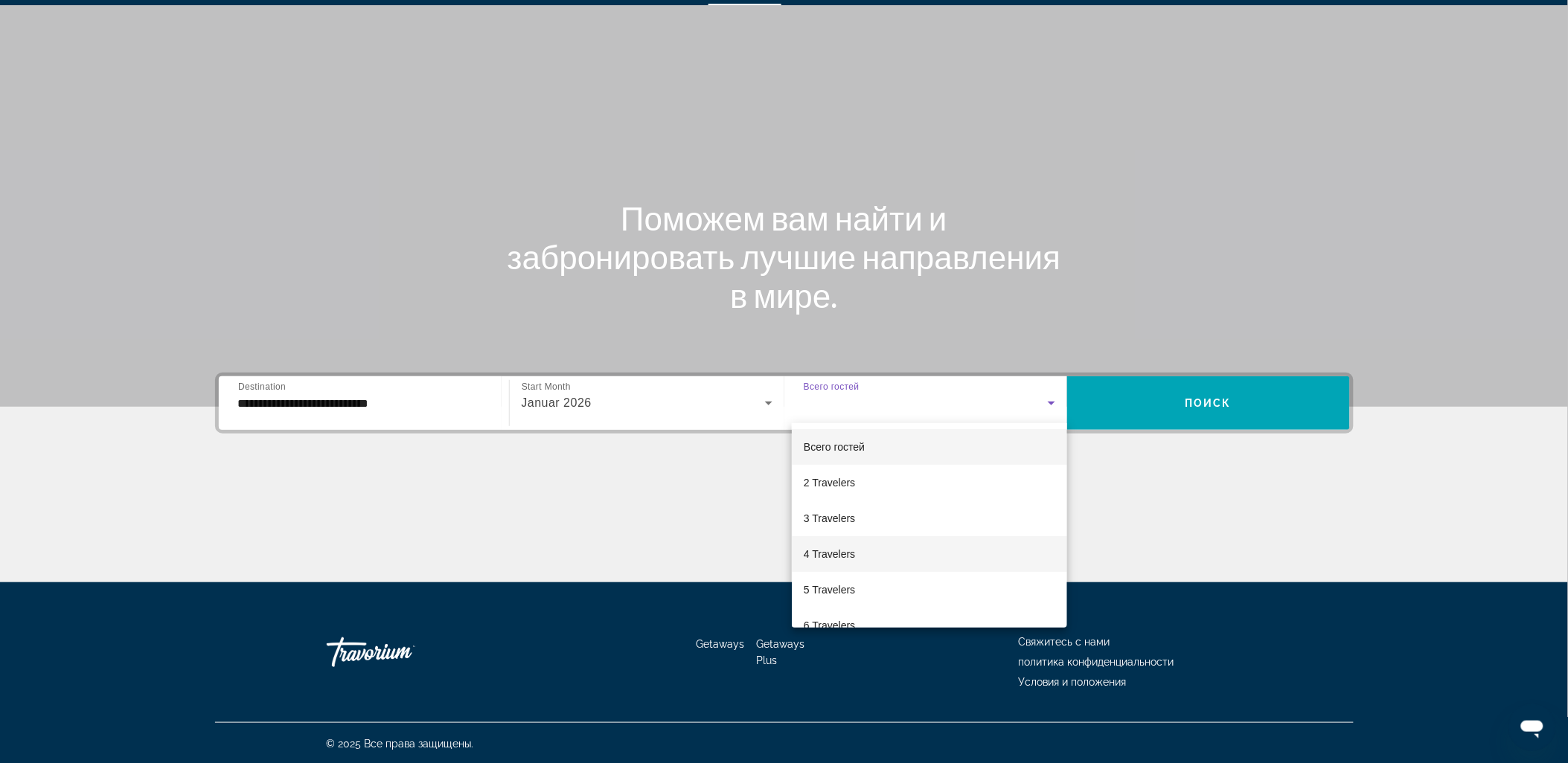
click at [857, 549] on mat-option "4 Travelers" at bounding box center [930, 554] width 275 height 36
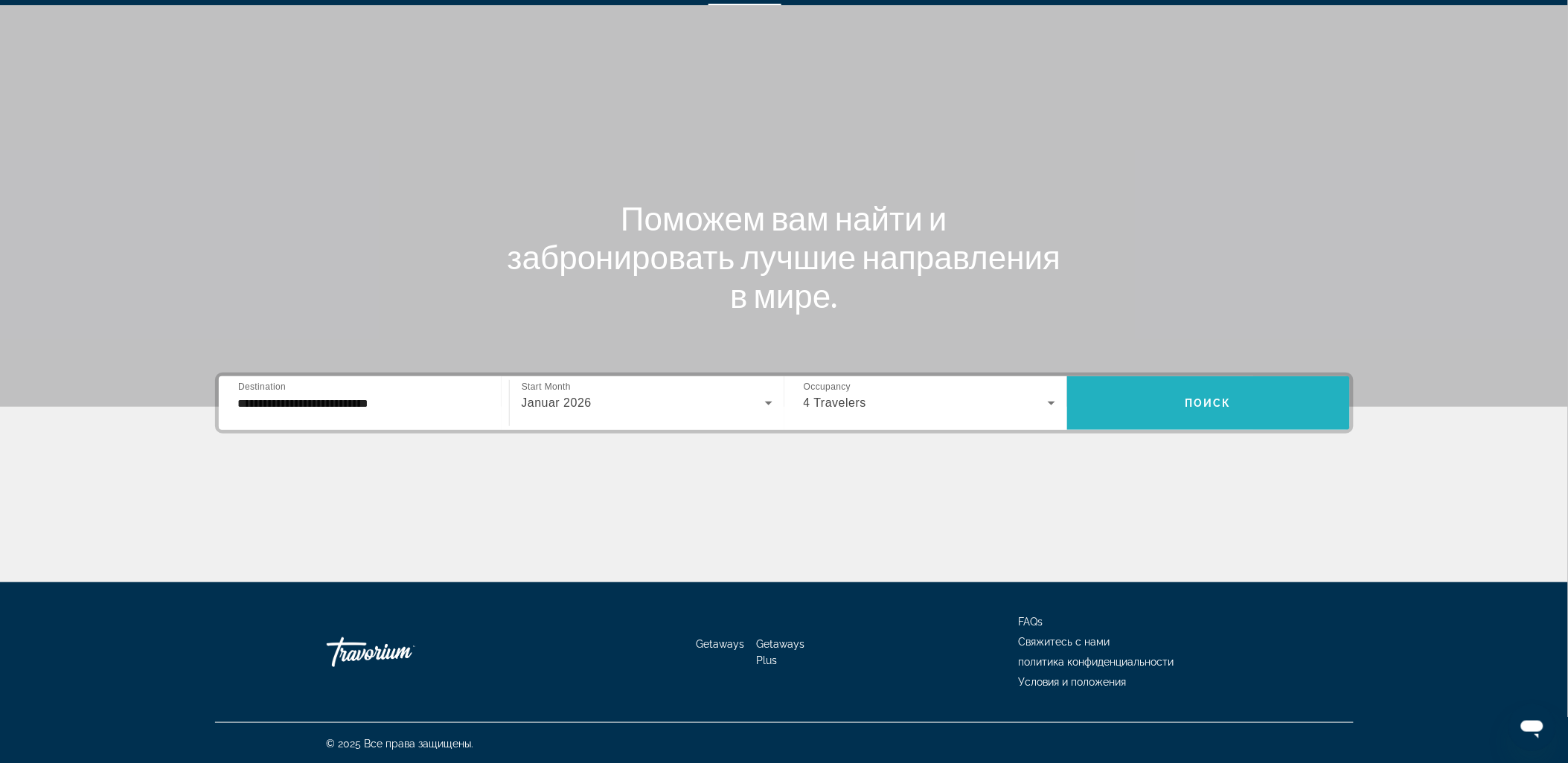
click at [1257, 397] on span "Search widget" at bounding box center [1208, 403] width 283 height 36
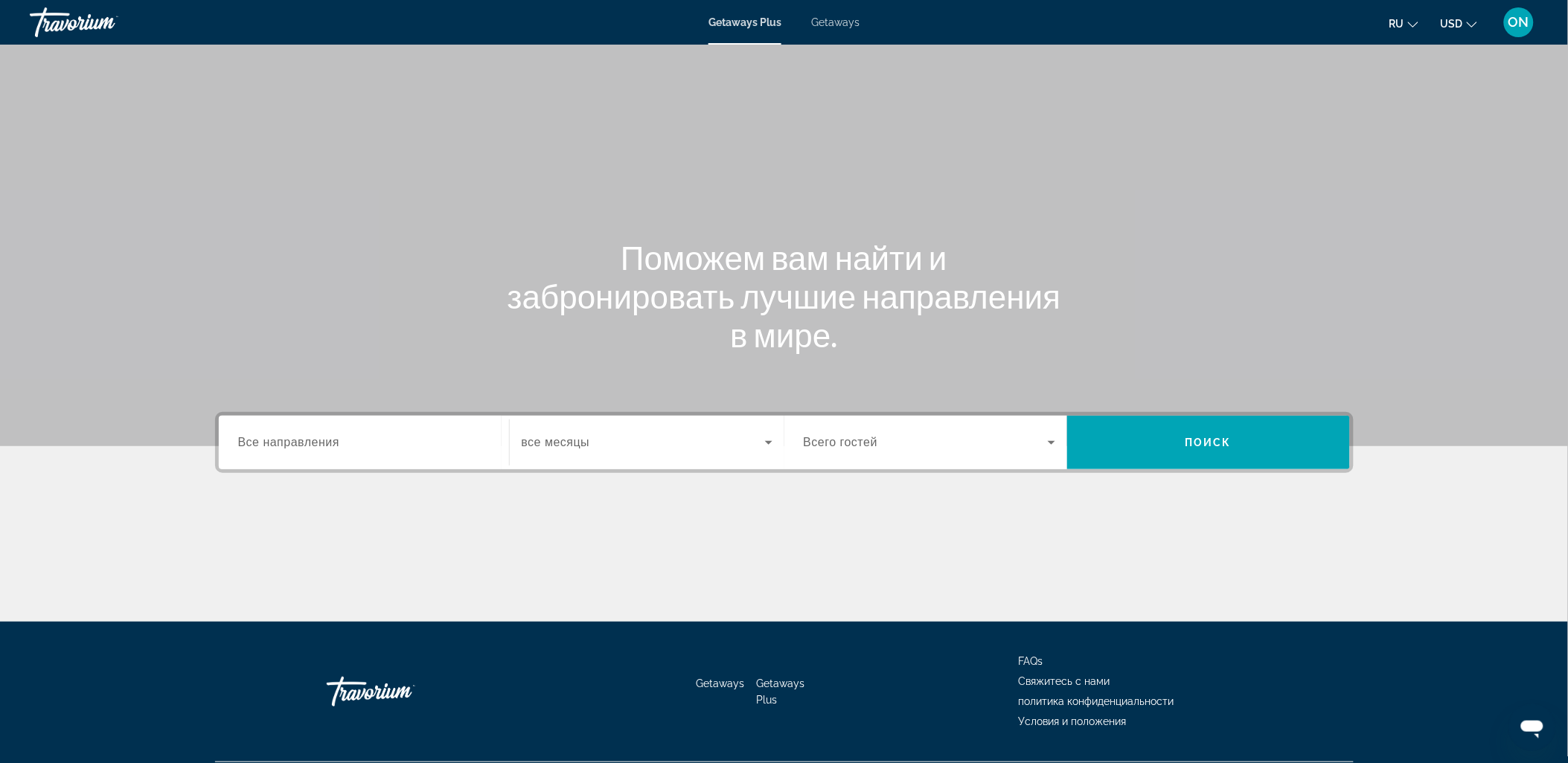
click at [849, 16] on span "Getaways" at bounding box center [835, 21] width 48 height 12
click at [270, 444] on span "Все направления" at bounding box center [289, 442] width 102 height 12
click at [270, 444] on input "Destination Все направления" at bounding box center [364, 444] width 252 height 18
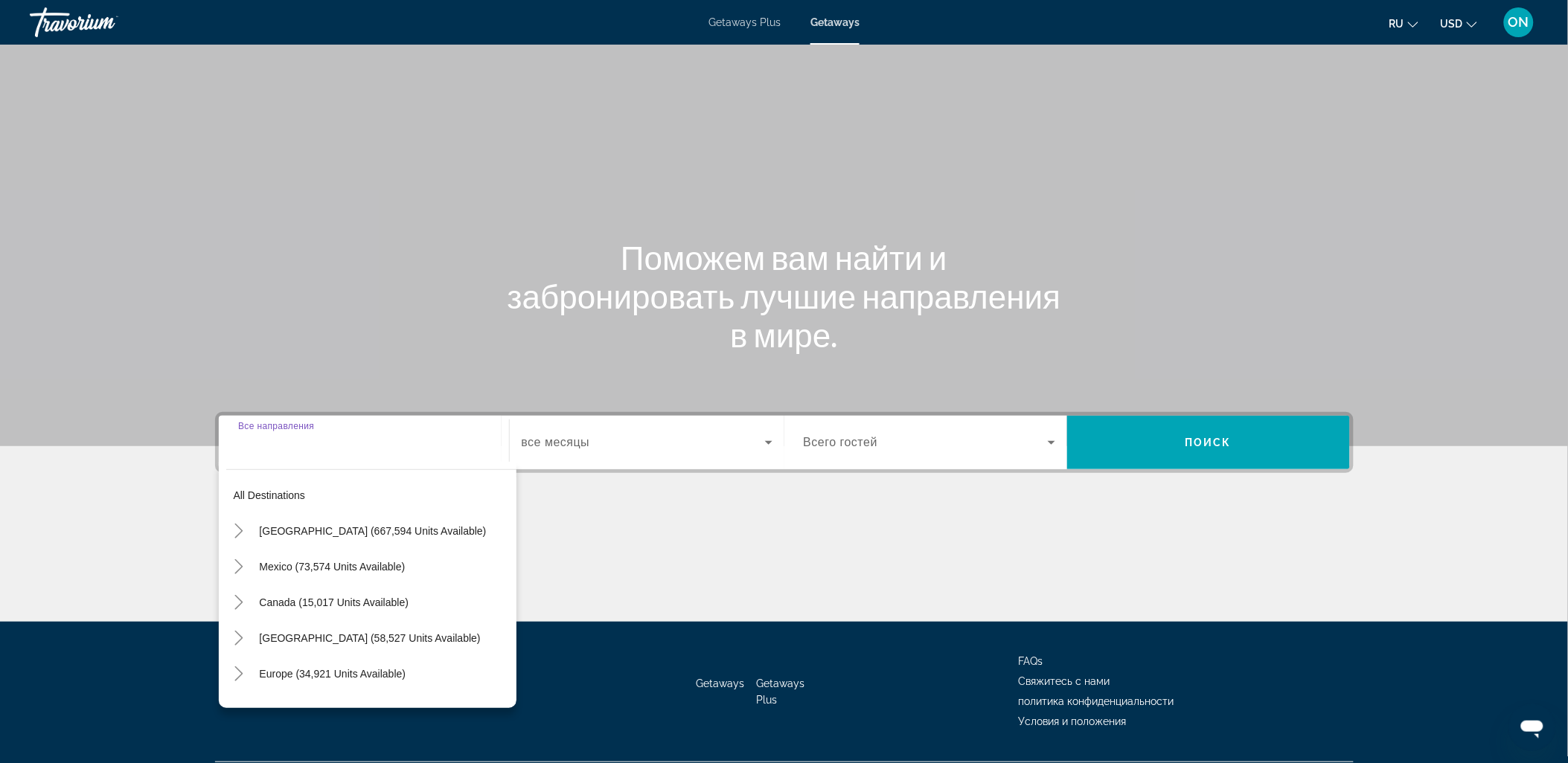
scroll to position [39, 0]
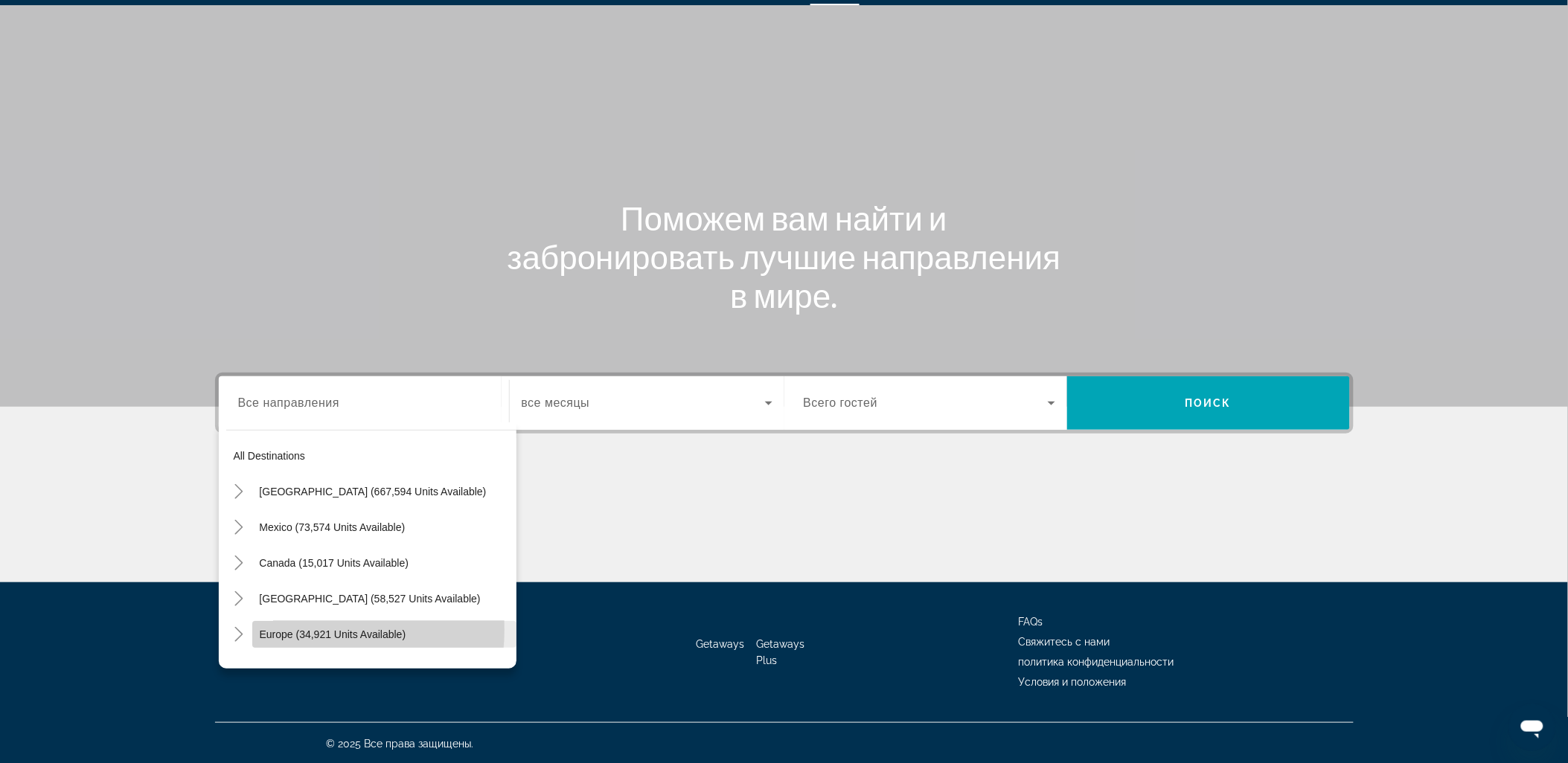
click at [294, 628] on span "Europe (34,921 units available)" at bounding box center [333, 634] width 146 height 12
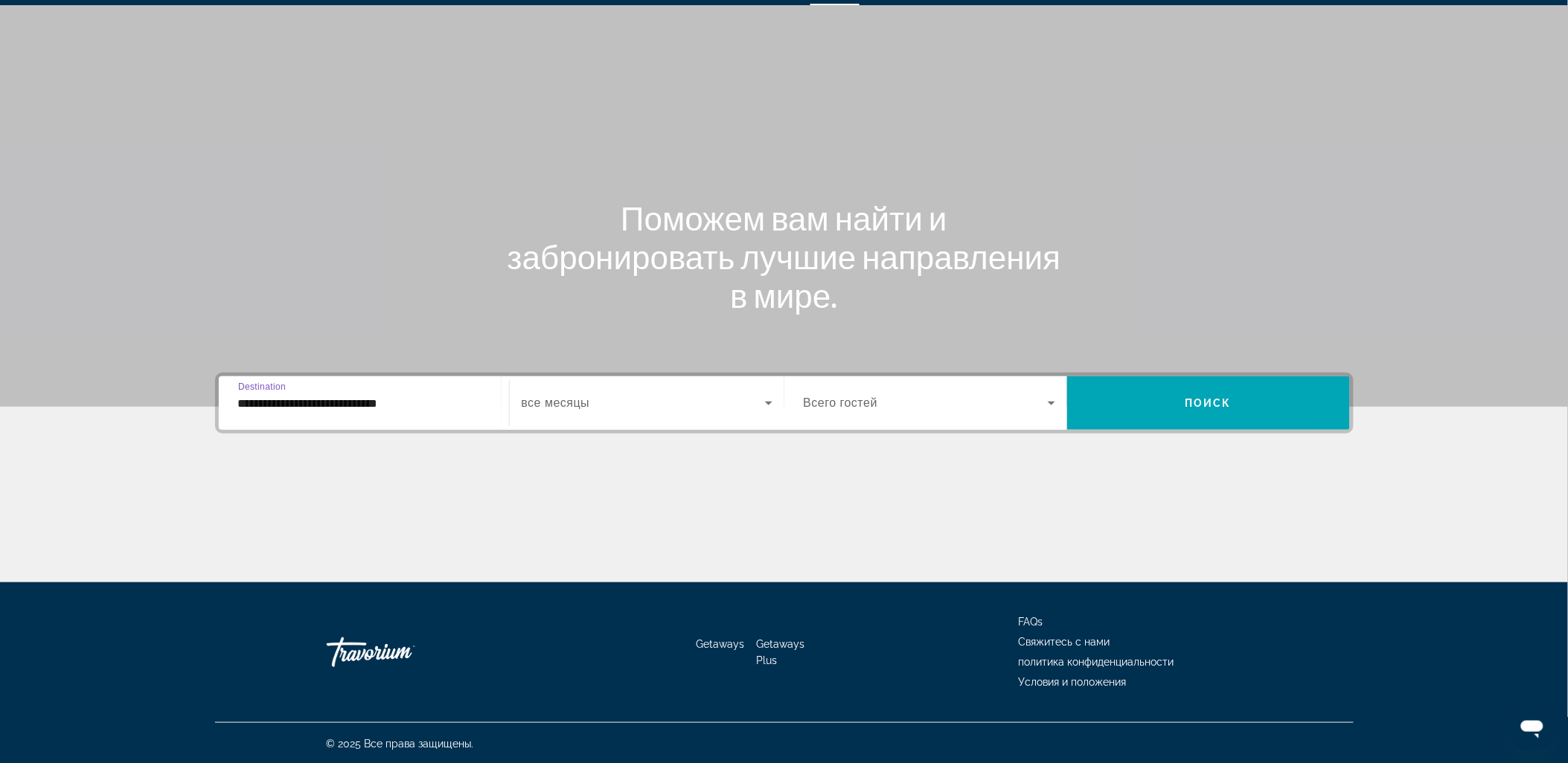
click at [373, 398] on input "**********" at bounding box center [364, 404] width 252 height 18
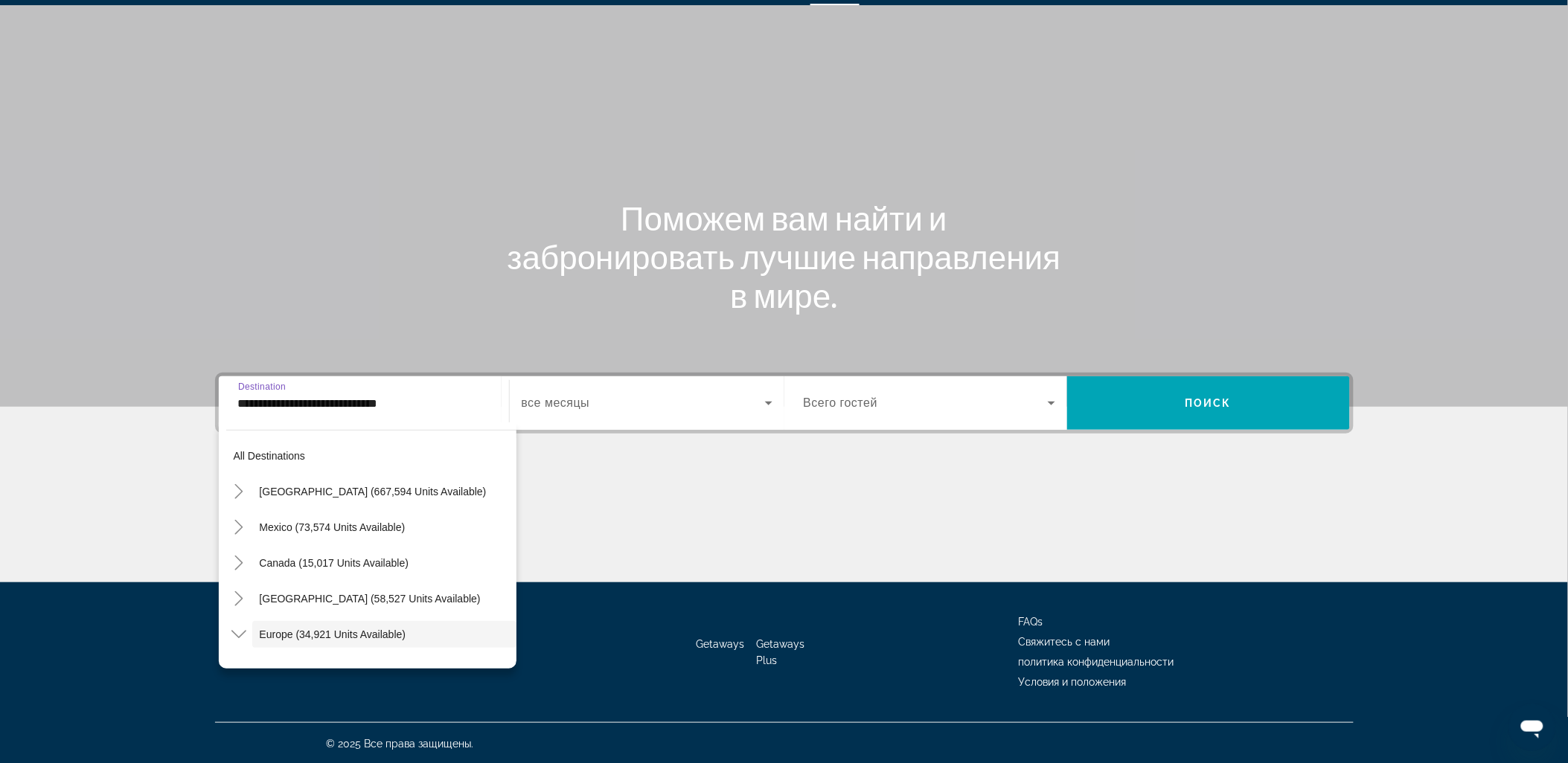
scroll to position [87, 0]
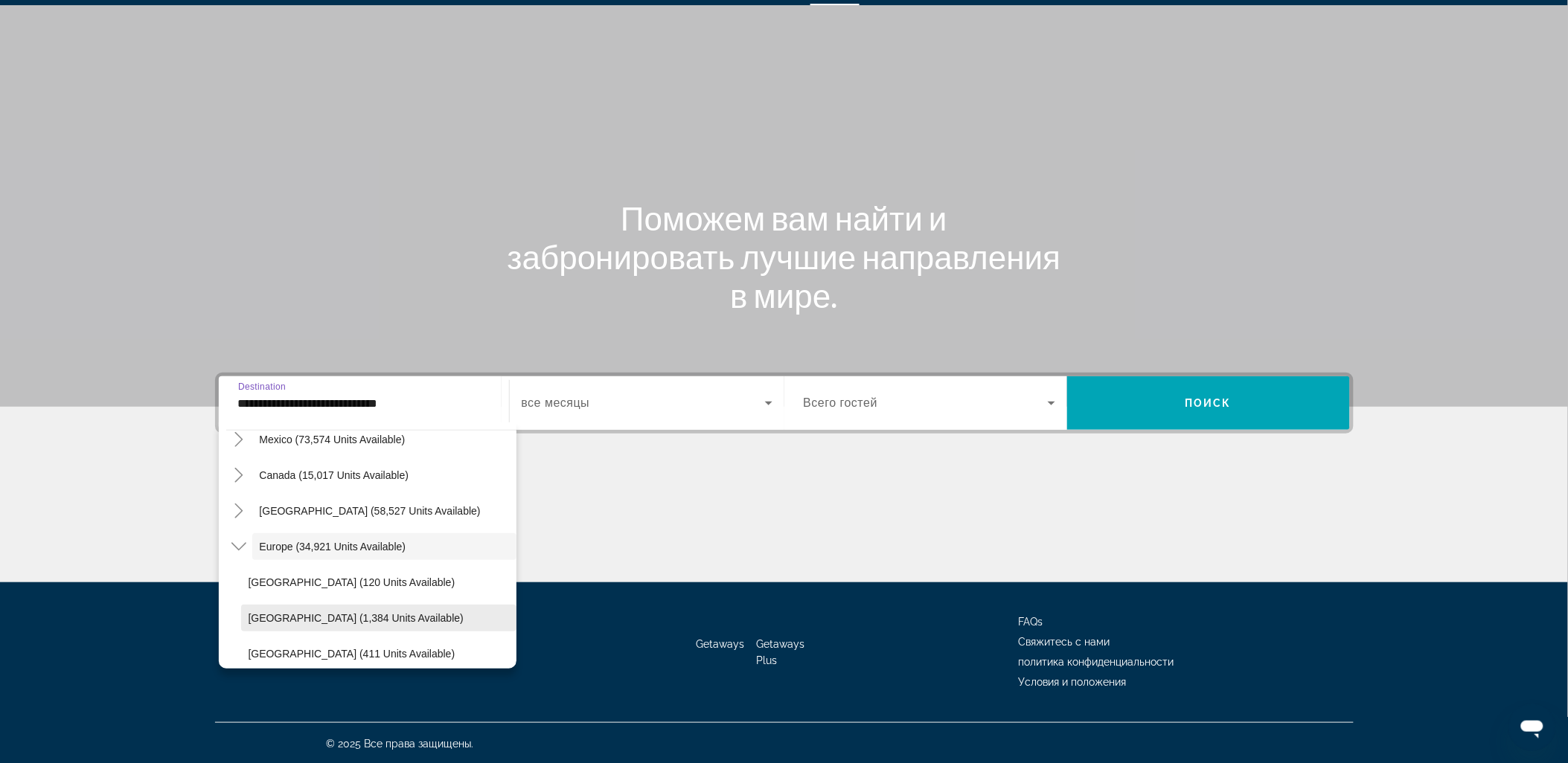
click at [288, 612] on span "Austria (1,384 units available)" at bounding box center [355, 618] width 215 height 12
type input "**********"
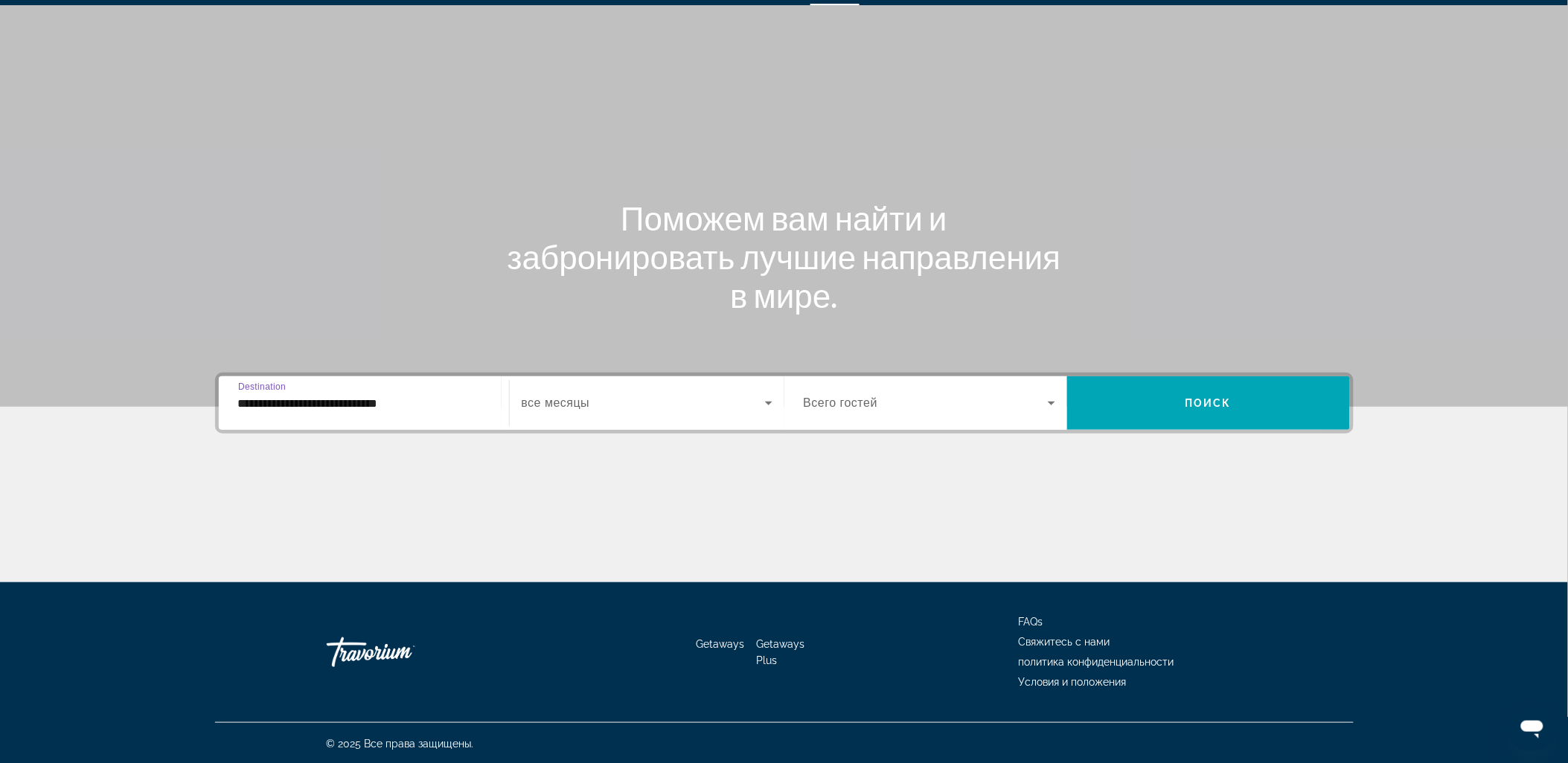
click at [626, 400] on span "Search widget" at bounding box center [643, 403] width 244 height 18
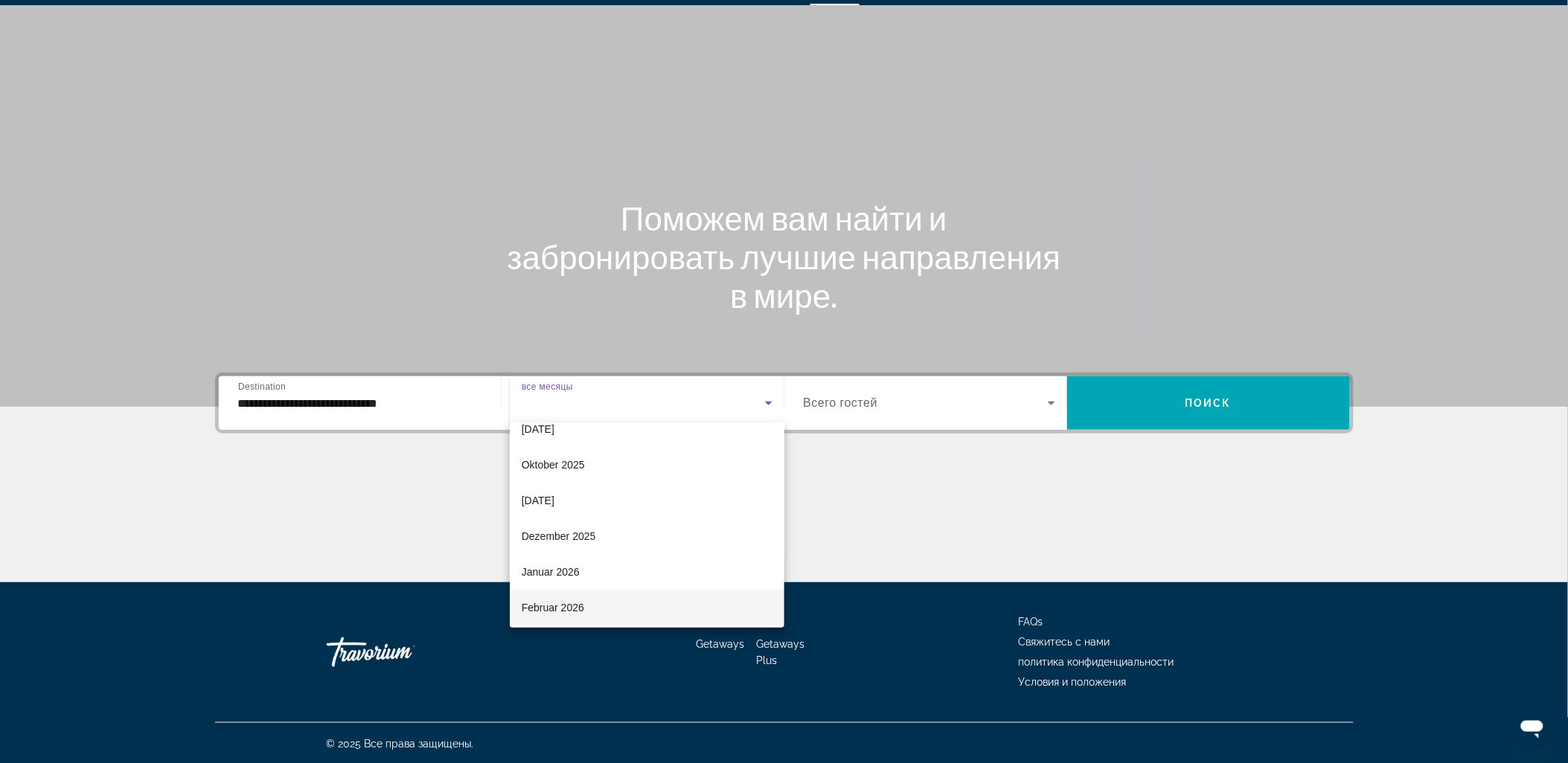
scroll to position [83, 0]
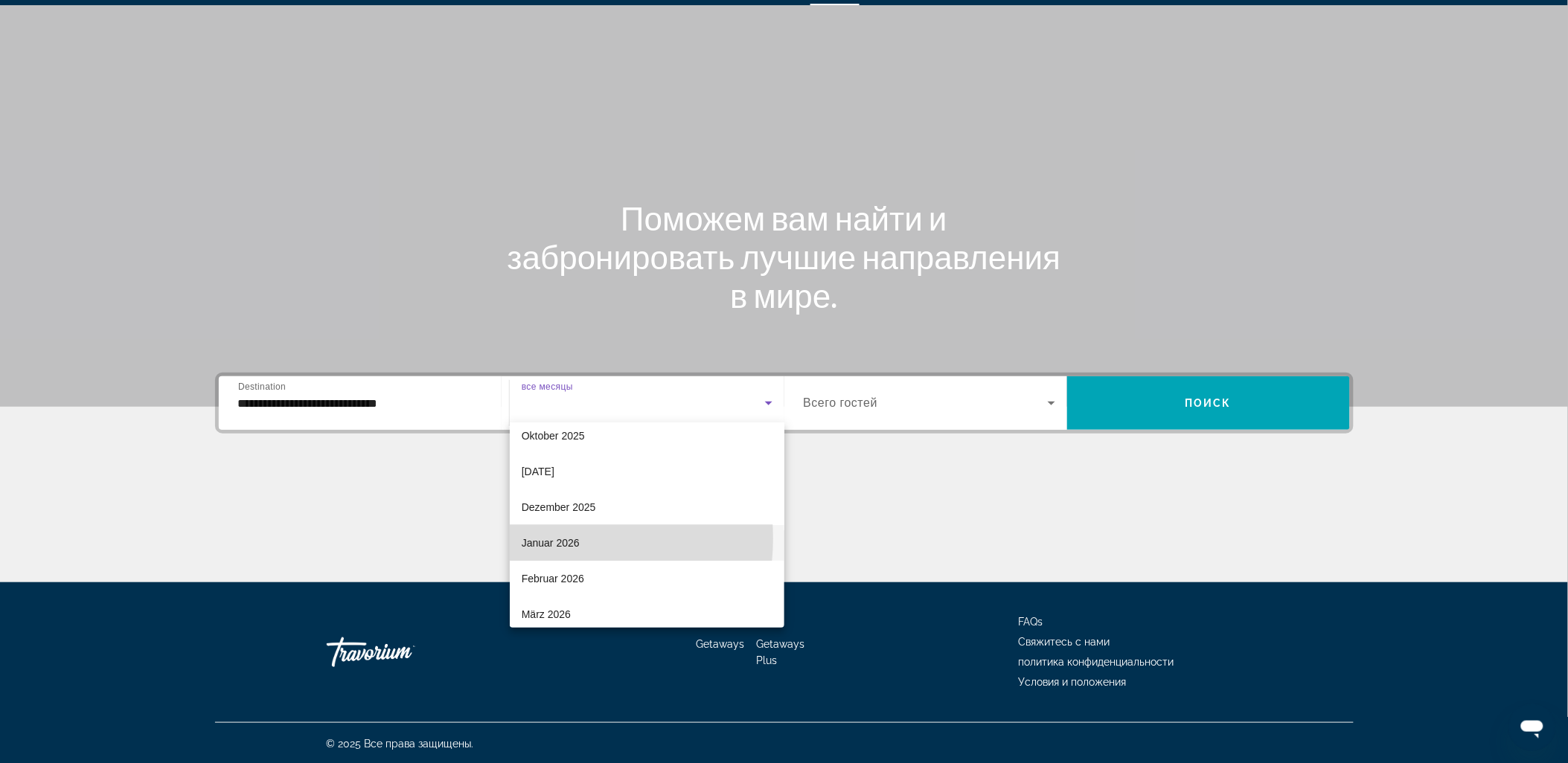
click at [560, 538] on span "Januar 2026" at bounding box center [550, 543] width 58 height 18
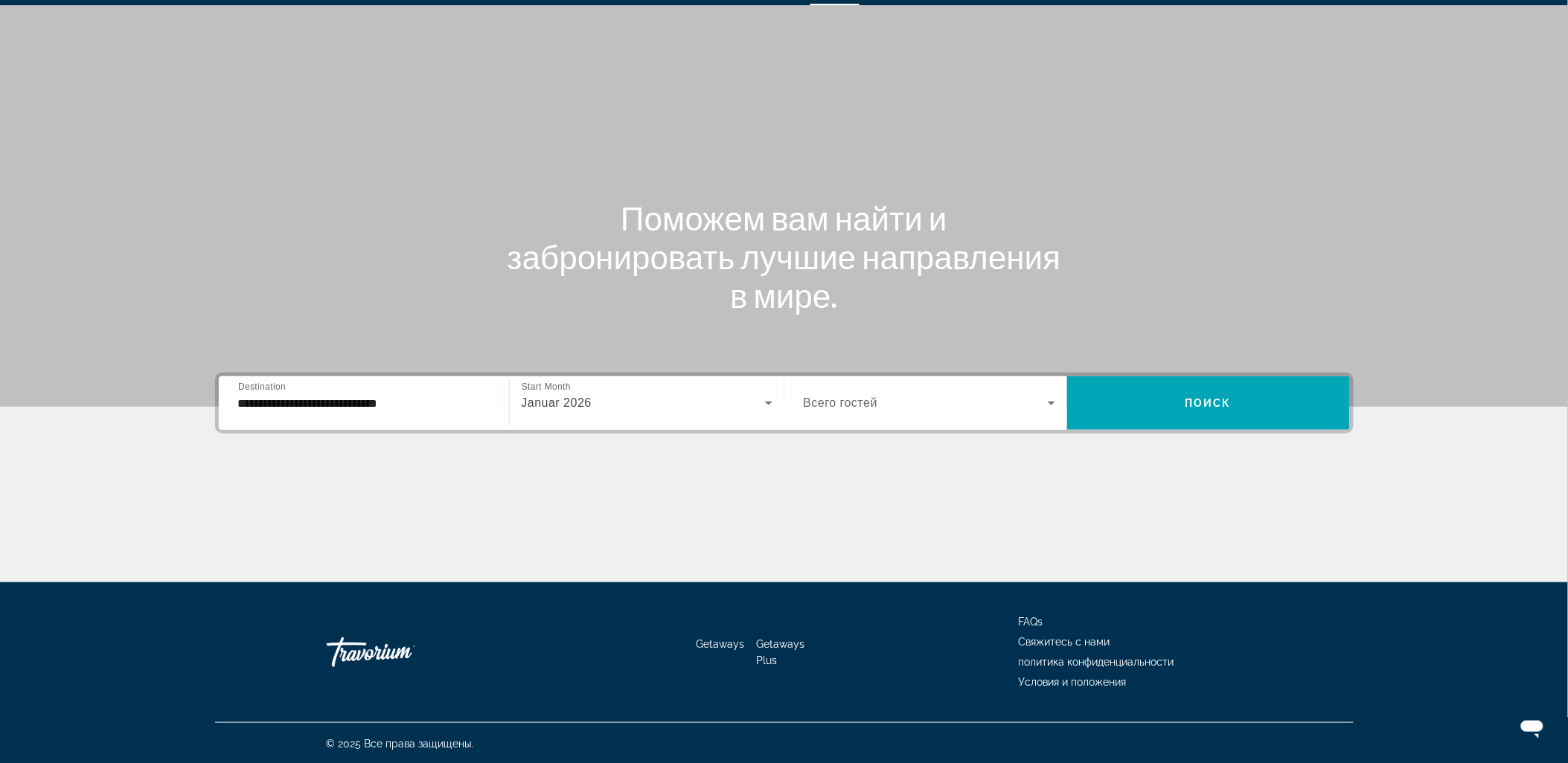
click at [1005, 413] on div "Search widget" at bounding box center [930, 402] width 252 height 42
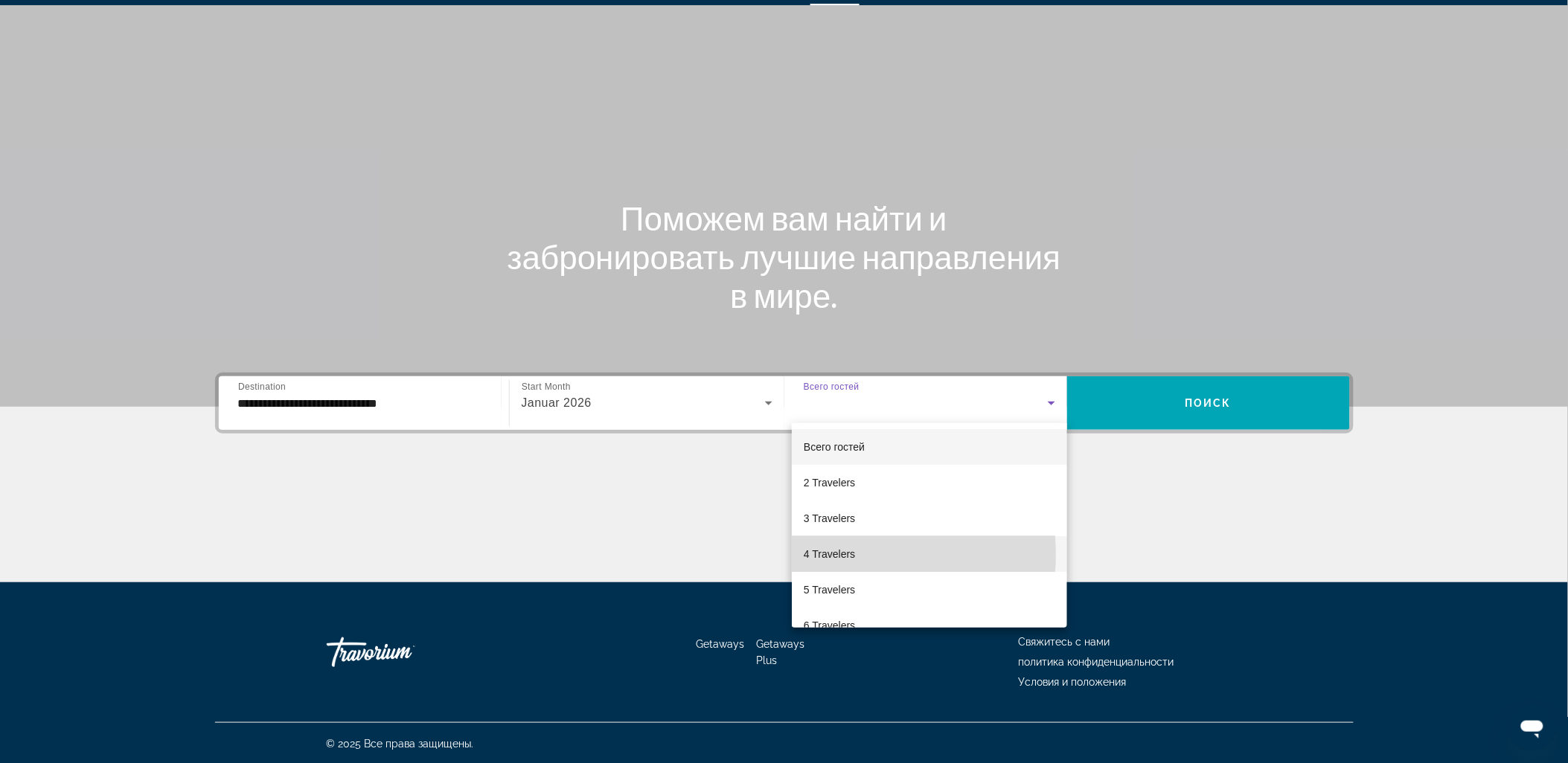
click at [847, 554] on span "4 Travelers" at bounding box center [830, 554] width 52 height 18
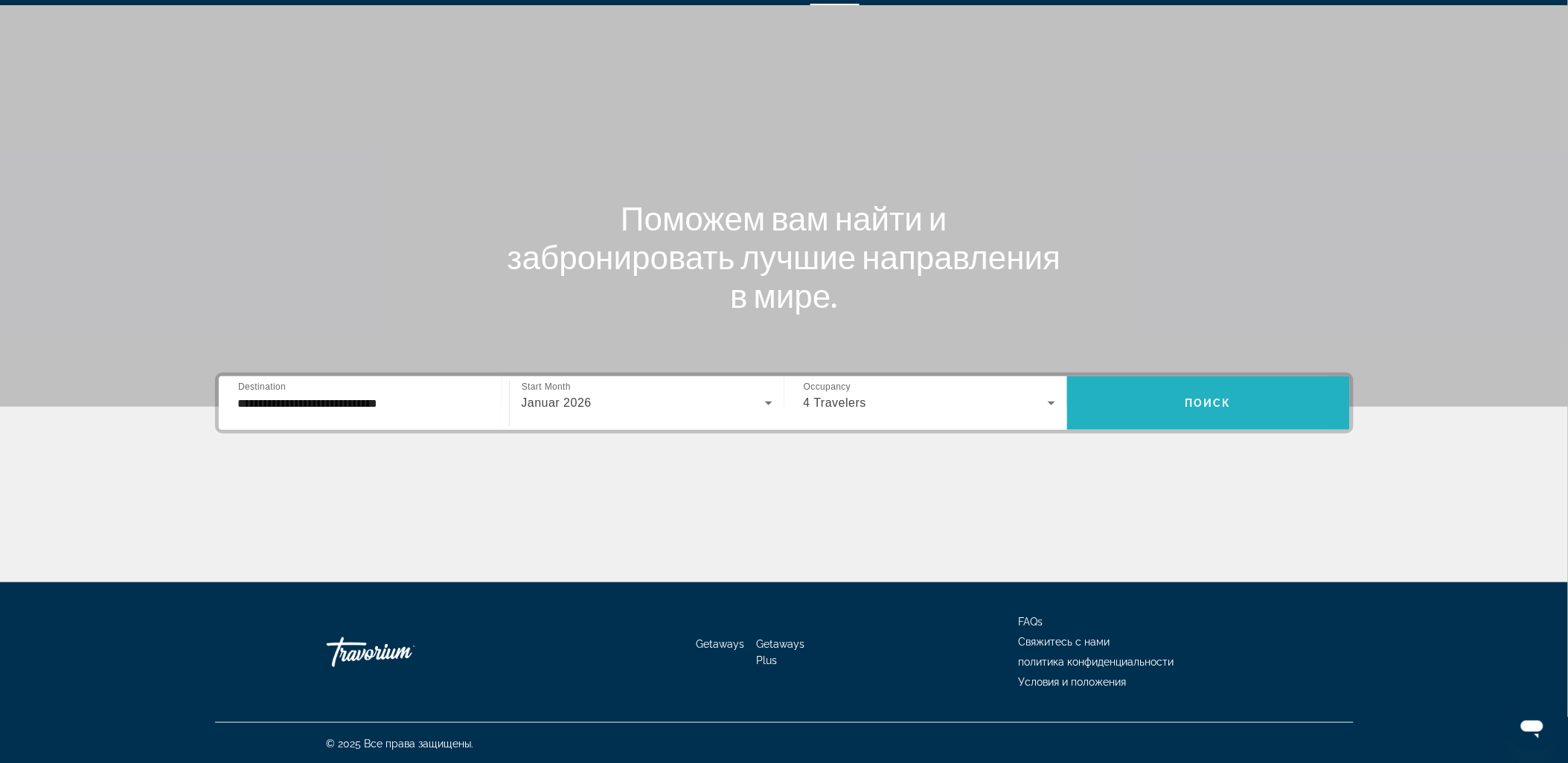
click at [1152, 409] on span "Search widget" at bounding box center [1208, 403] width 283 height 36
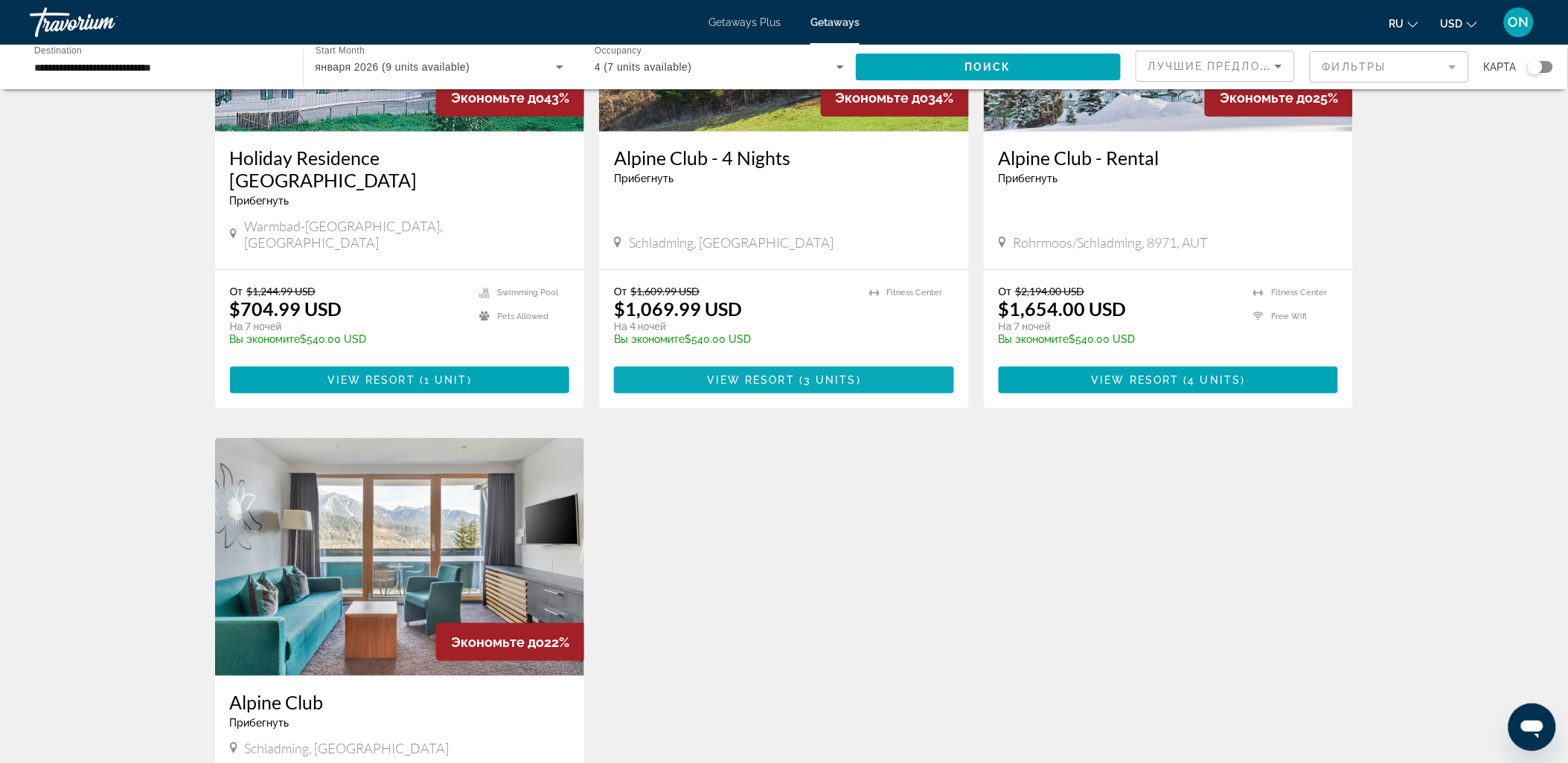
scroll to position [330, 0]
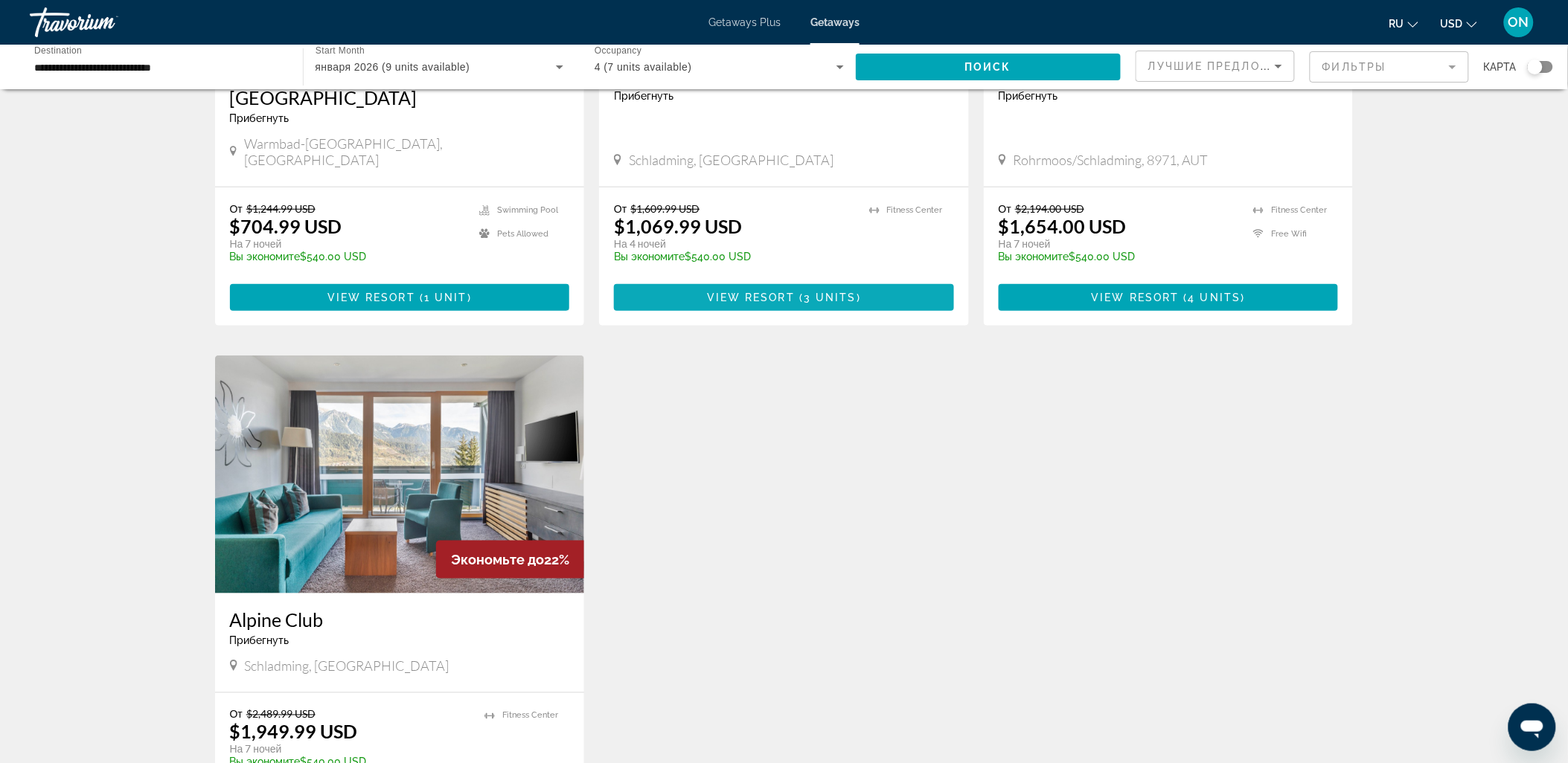
click at [891, 279] on span "Main content" at bounding box center [784, 297] width 340 height 36
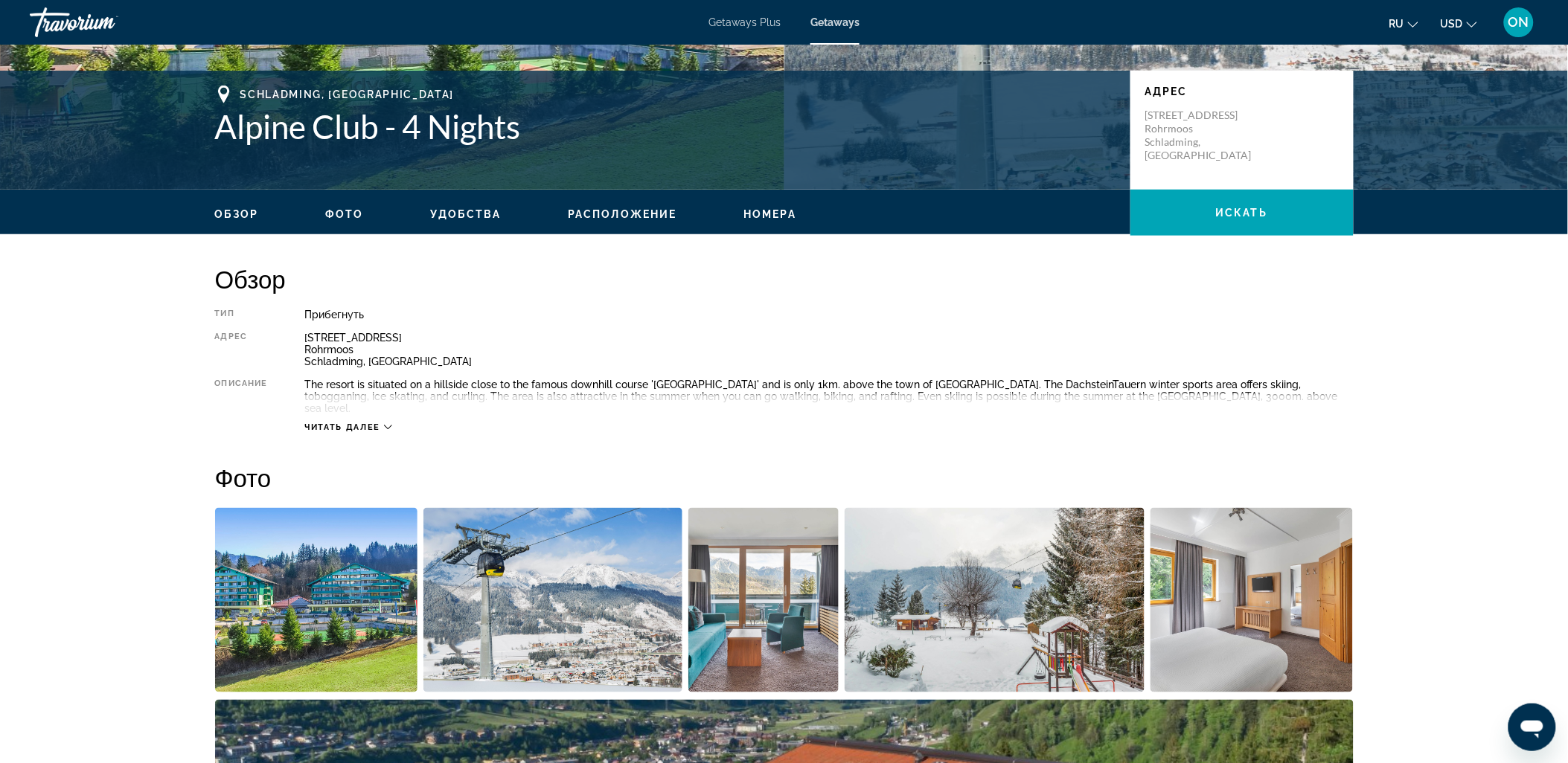
scroll to position [330, 0]
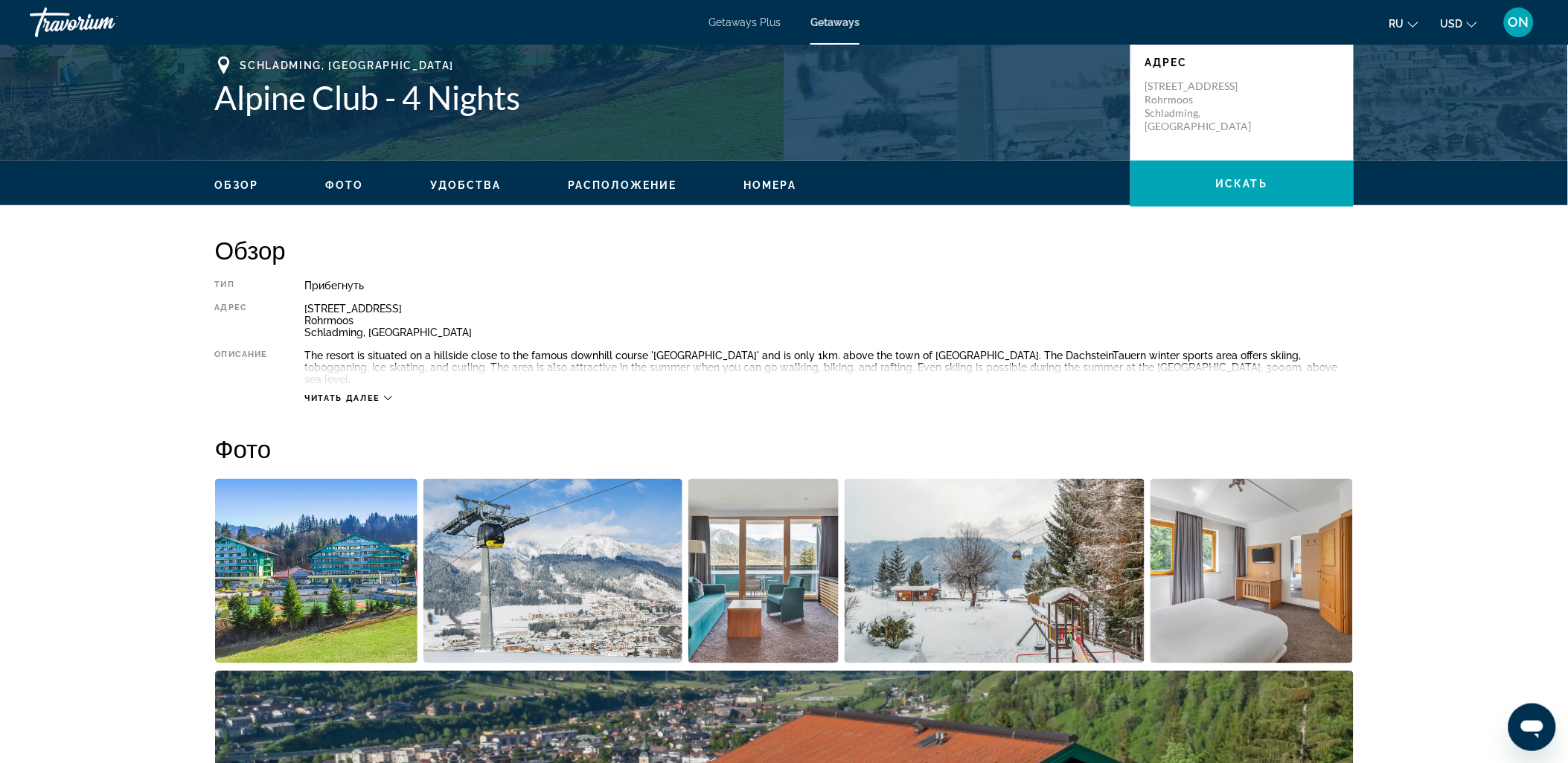
click at [391, 396] on icon "Main content" at bounding box center [388, 398] width 8 height 4
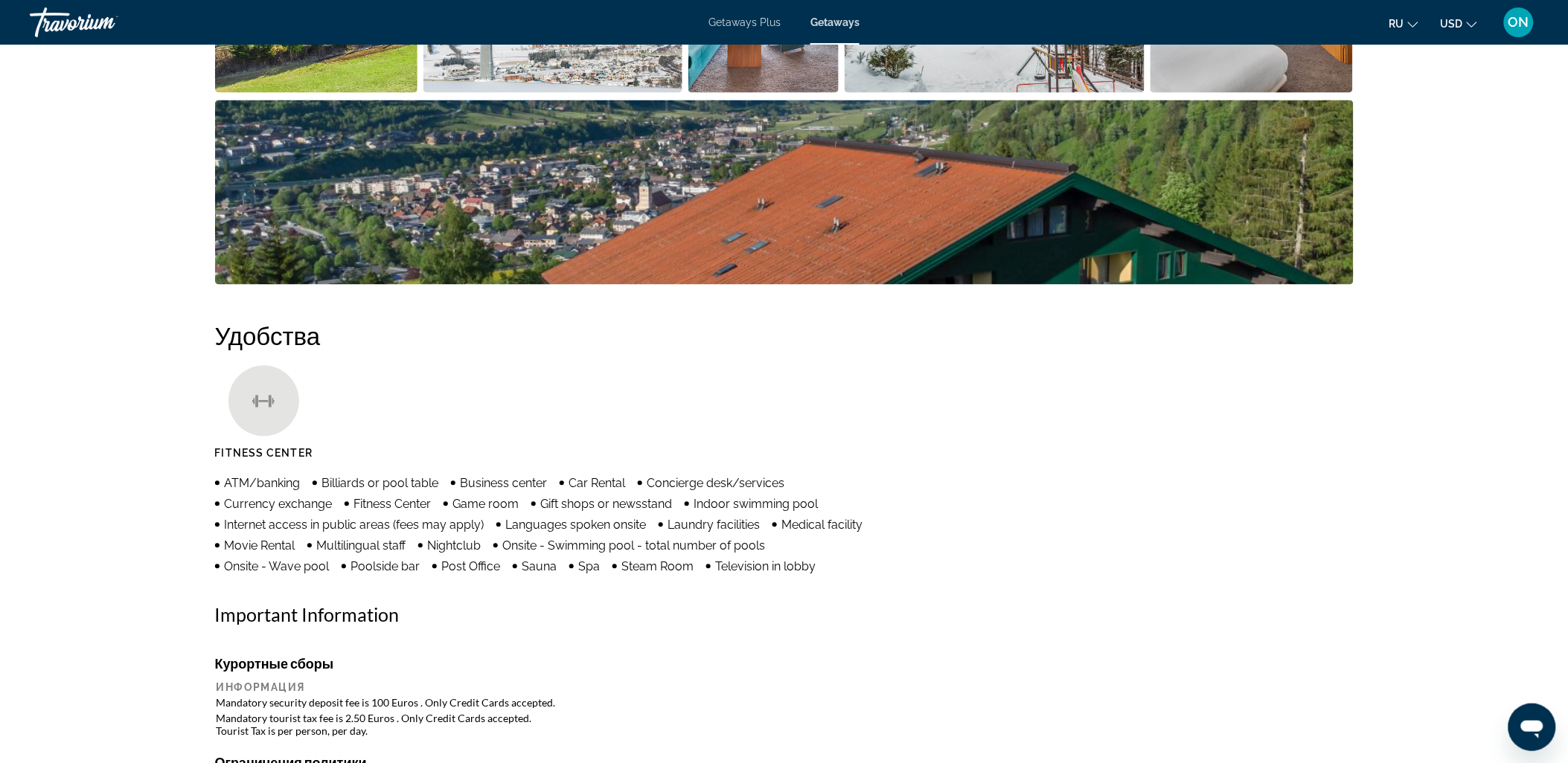
scroll to position [439, 0]
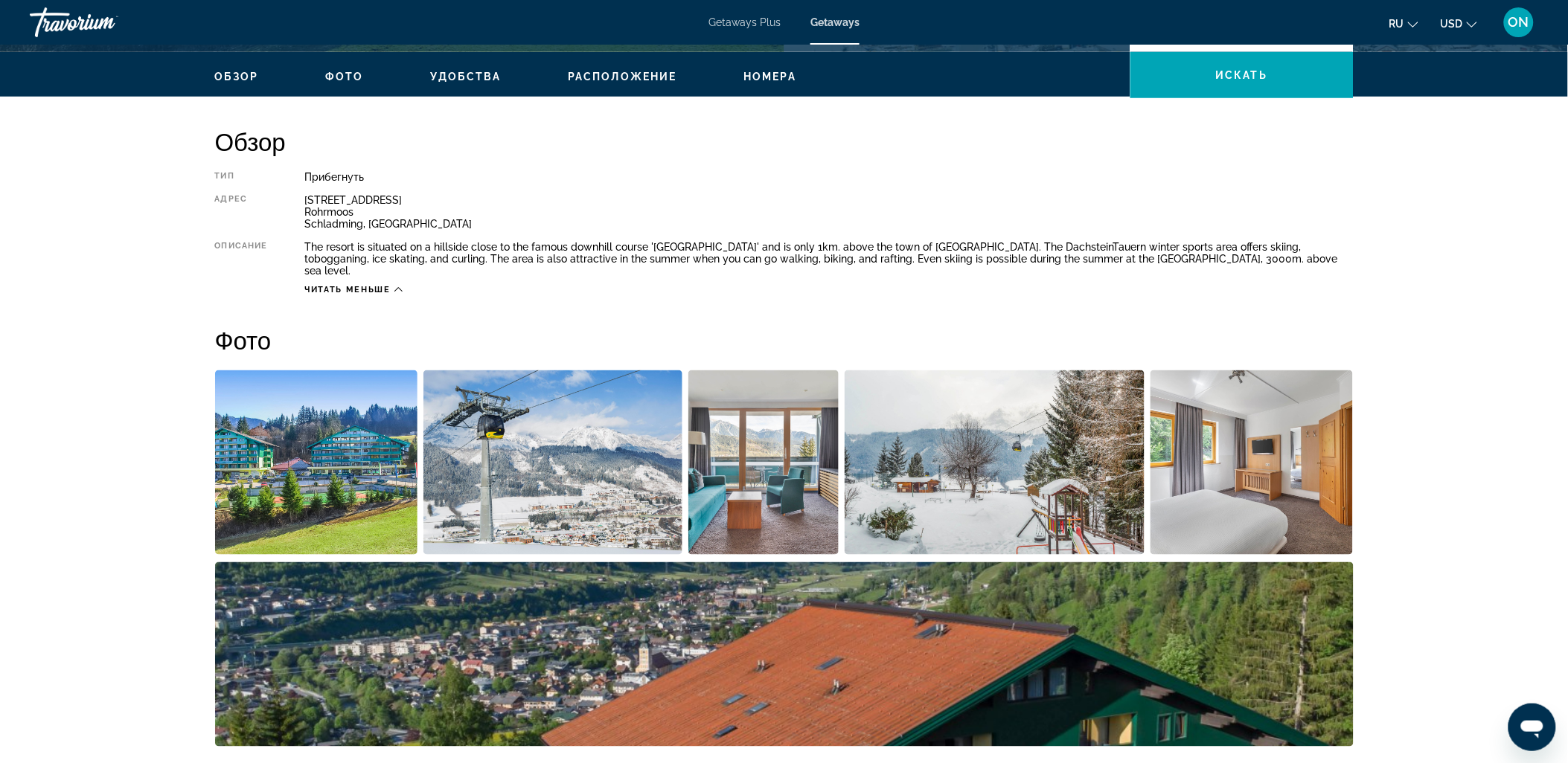
click at [771, 75] on span "Номера" at bounding box center [770, 76] width 53 height 12
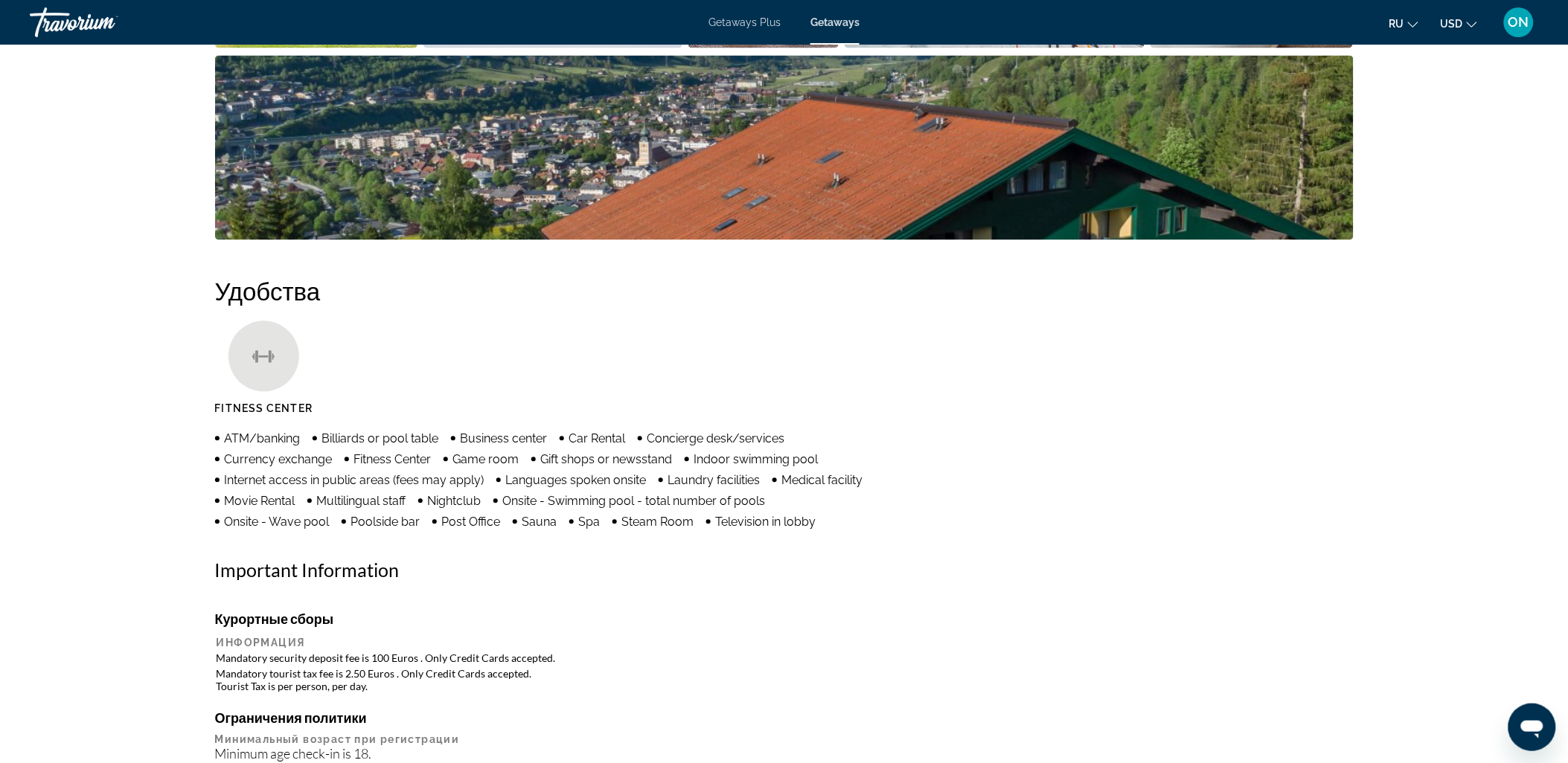
scroll to position [934, 0]
